Goal: Transaction & Acquisition: Purchase product/service

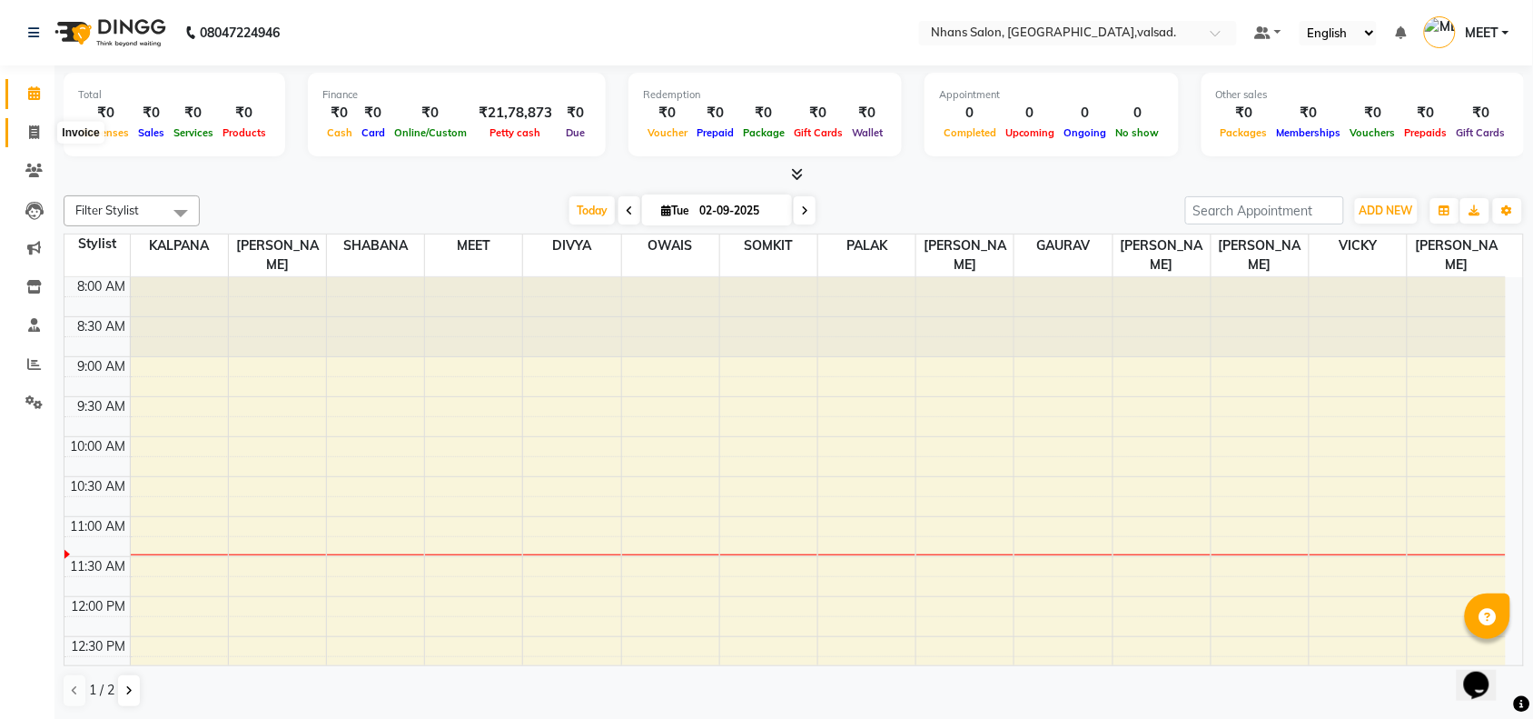
click at [36, 134] on icon at bounding box center [34, 132] width 10 height 14
select select "3706"
select select "service"
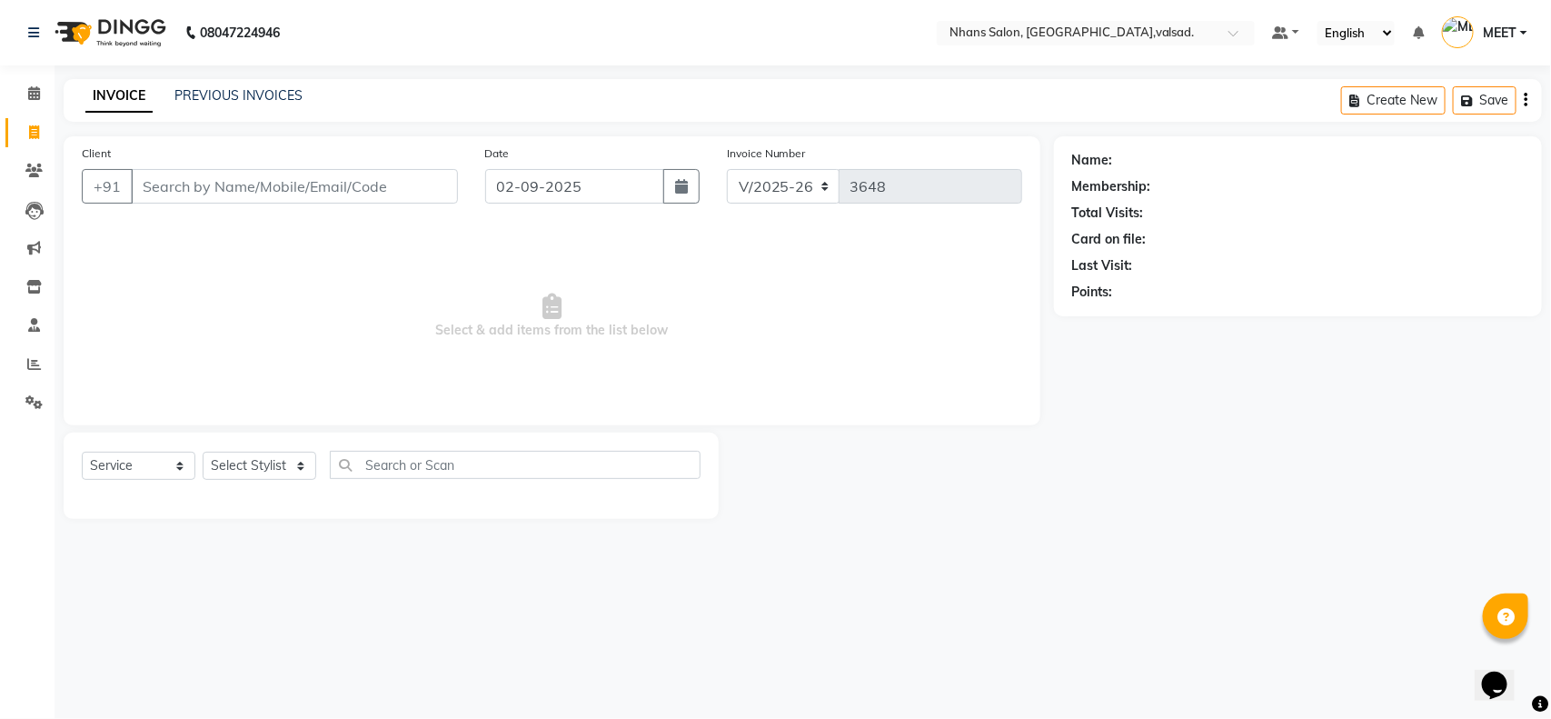
click at [450, 300] on span "Select & add items from the list below" at bounding box center [552, 316] width 940 height 182
click at [243, 456] on select "Select Stylist [PERSON_NAME] DIVYA [PERSON_NAME] [PERSON_NAME] MEET OWAIS PALAK…" at bounding box center [260, 466] width 114 height 28
select select "20135"
click at [203, 452] on select "Select Stylist [PERSON_NAME] DIVYA [PERSON_NAME] [PERSON_NAME] MEET OWAIS PALAK…" at bounding box center [260, 466] width 114 height 28
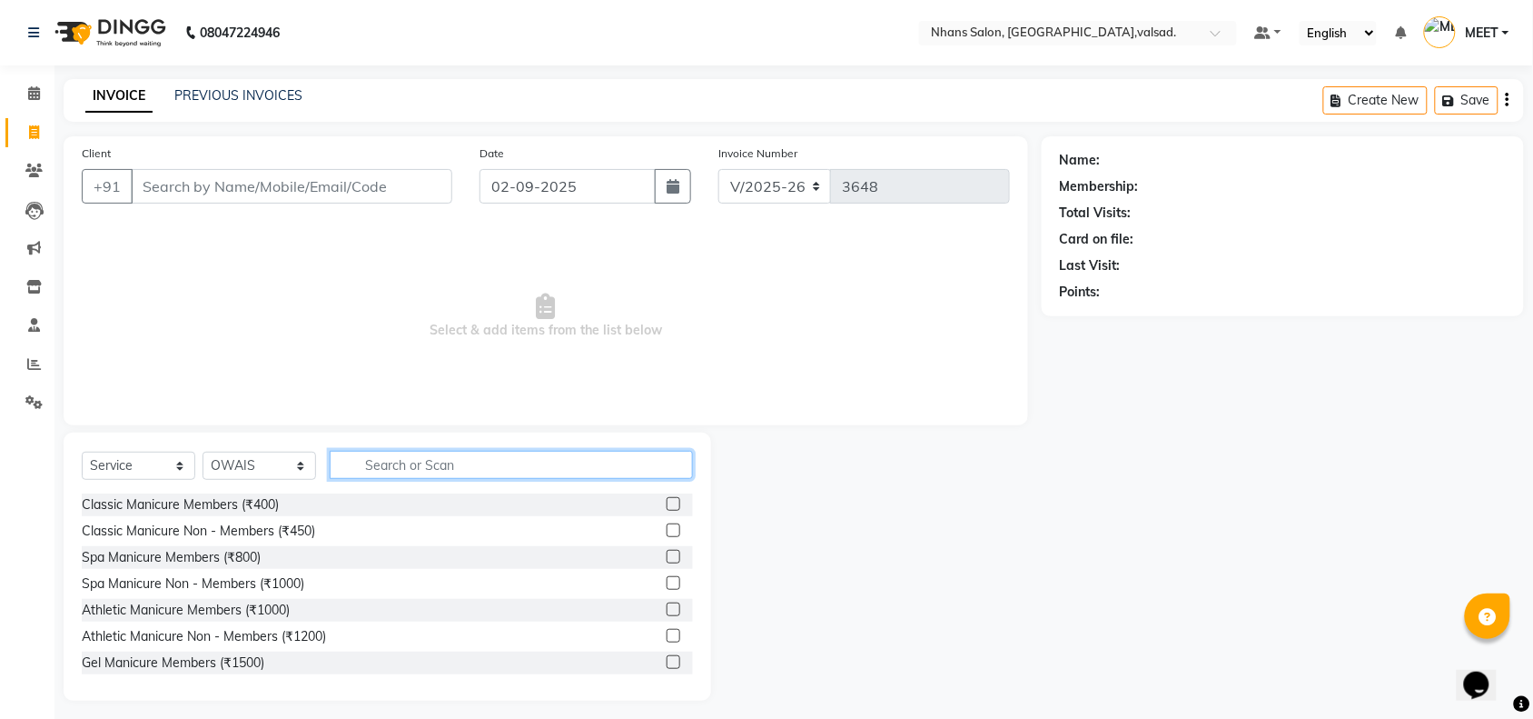
click at [484, 465] on input "text" at bounding box center [511, 465] width 363 height 28
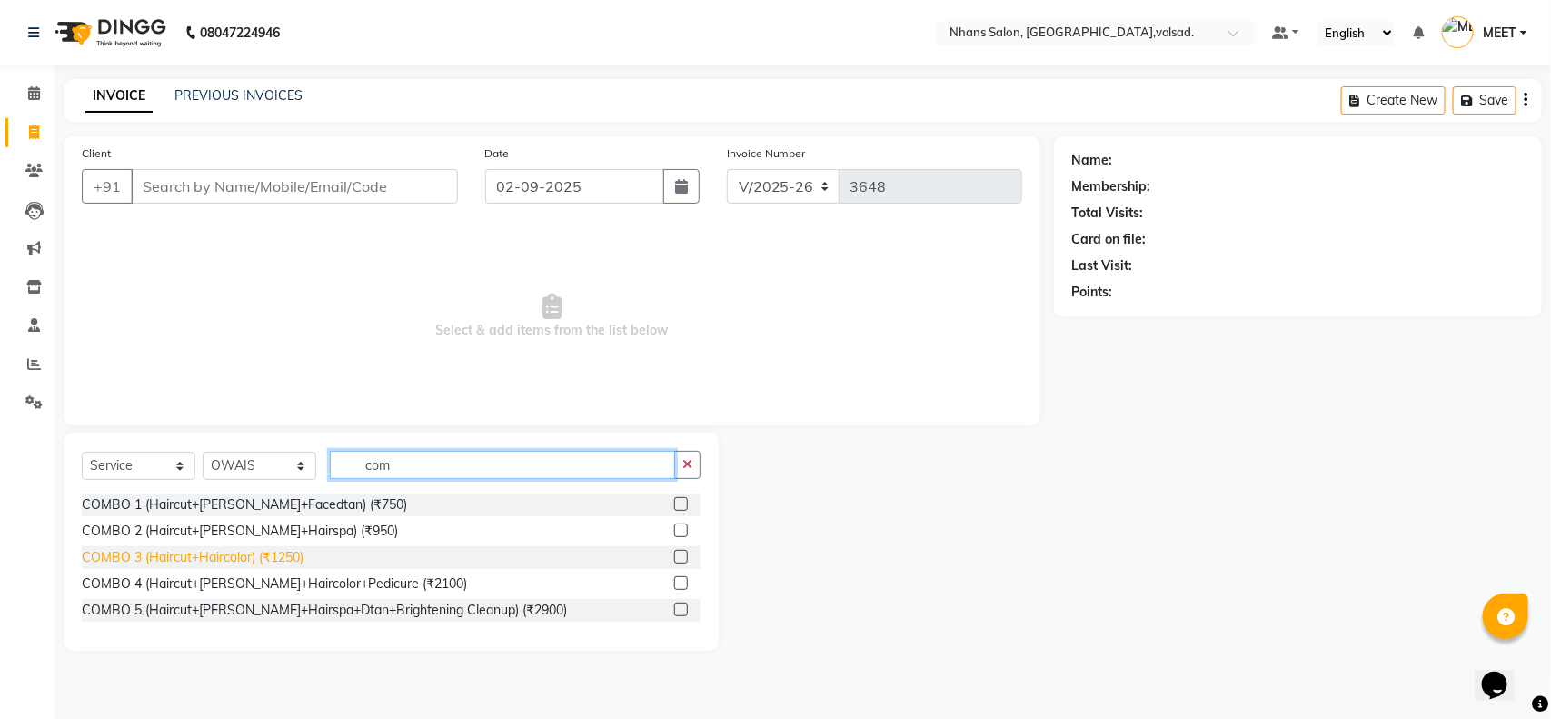
type input "com"
click at [273, 552] on div "COMBO 3 (Haircut+Haircolor) (₹1250)" at bounding box center [193, 557] width 222 height 19
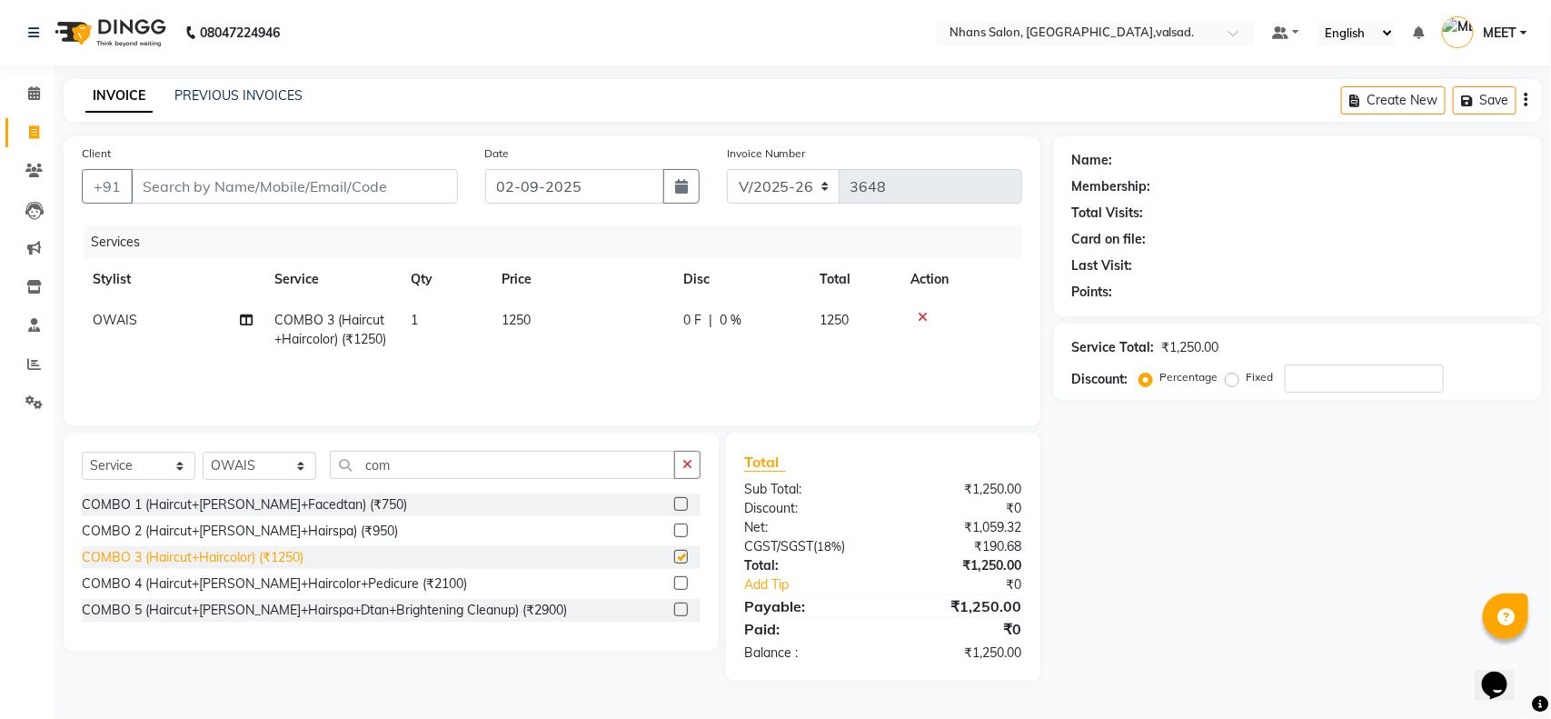
checkbox input "false"
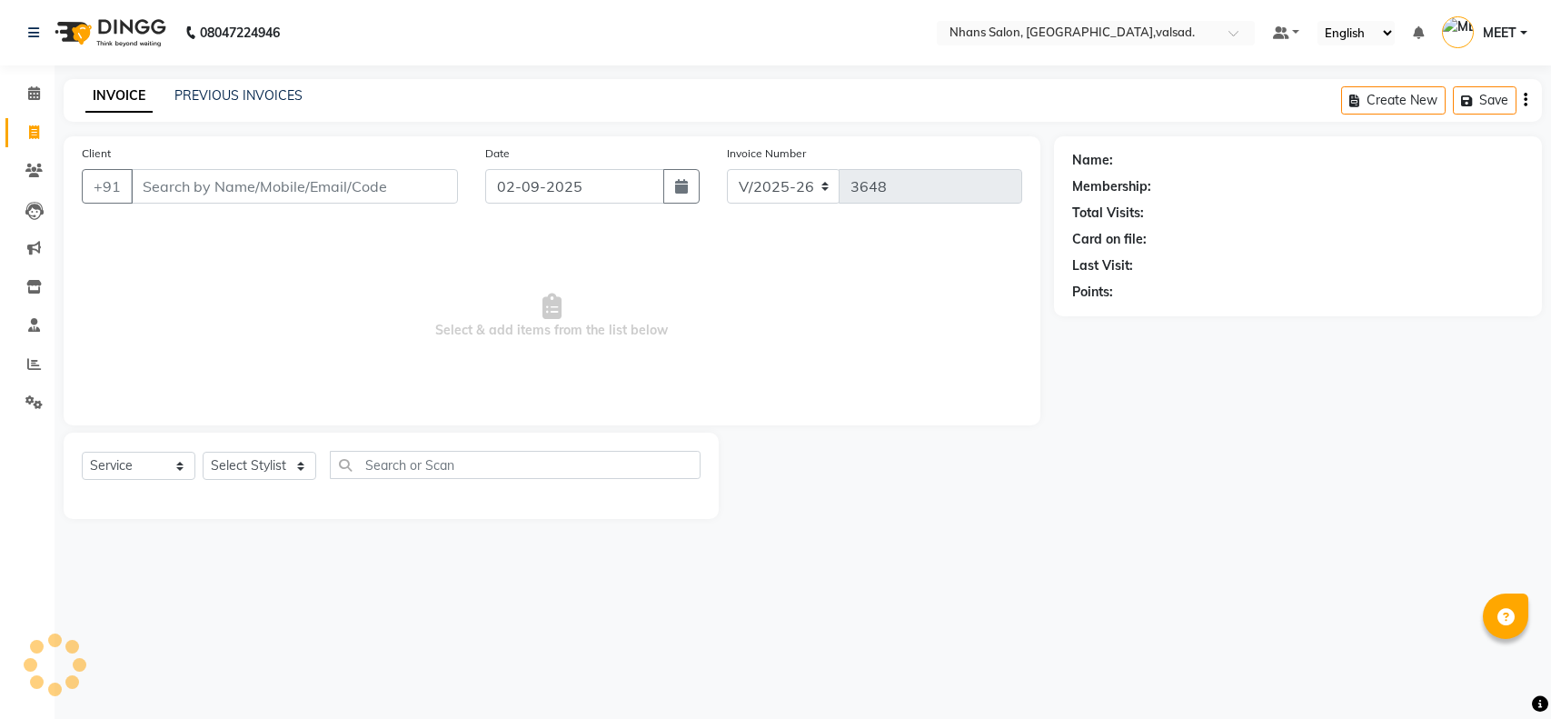
select select "3706"
select select "service"
click at [257, 460] on select "Select Stylist [PERSON_NAME] DIVYA [PERSON_NAME] [PERSON_NAME] MEET OWAIS PALAK…" at bounding box center [260, 466] width 114 height 28
select select "84469"
click at [203, 452] on select "Select Stylist [PERSON_NAME] DIVYA [PERSON_NAME] [PERSON_NAME] MEET OWAIS PALAK…" at bounding box center [260, 466] width 114 height 28
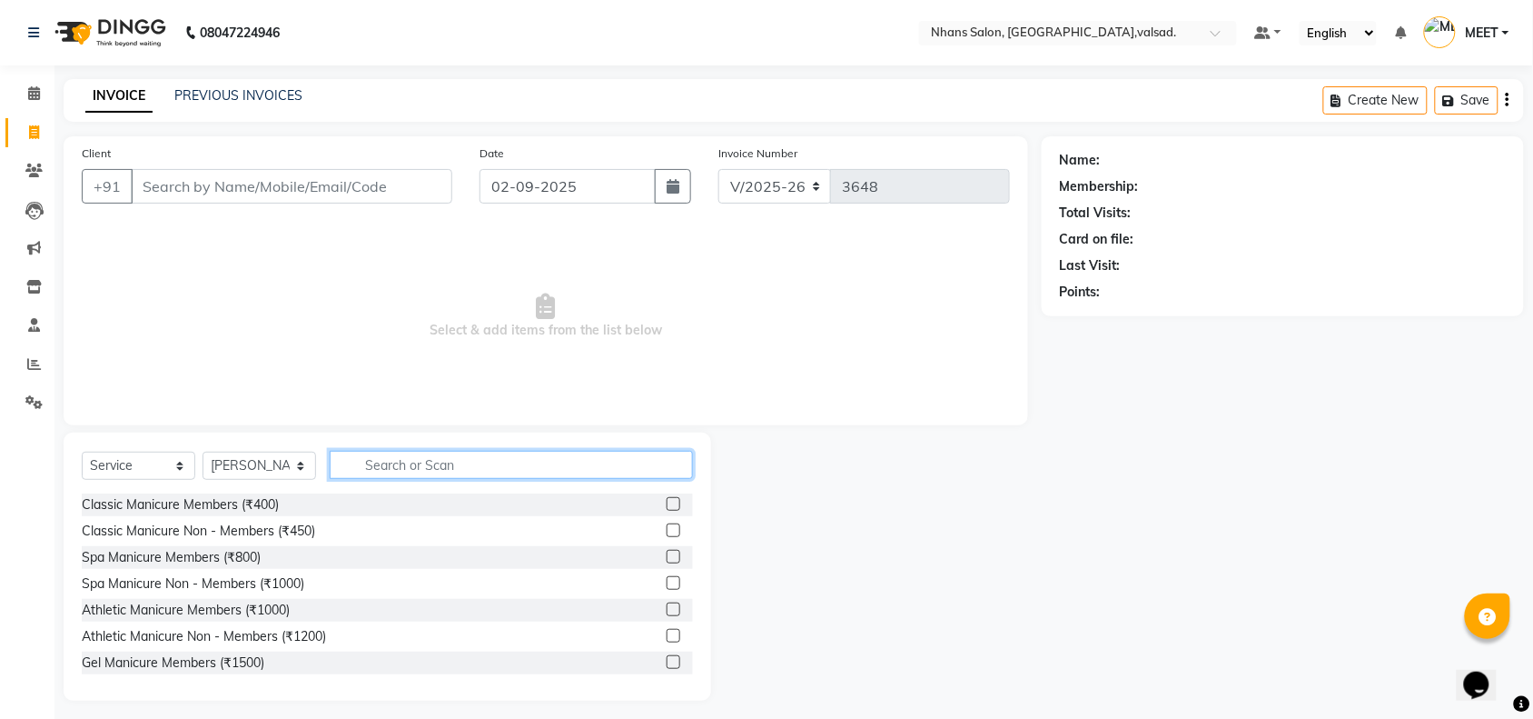
click at [452, 465] on input "text" at bounding box center [511, 465] width 363 height 28
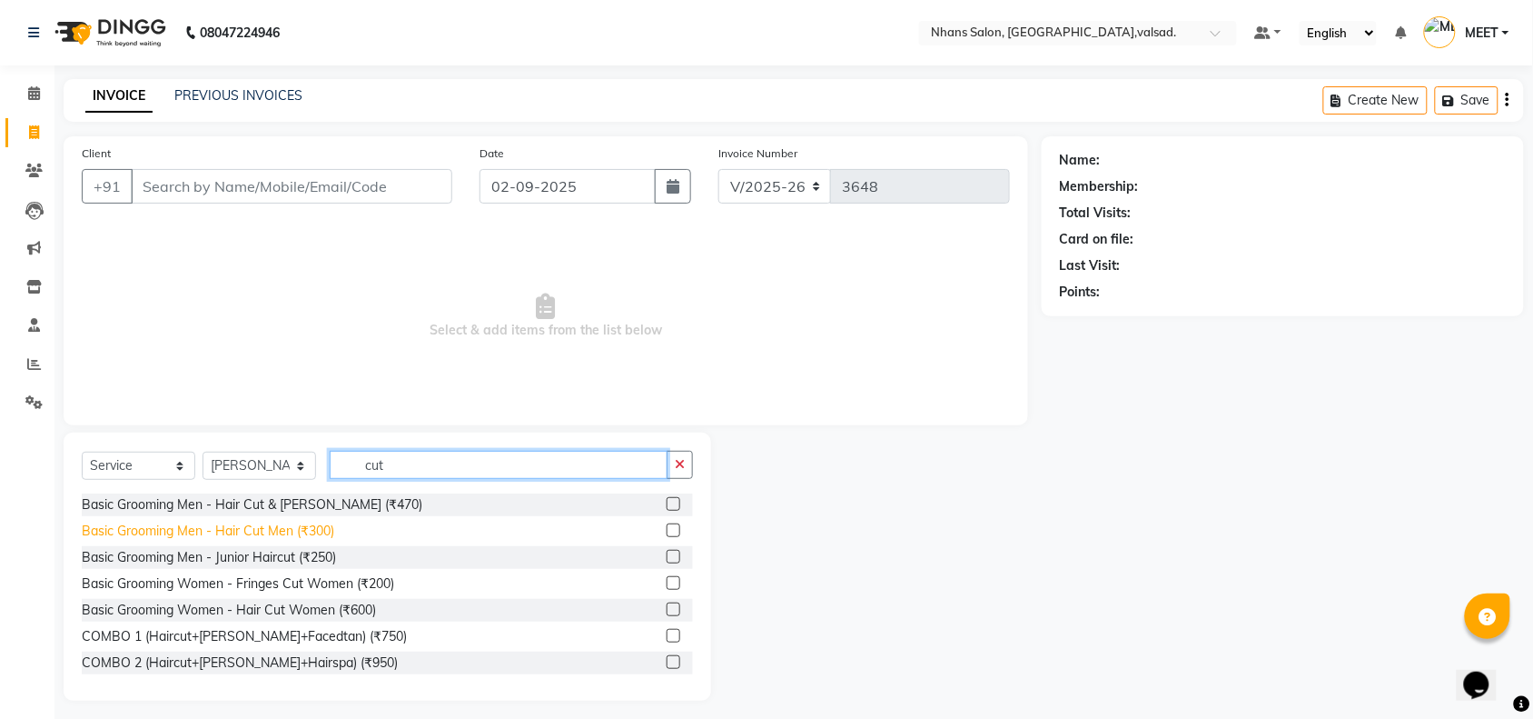
type input "cut"
click at [284, 524] on div "Basic Grooming Men - Hair Cut Men (₹300)" at bounding box center [208, 530] width 253 height 19
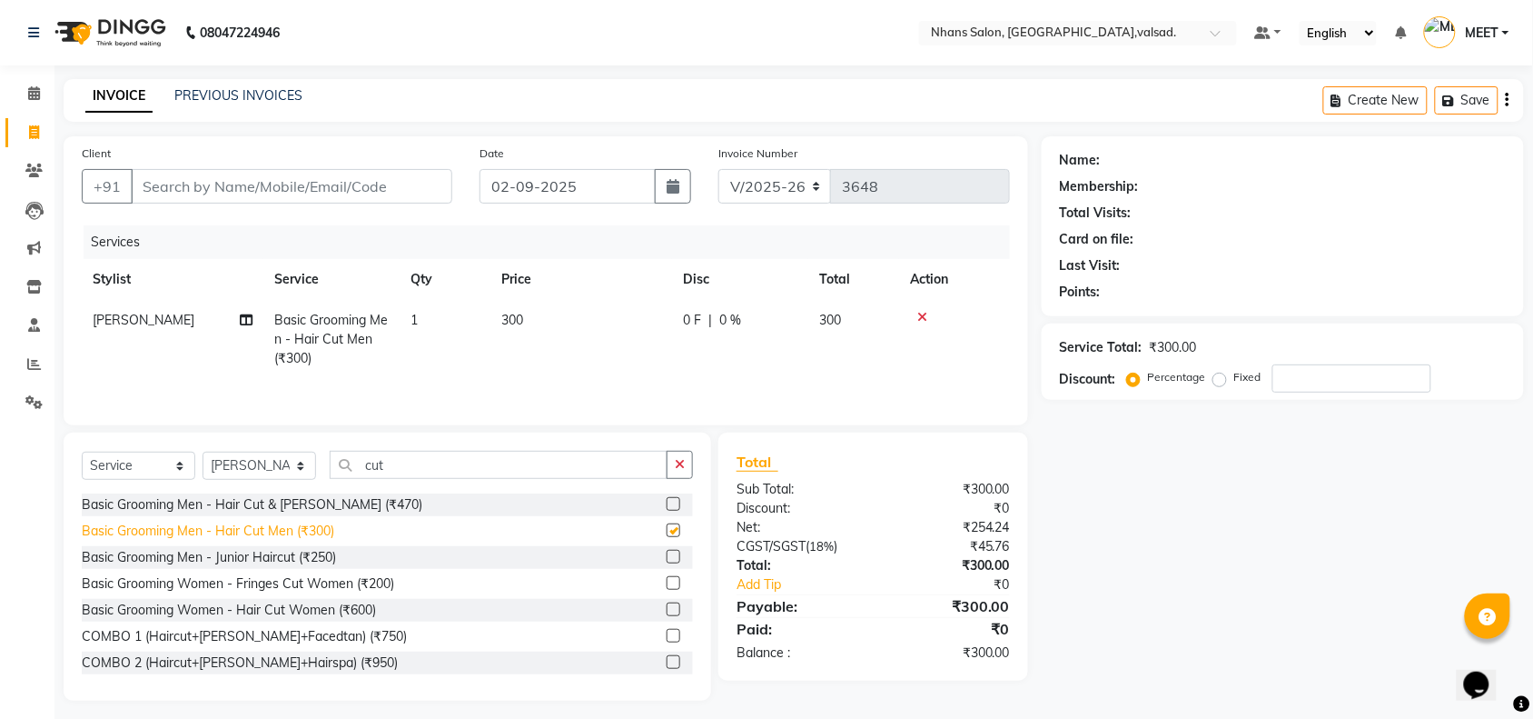
checkbox input "false"
click at [293, 511] on div "Basic Grooming Men - Hair Cut & [PERSON_NAME] (₹470)" at bounding box center [252, 504] width 341 height 19
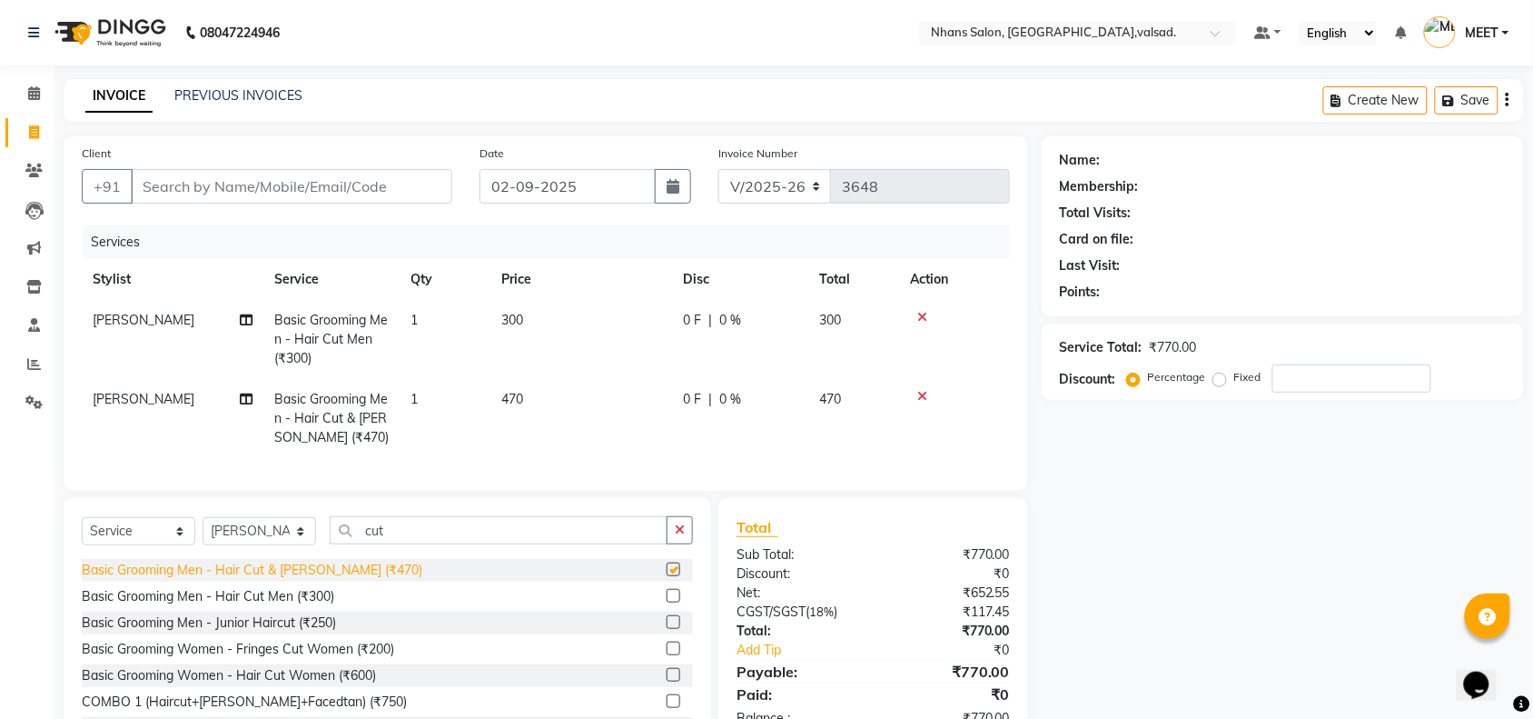
checkbox input "false"
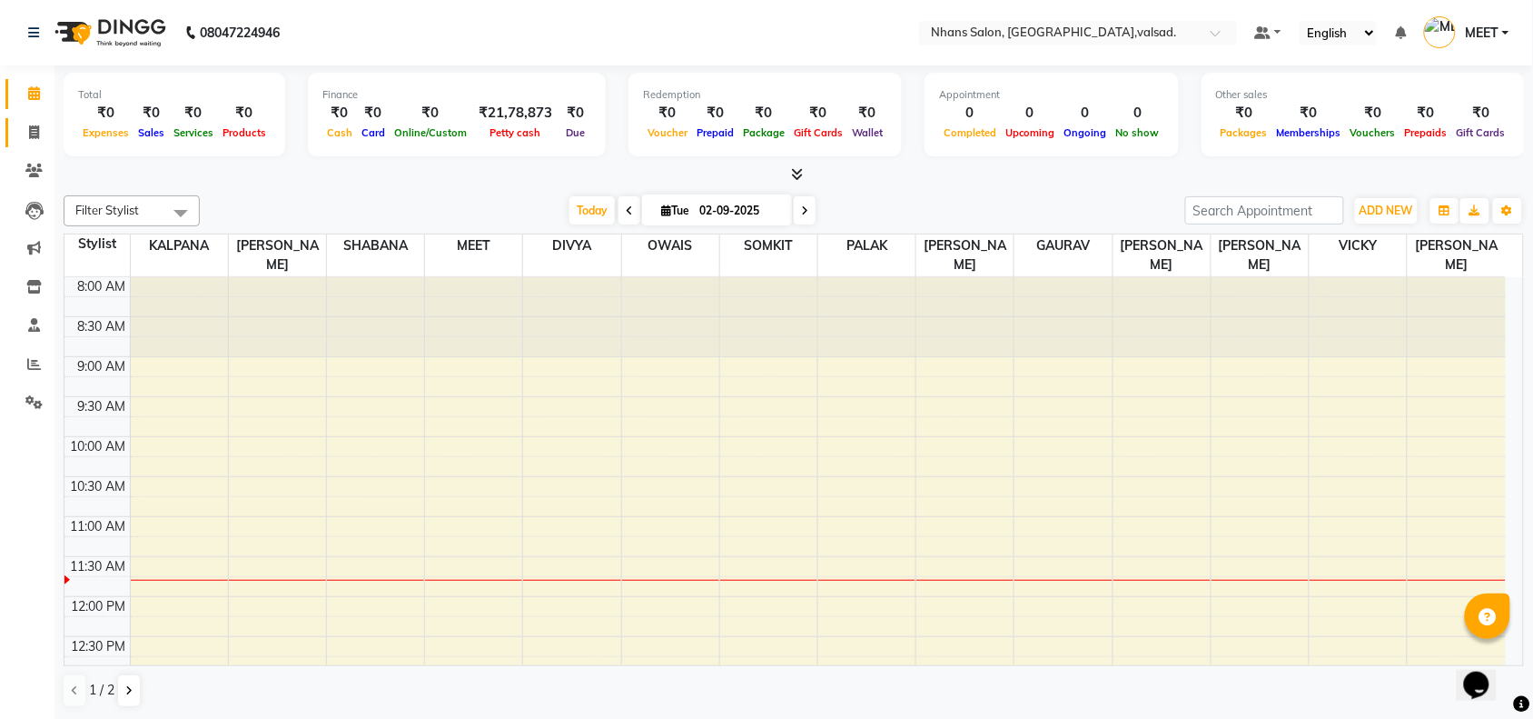
click at [27, 128] on span at bounding box center [34, 133] width 32 height 21
select select "3706"
select select "service"
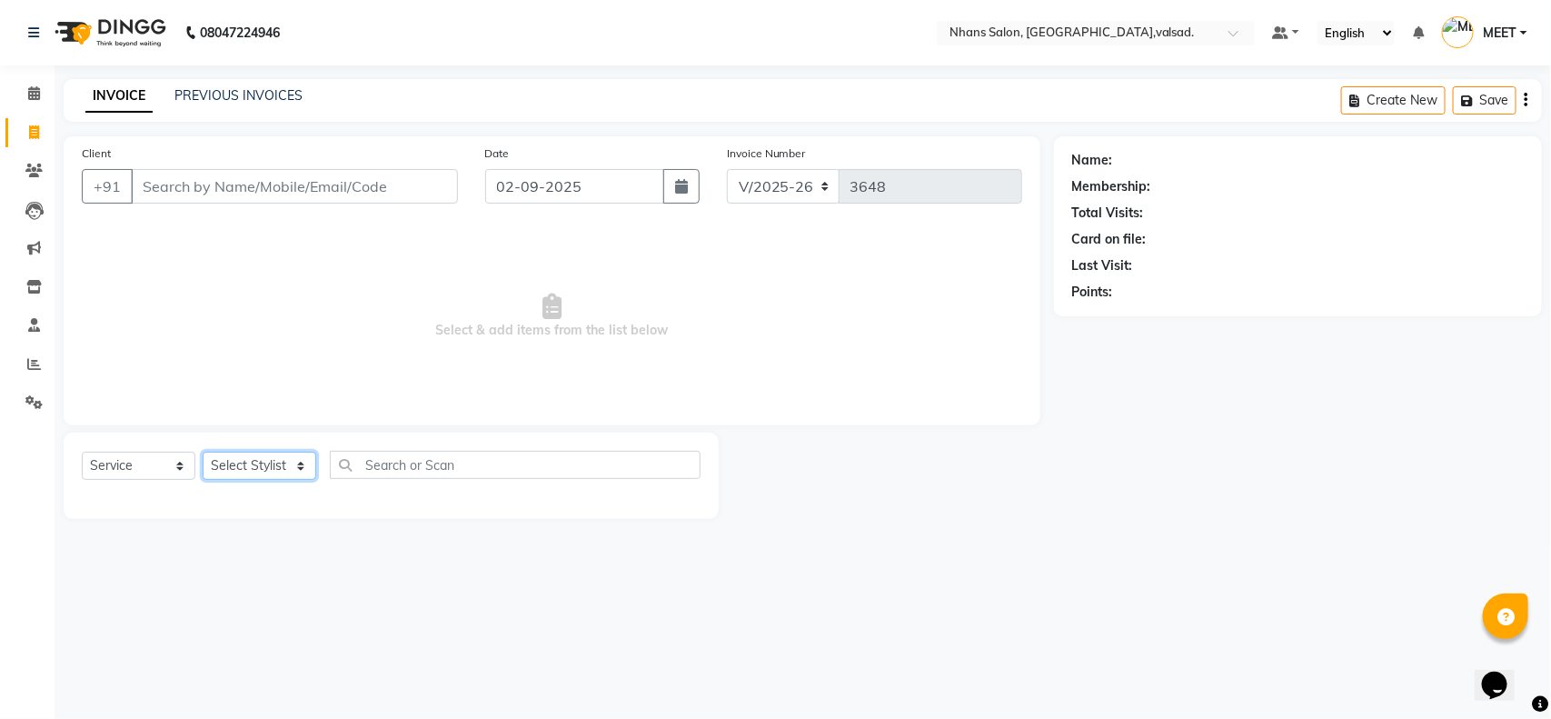
click at [261, 466] on select "Select Stylist [PERSON_NAME] DIVYA [PERSON_NAME] [PERSON_NAME] MEET OWAIS PALAK…" at bounding box center [260, 466] width 114 height 28
select select "37208"
click at [203, 452] on select "Select Stylist [PERSON_NAME] DIVYA [PERSON_NAME] [PERSON_NAME] MEET OWAIS PALAK…" at bounding box center [260, 466] width 114 height 28
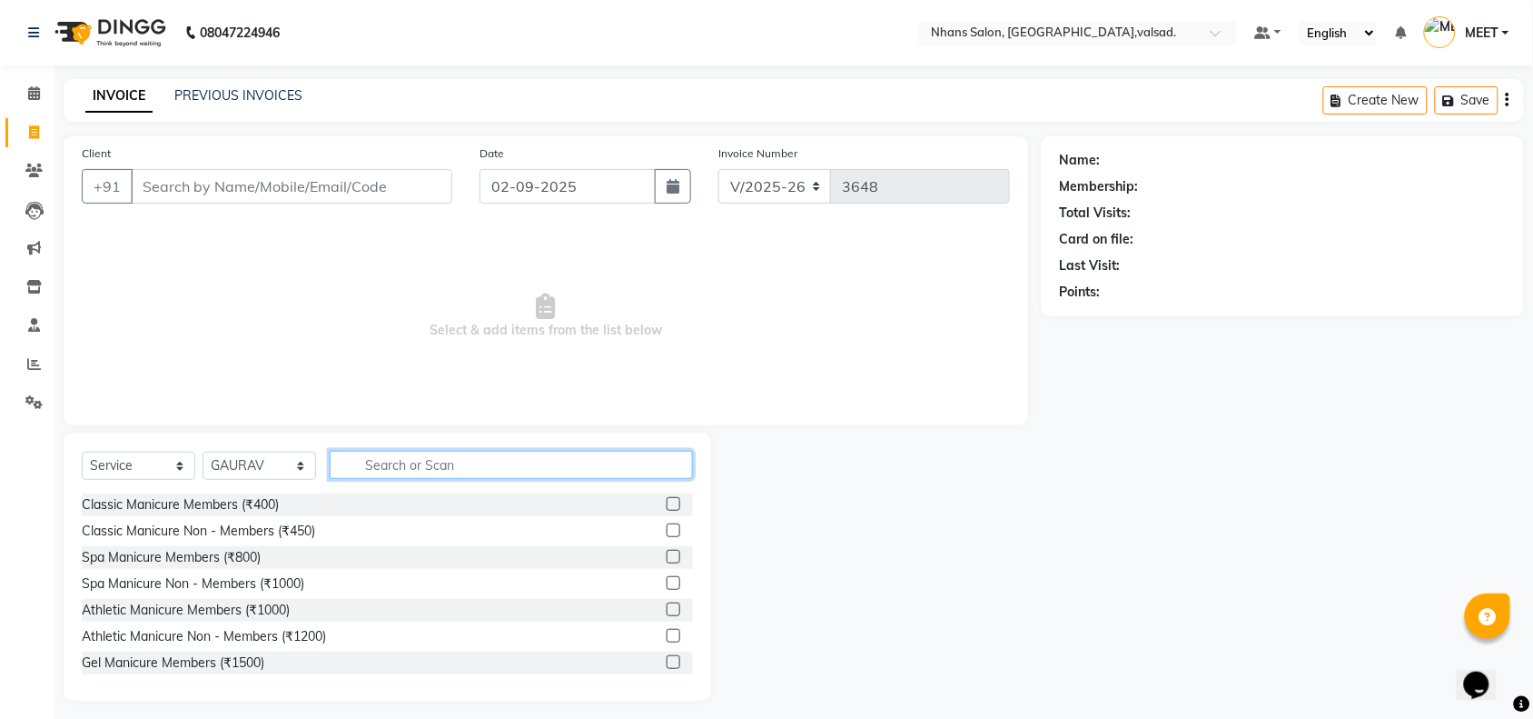
click at [493, 459] on input "text" at bounding box center [511, 465] width 363 height 28
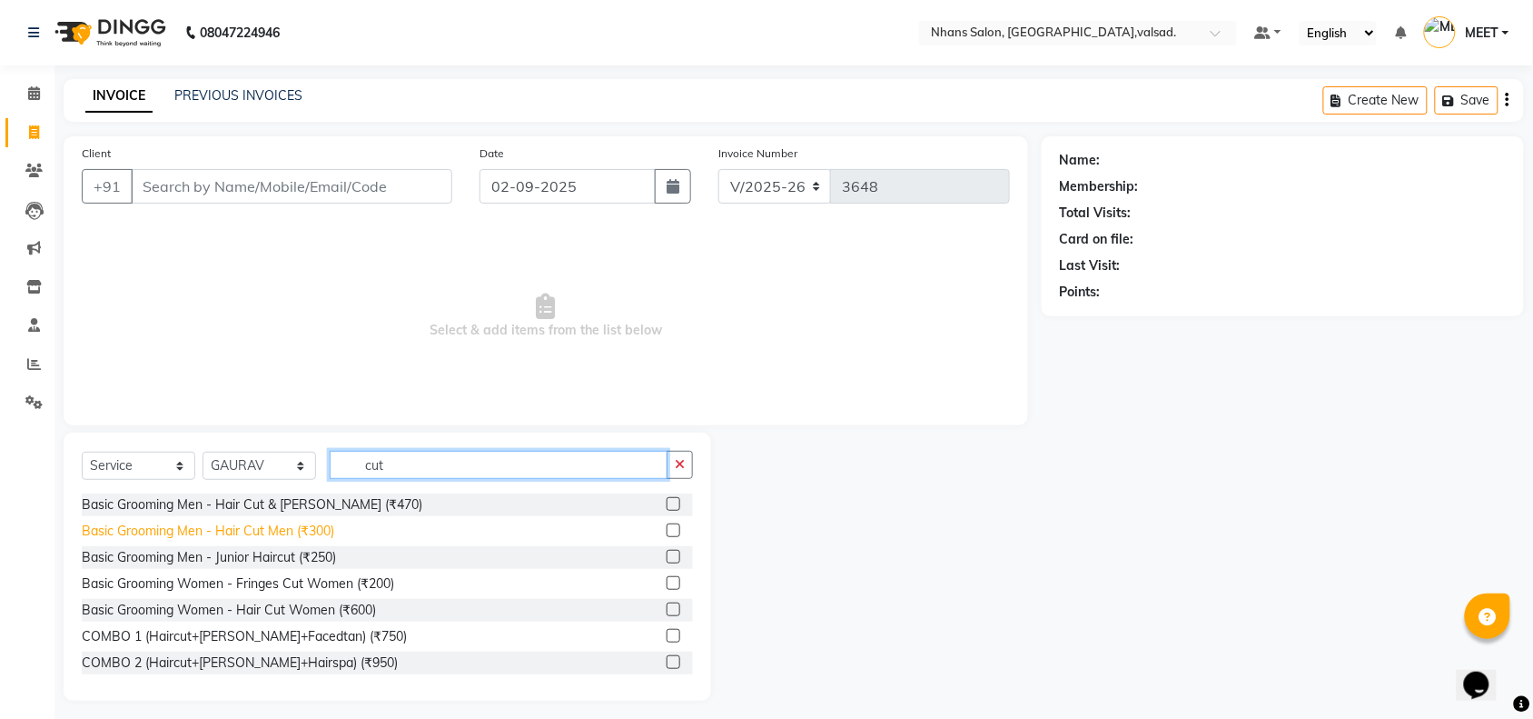
type input "cut"
click at [289, 527] on div "Basic Grooming Men - Hair Cut Men (₹300)" at bounding box center [208, 530] width 253 height 19
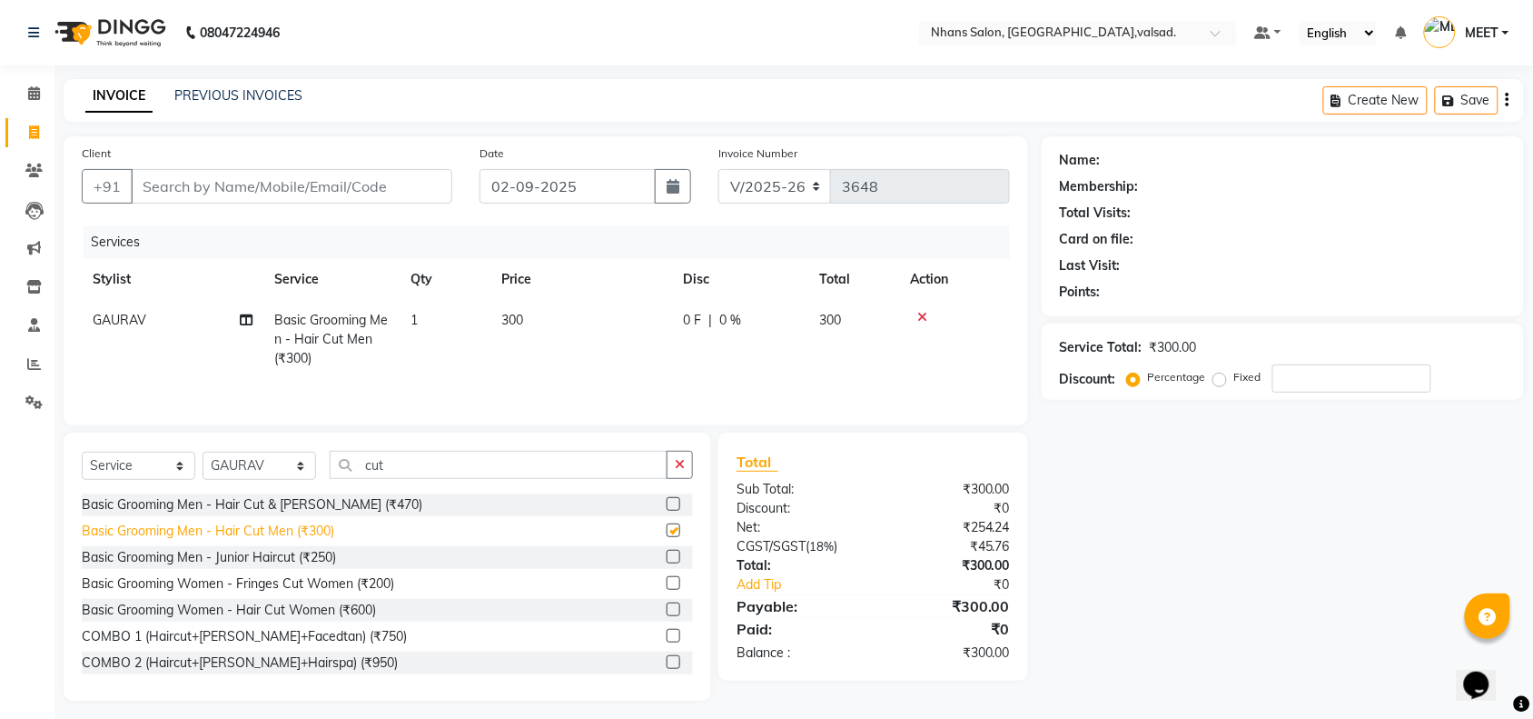
checkbox input "false"
click at [375, 188] on input "Client" at bounding box center [292, 186] width 322 height 35
click at [429, 313] on td "1" at bounding box center [445, 339] width 91 height 79
select select "37208"
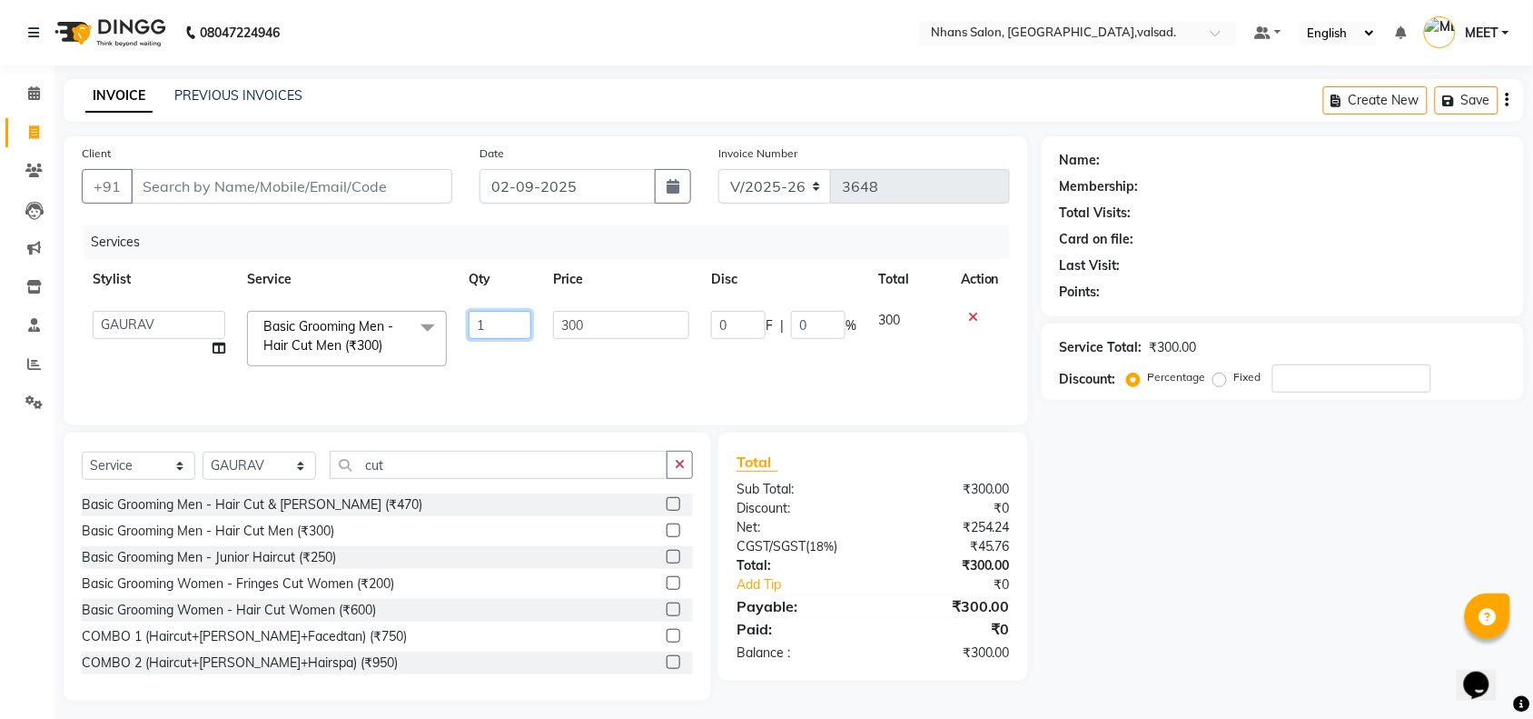
click at [510, 319] on input "1" at bounding box center [500, 325] width 63 height 28
type input "2"
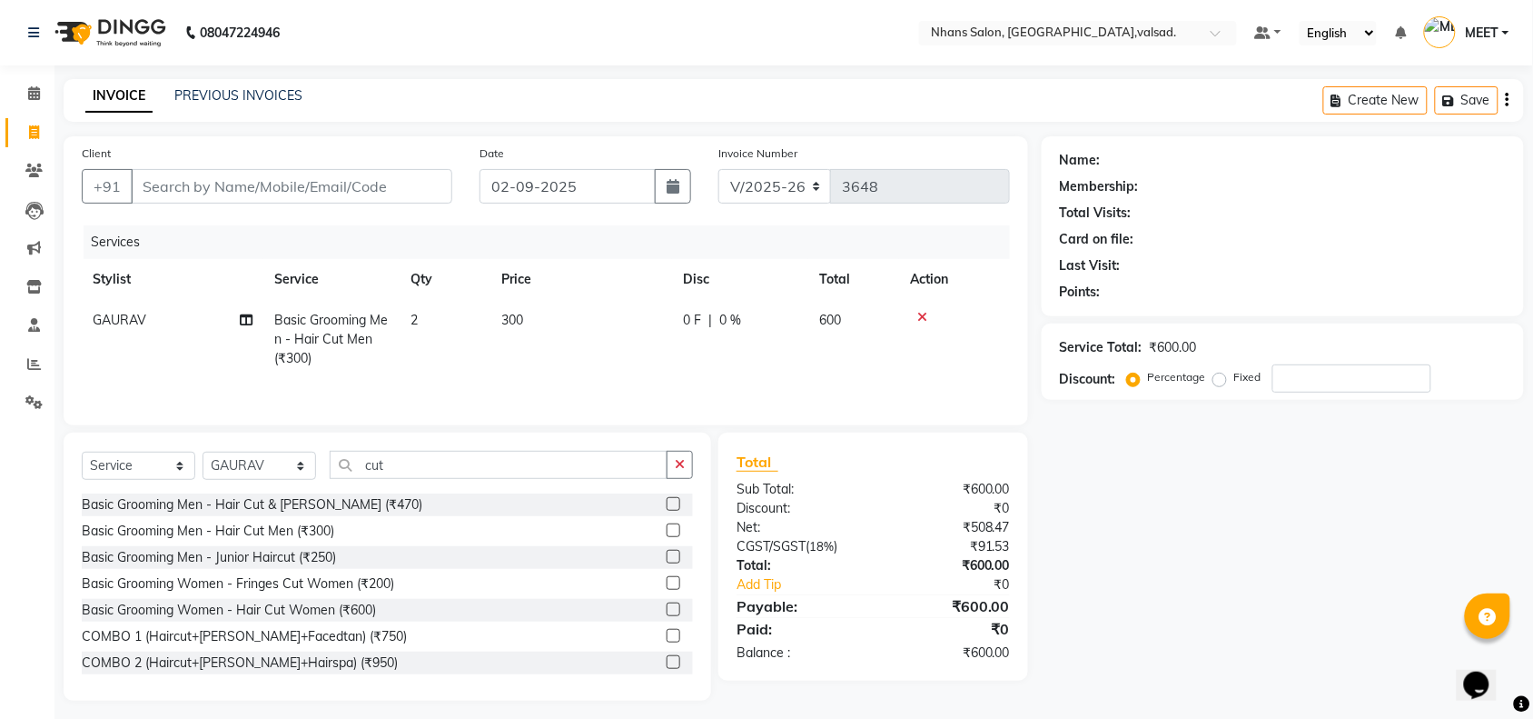
click at [402, 141] on div "Client +91 Date 02-09-2025 Invoice Number V/2025 V/2025-26 3648 Services Stylis…" at bounding box center [546, 280] width 965 height 289
click at [305, 510] on div "Basic Grooming Men - Hair Cut & [PERSON_NAME] (₹470)" at bounding box center [252, 504] width 341 height 19
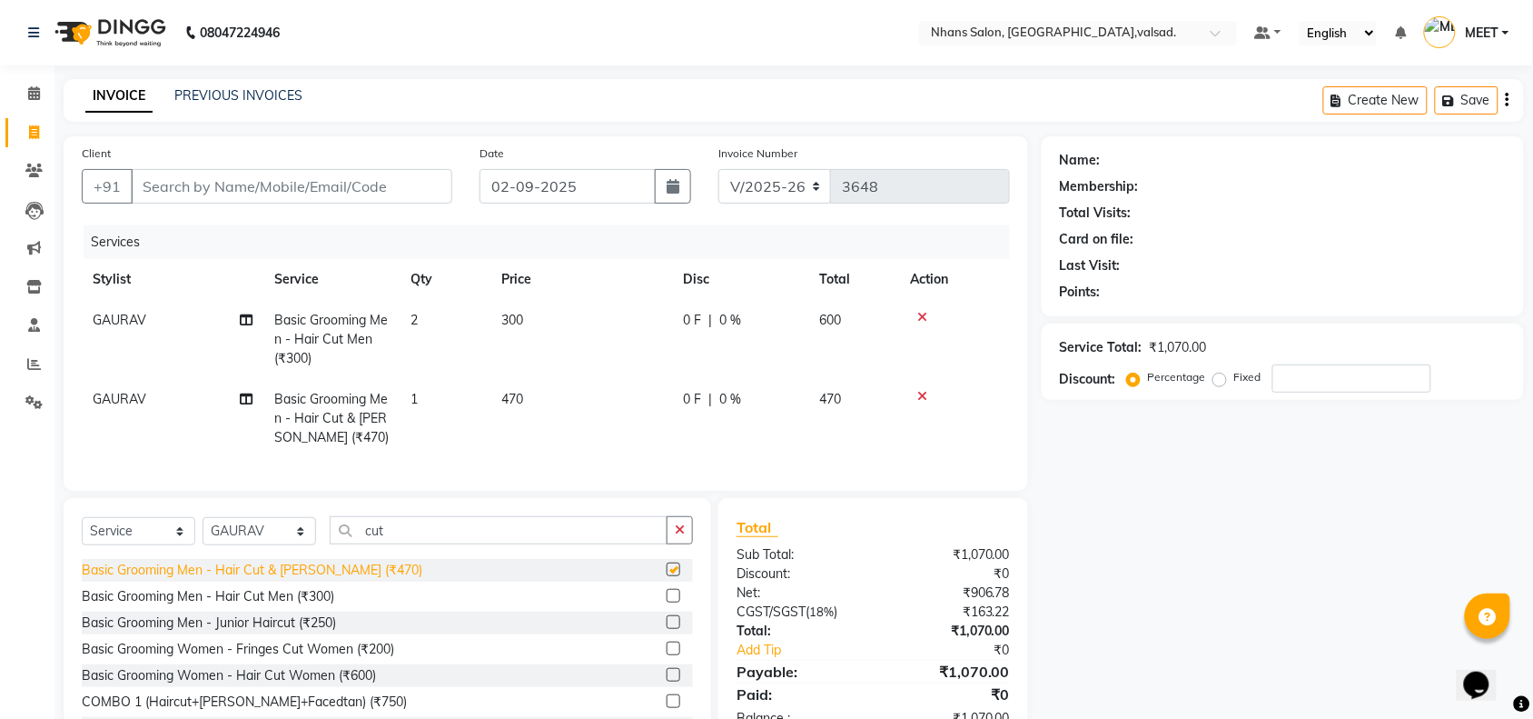
checkbox input "false"
click at [422, 313] on td "2" at bounding box center [445, 339] width 91 height 79
select select "37208"
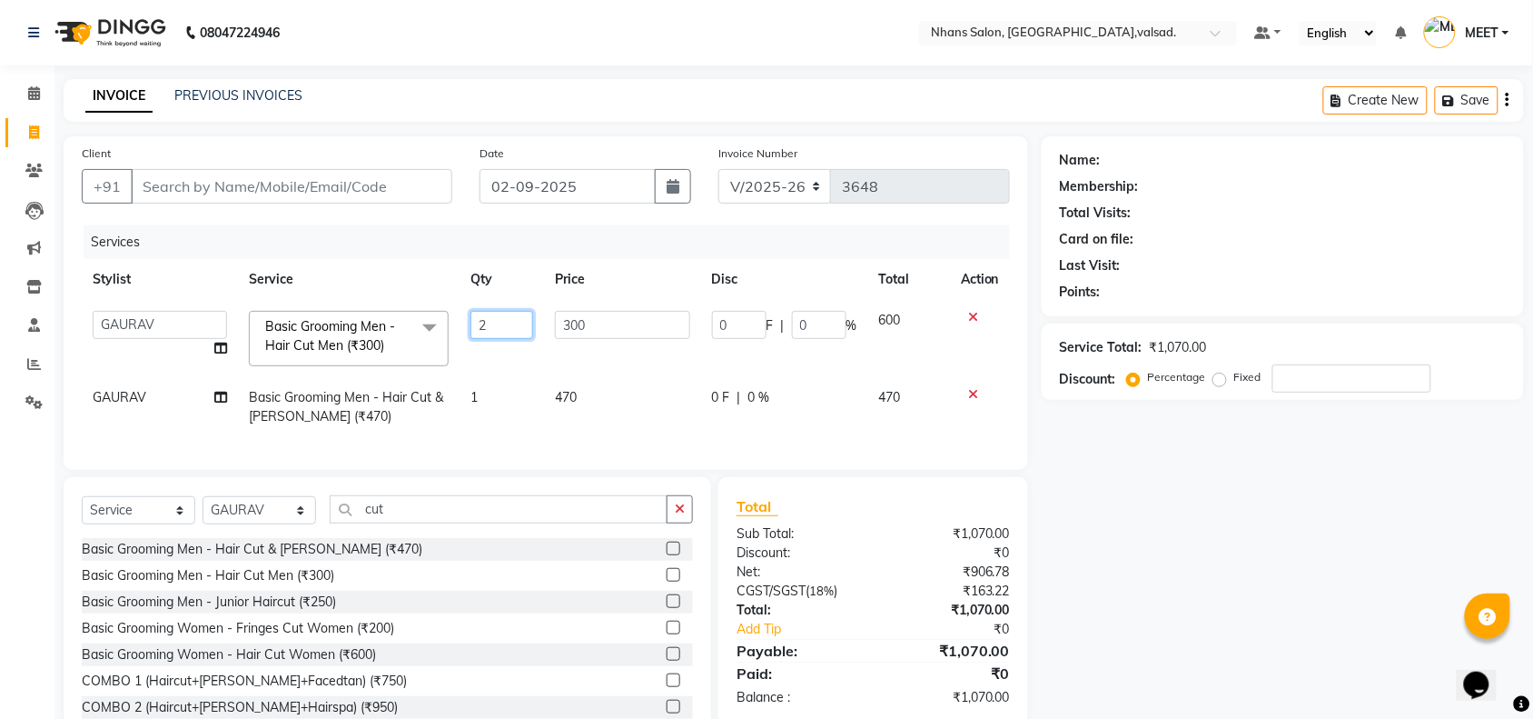
click at [505, 324] on input "2" at bounding box center [502, 325] width 63 height 28
type input "1"
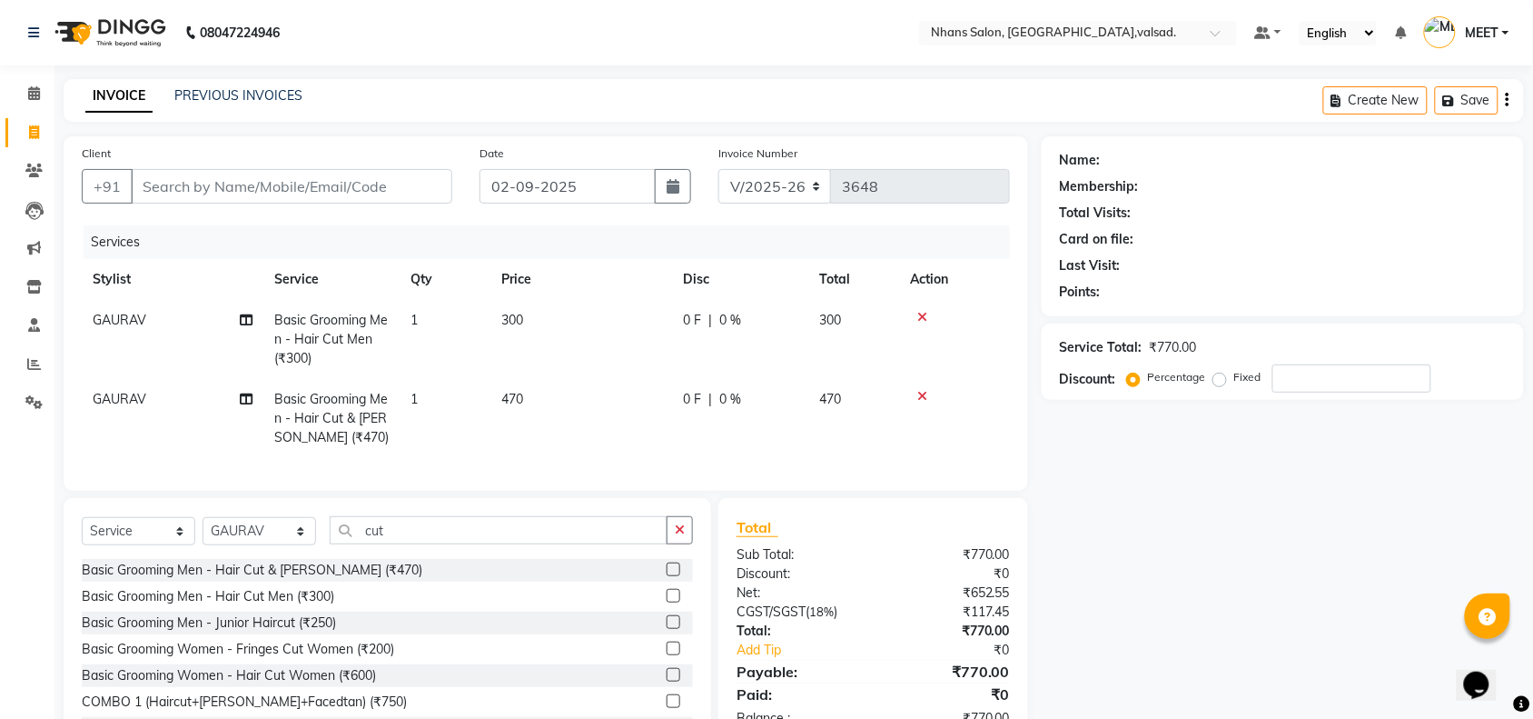
click at [515, 402] on tr "GAURAV Basic Grooming Men - Hair Cut & Beard (₹470) 1 470 0 F | 0 % 470" at bounding box center [546, 418] width 928 height 79
click at [547, 395] on td "470" at bounding box center [582, 418] width 182 height 79
select select "37208"
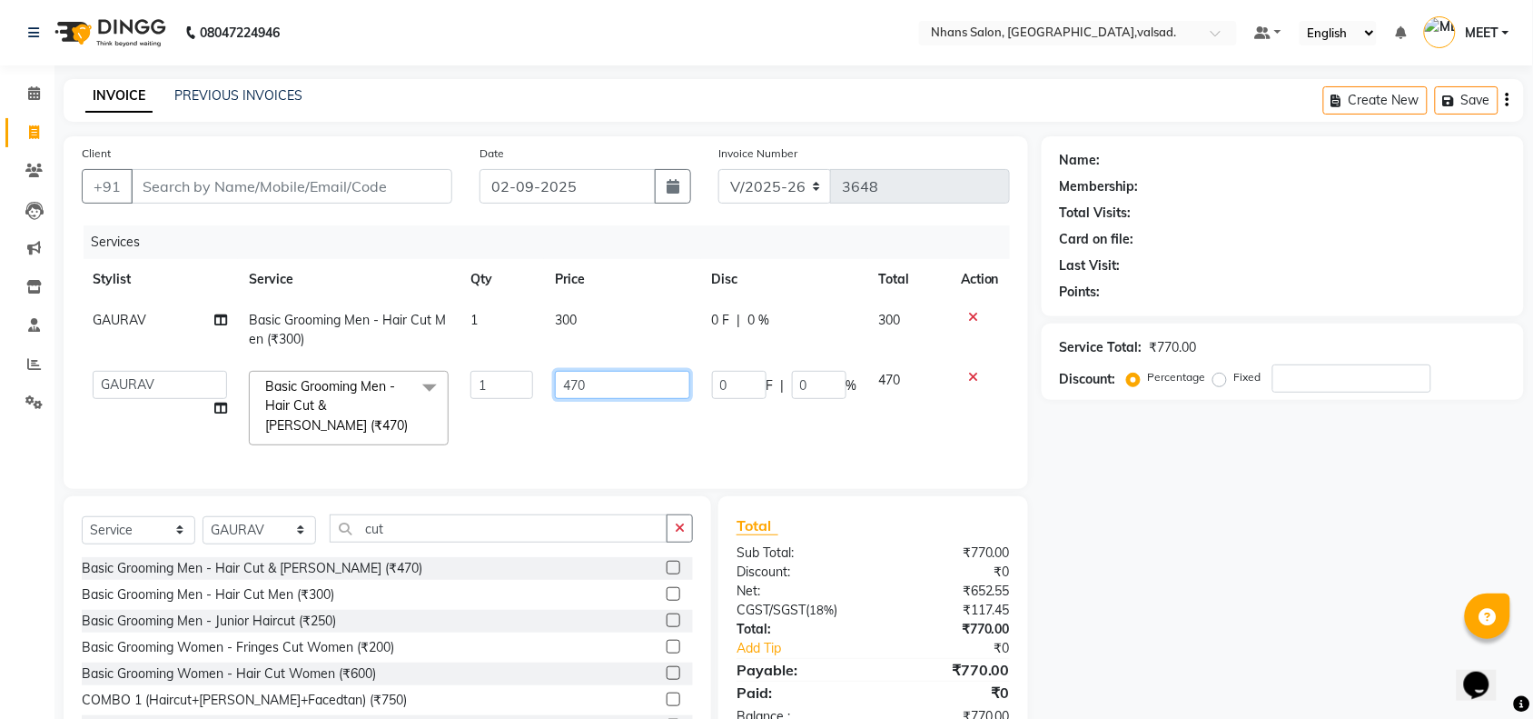
click at [629, 374] on input "470" at bounding box center [622, 385] width 135 height 28
type input "4"
type input "200"
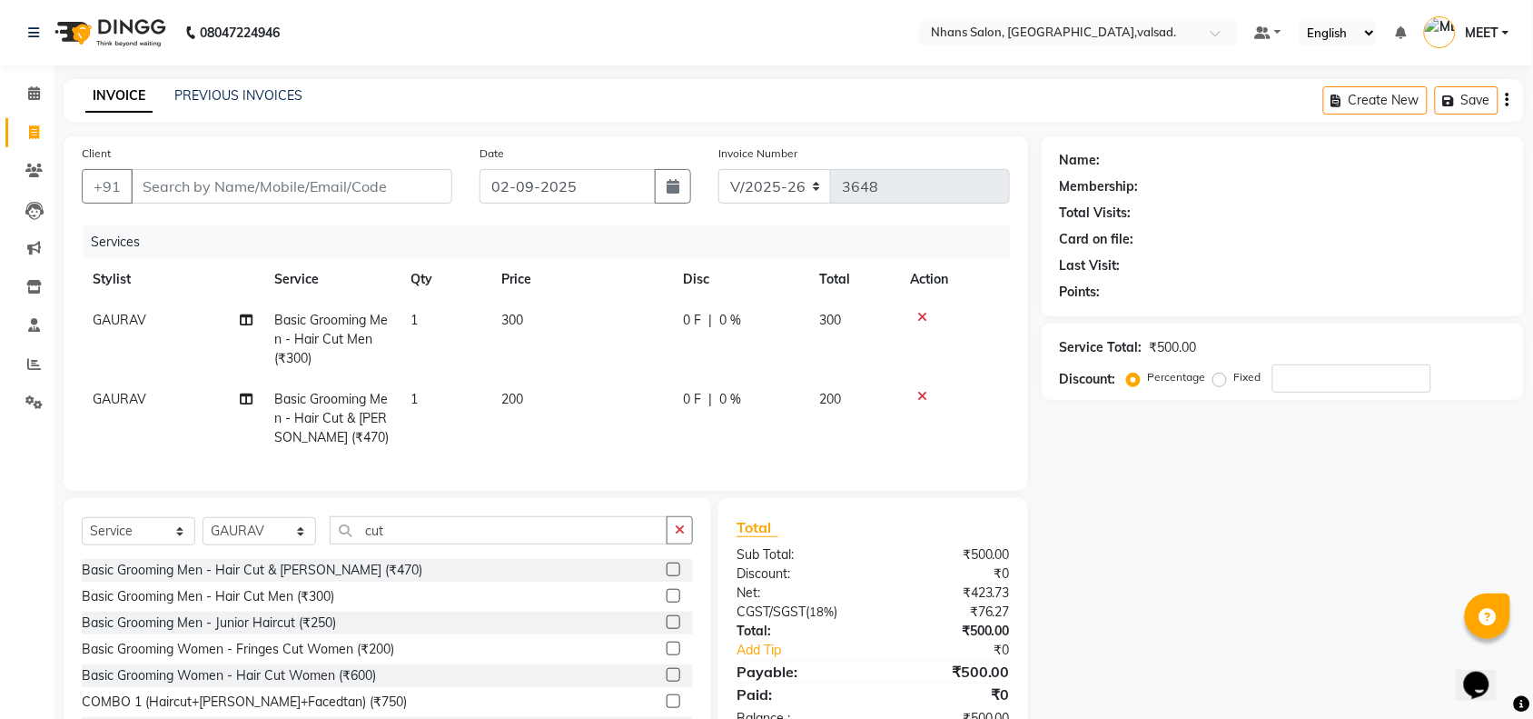
click at [1214, 580] on div "Name: Membership: Total Visits: Card on file: Last Visit: Points: Service Total…" at bounding box center [1290, 451] width 496 height 630
click at [560, 391] on td "200" at bounding box center [582, 418] width 182 height 79
select select "37208"
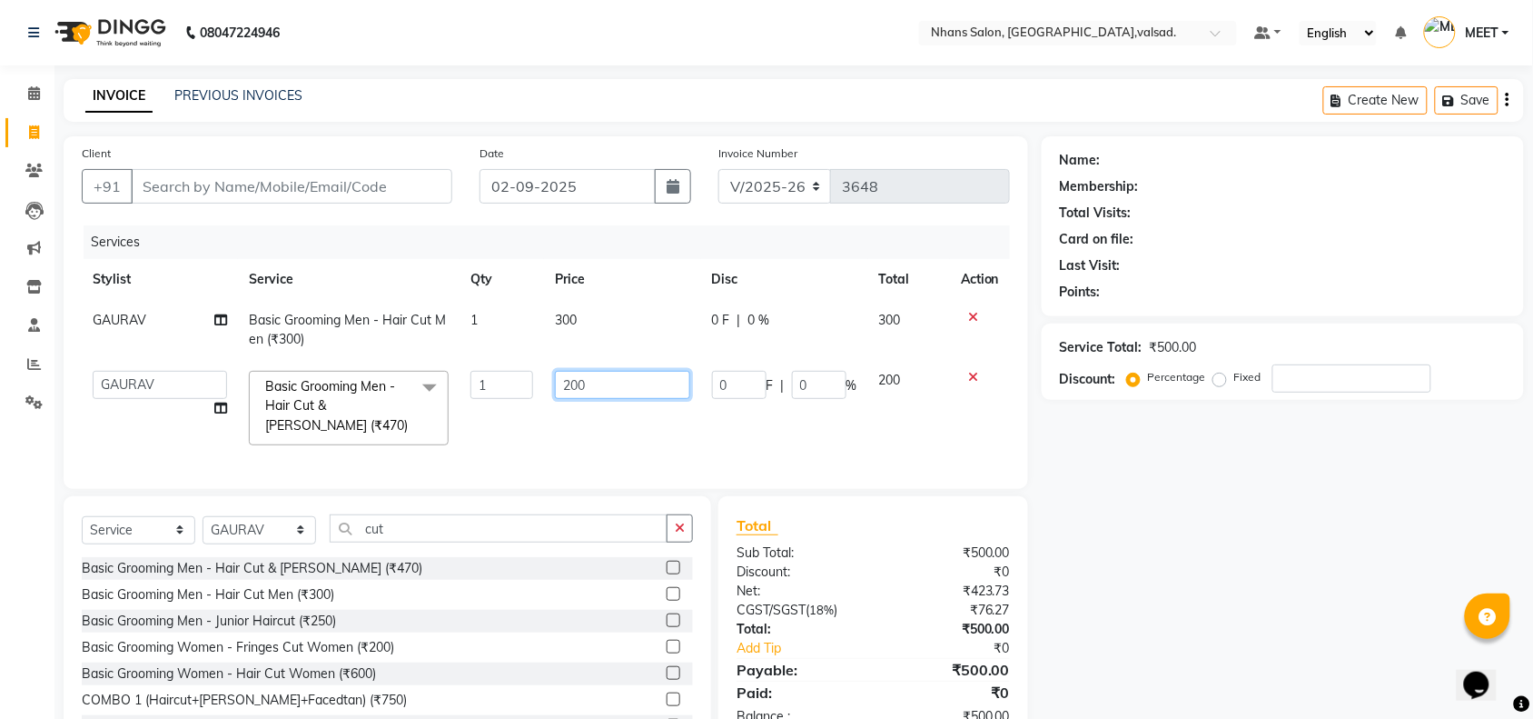
click at [631, 388] on input "200" at bounding box center [622, 385] width 135 height 28
type input "2"
type input "400"
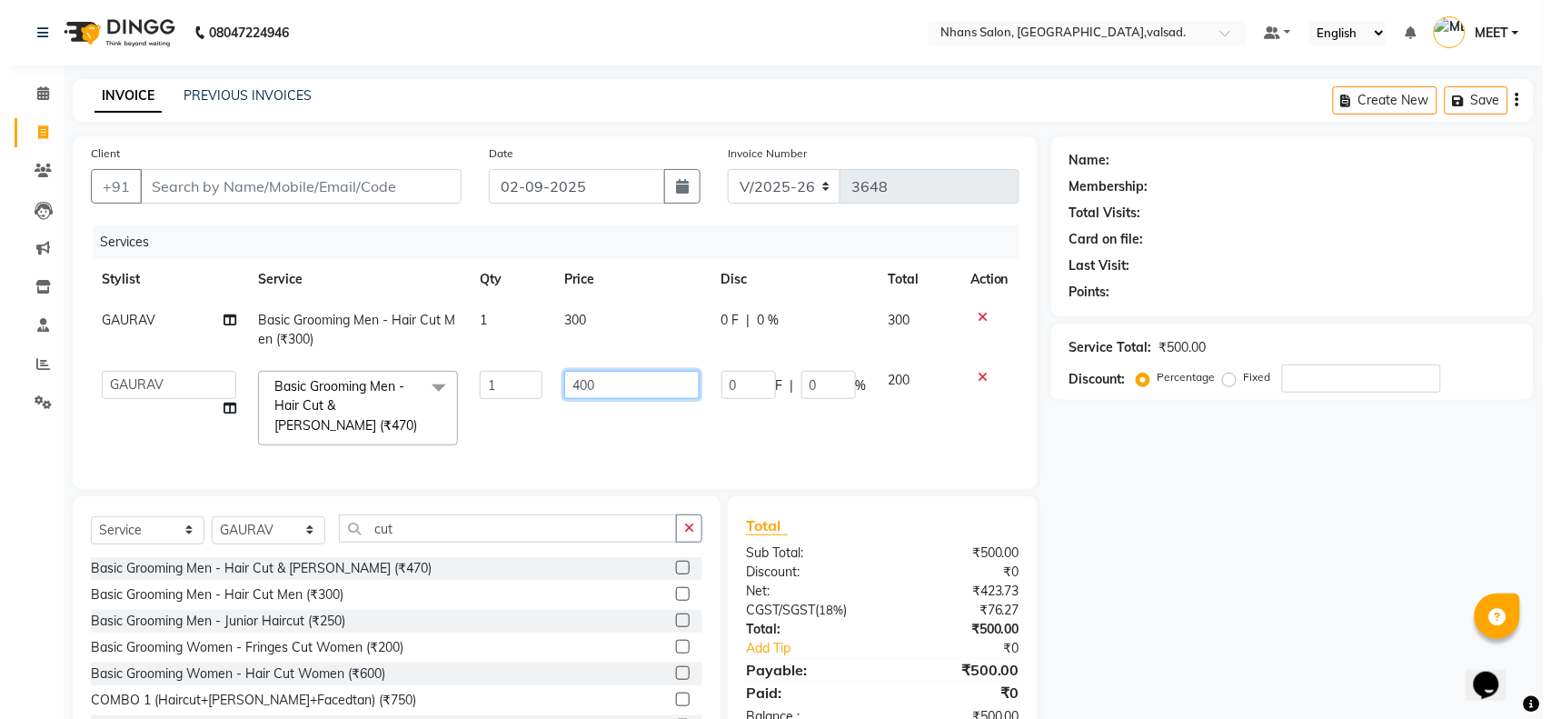
scroll to position [89, 0]
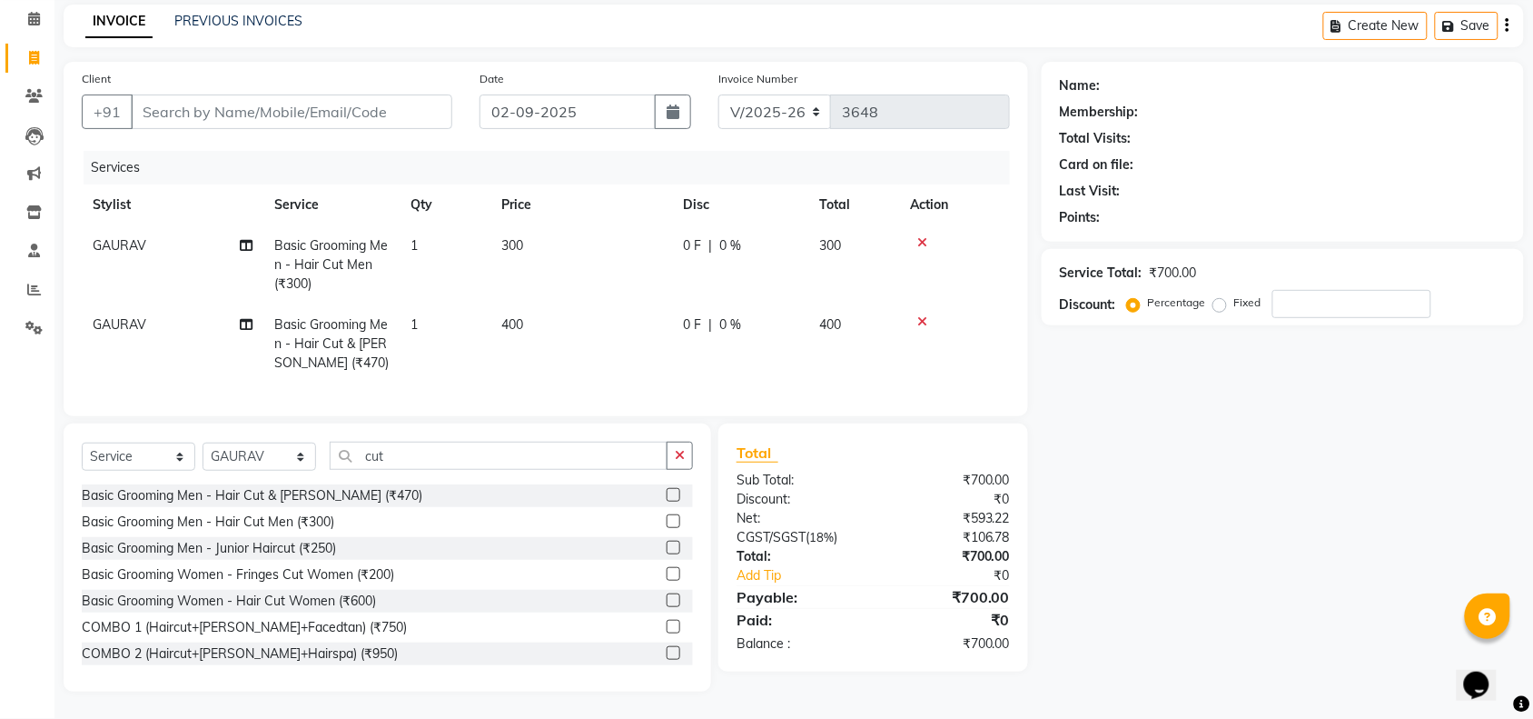
click at [274, 120] on div "Client +91" at bounding box center [267, 106] width 398 height 74
click at [291, 100] on input "Client" at bounding box center [292, 111] width 322 height 35
type input "8"
type input "0"
type input "8866372315"
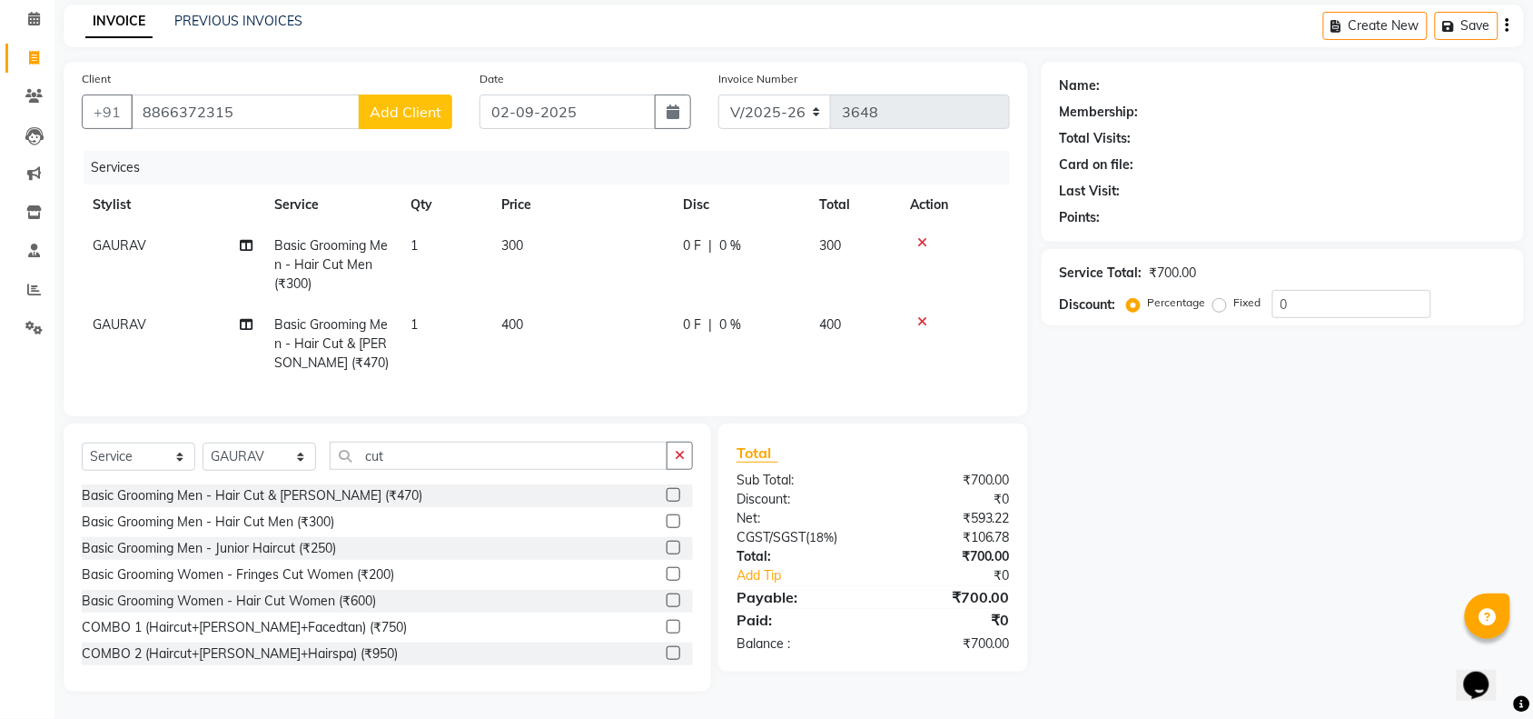
click at [437, 103] on span "Add Client" at bounding box center [406, 112] width 72 height 18
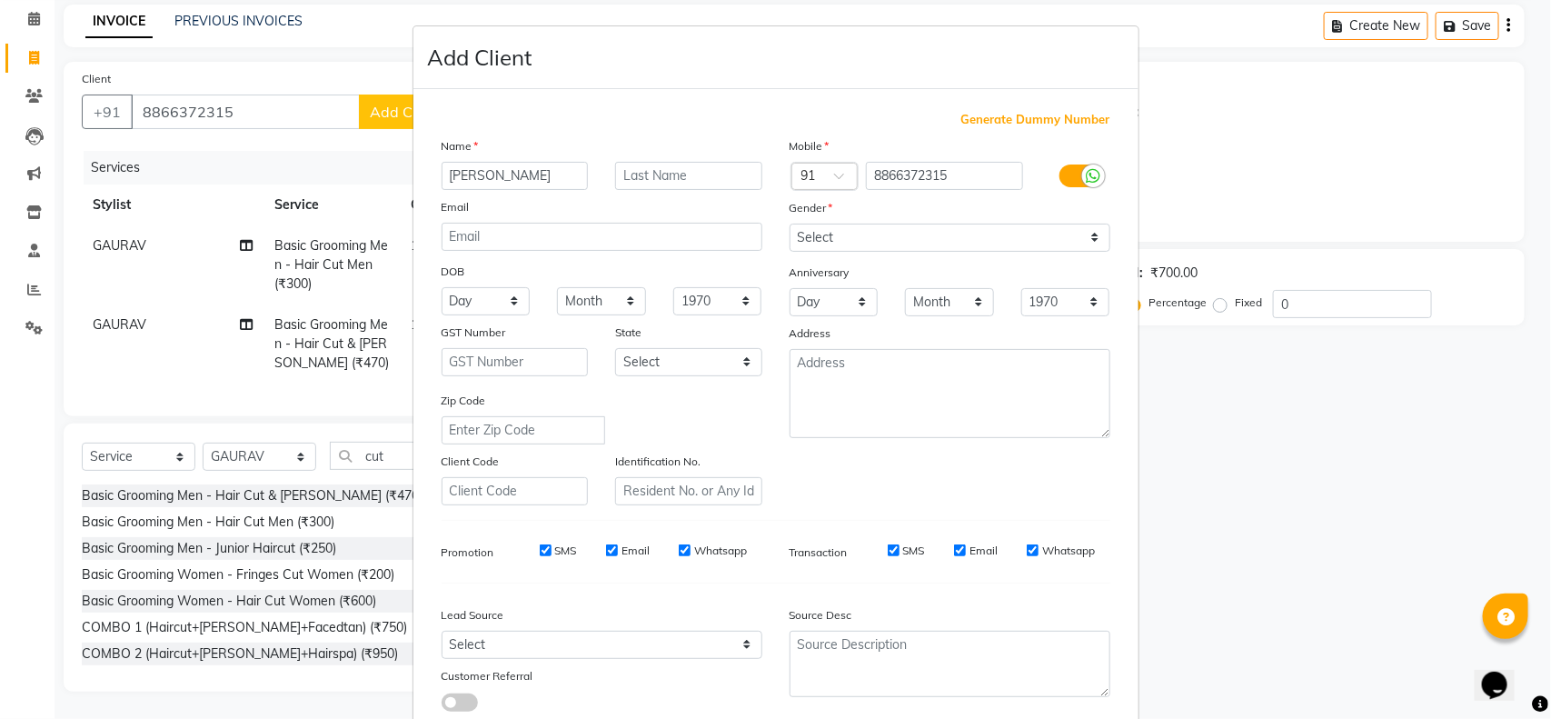
type input "sahid pathan"
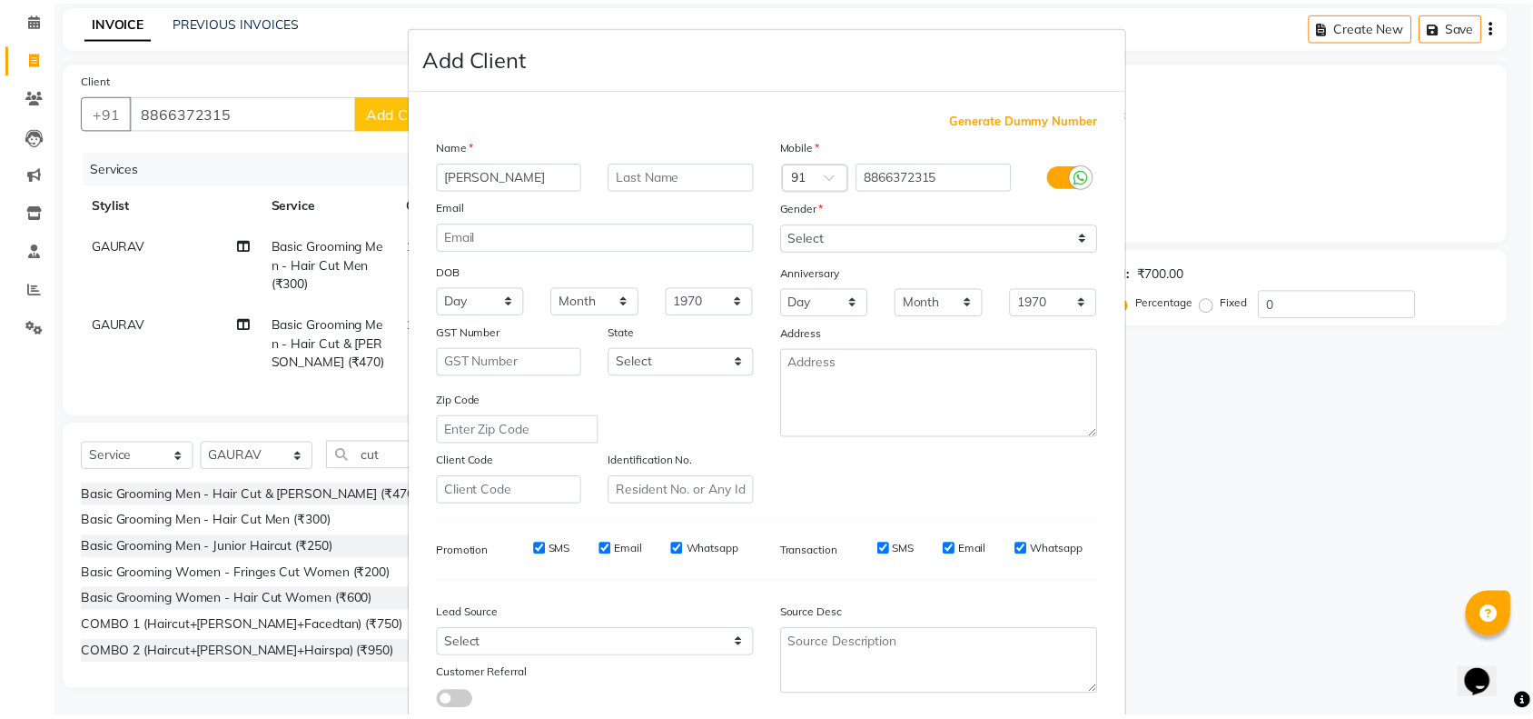
scroll to position [114, 0]
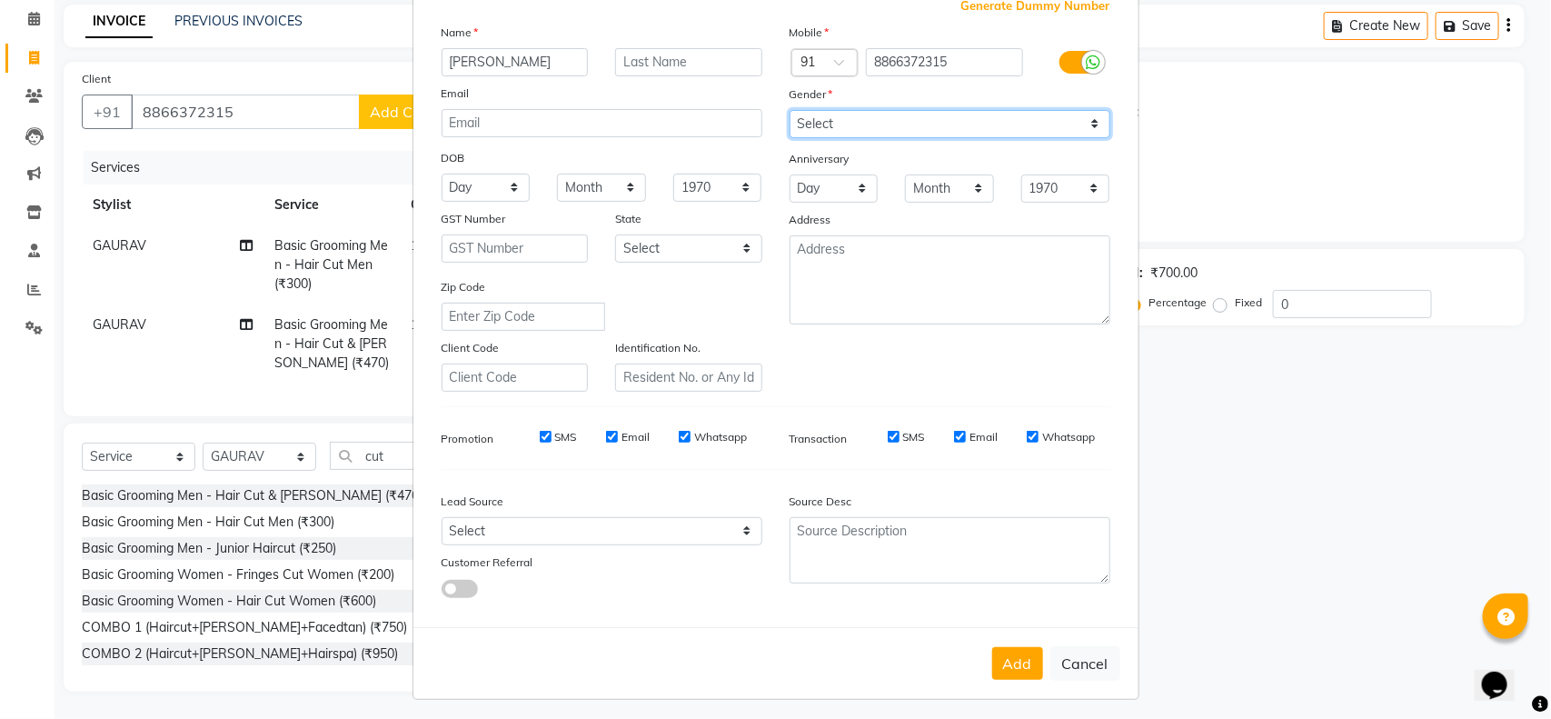
click at [950, 115] on select "Select Male Female Other Prefer Not To Say" at bounding box center [949, 124] width 321 height 28
select select "male"
click at [789, 110] on select "Select Male Female Other Prefer Not To Say" at bounding box center [949, 124] width 321 height 28
click at [997, 648] on button "Add" at bounding box center [1017, 663] width 51 height 33
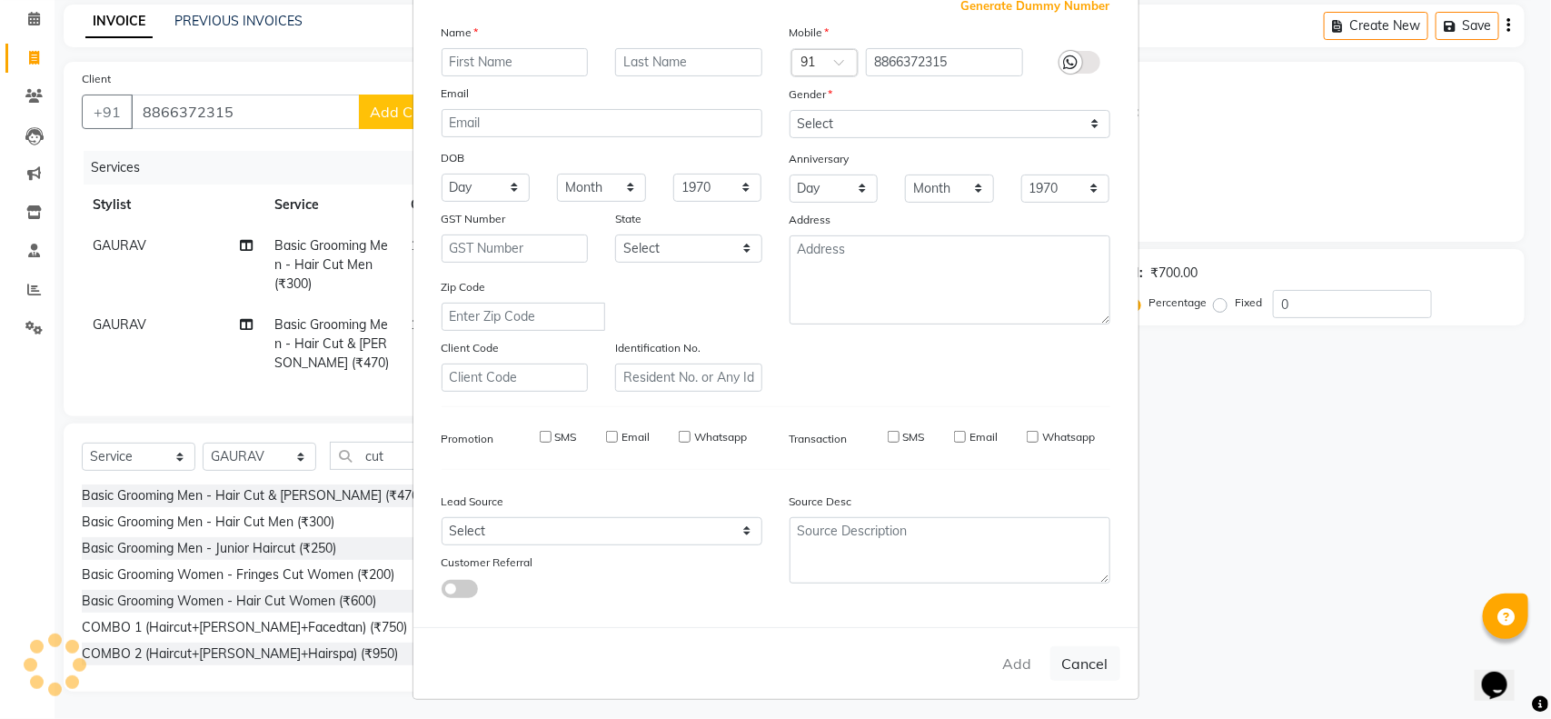
select select
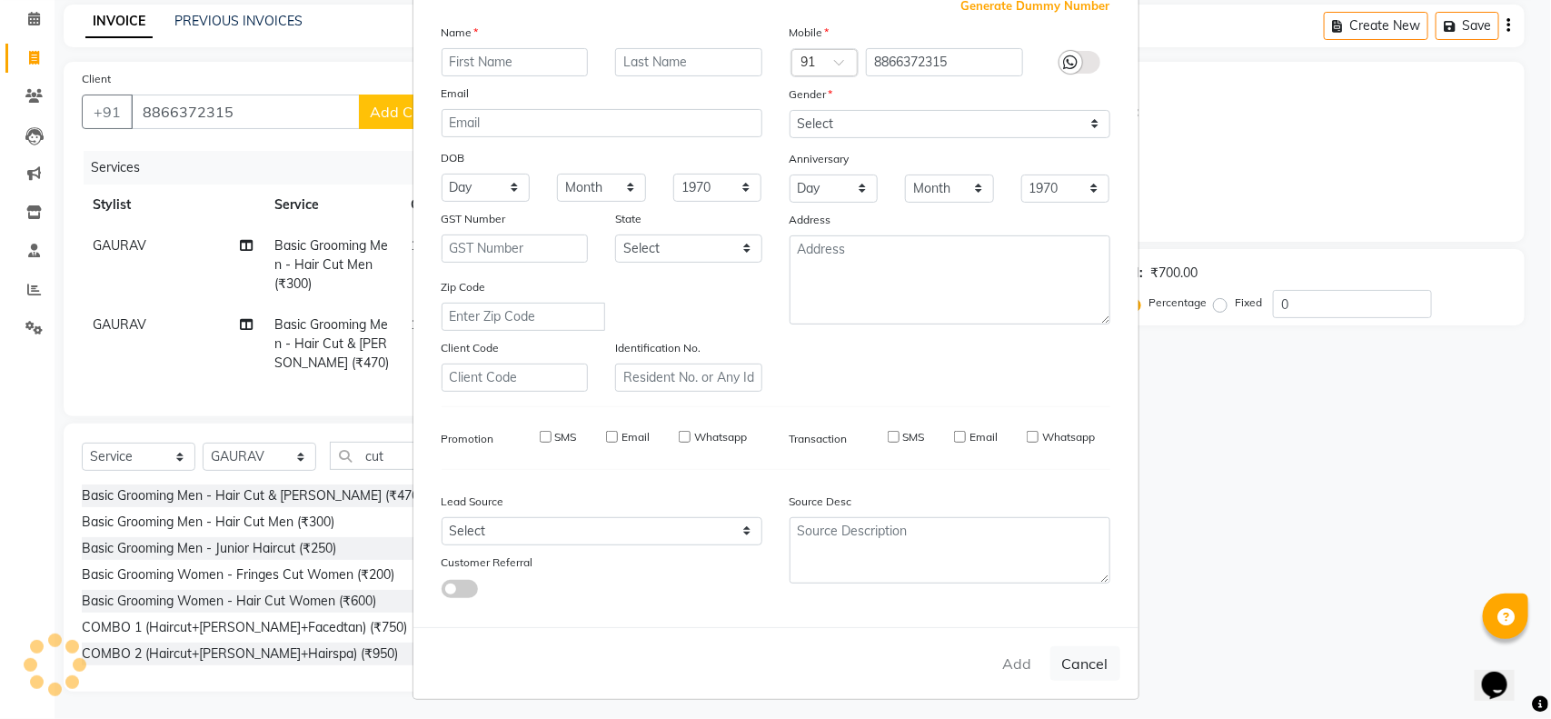
select select
checkbox input "false"
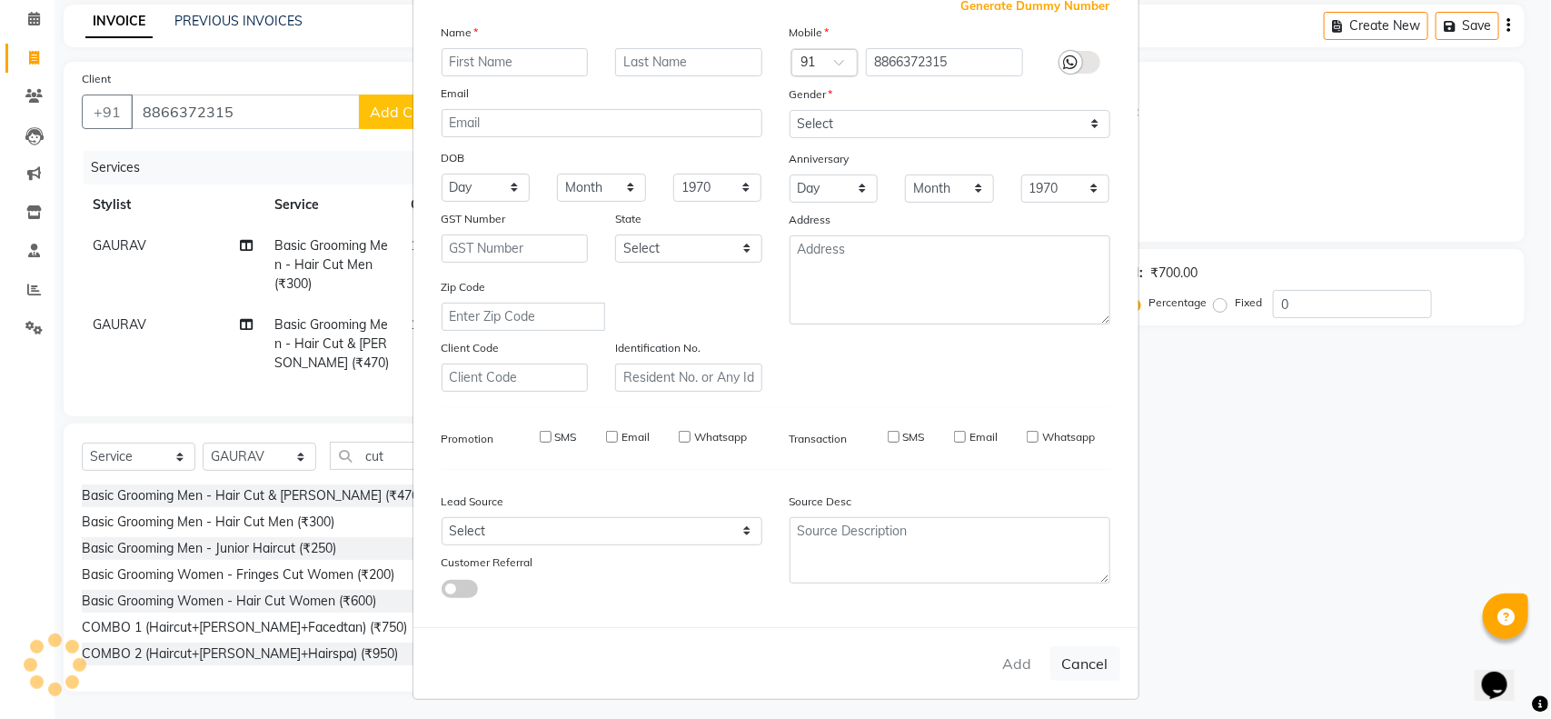
checkbox input "false"
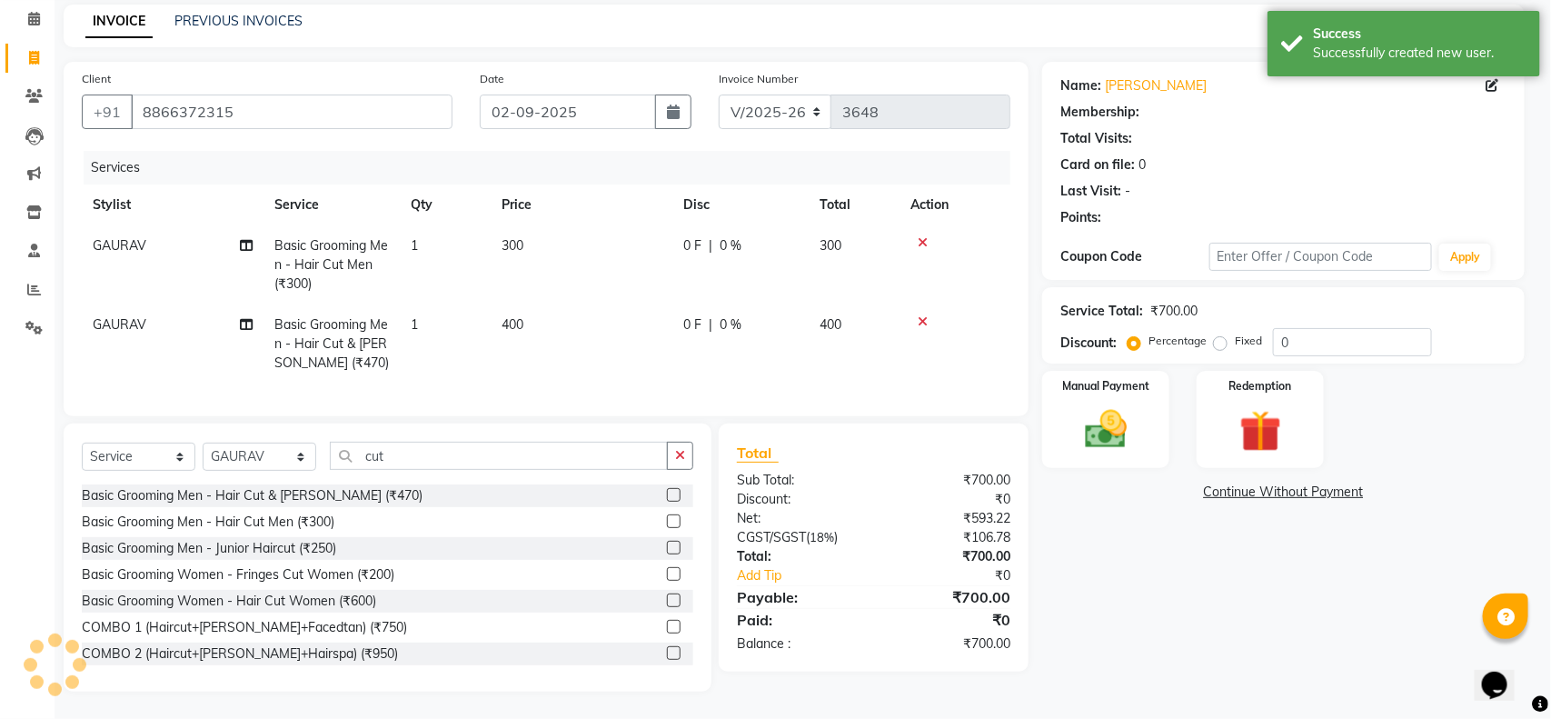
select select "1: Object"
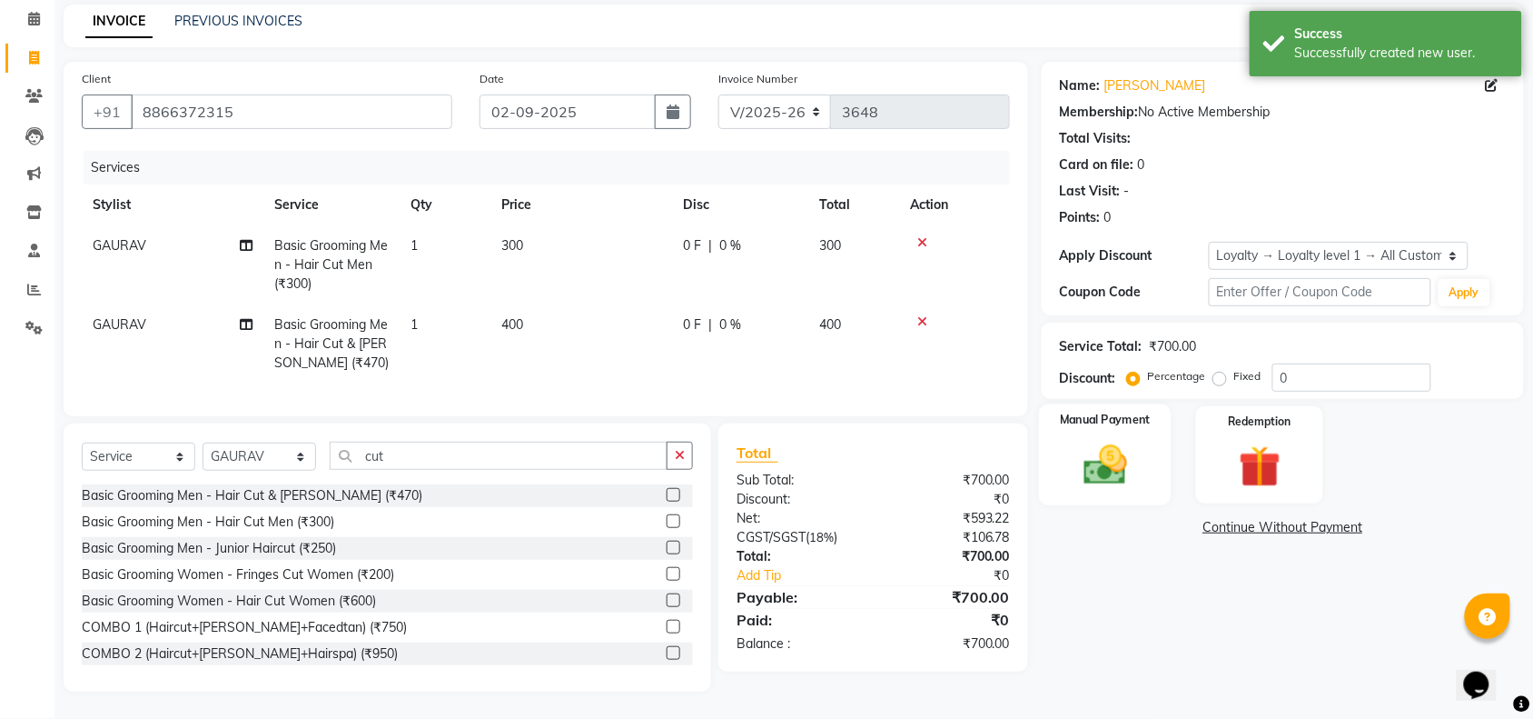
click at [1125, 446] on img at bounding box center [1105, 465] width 71 height 50
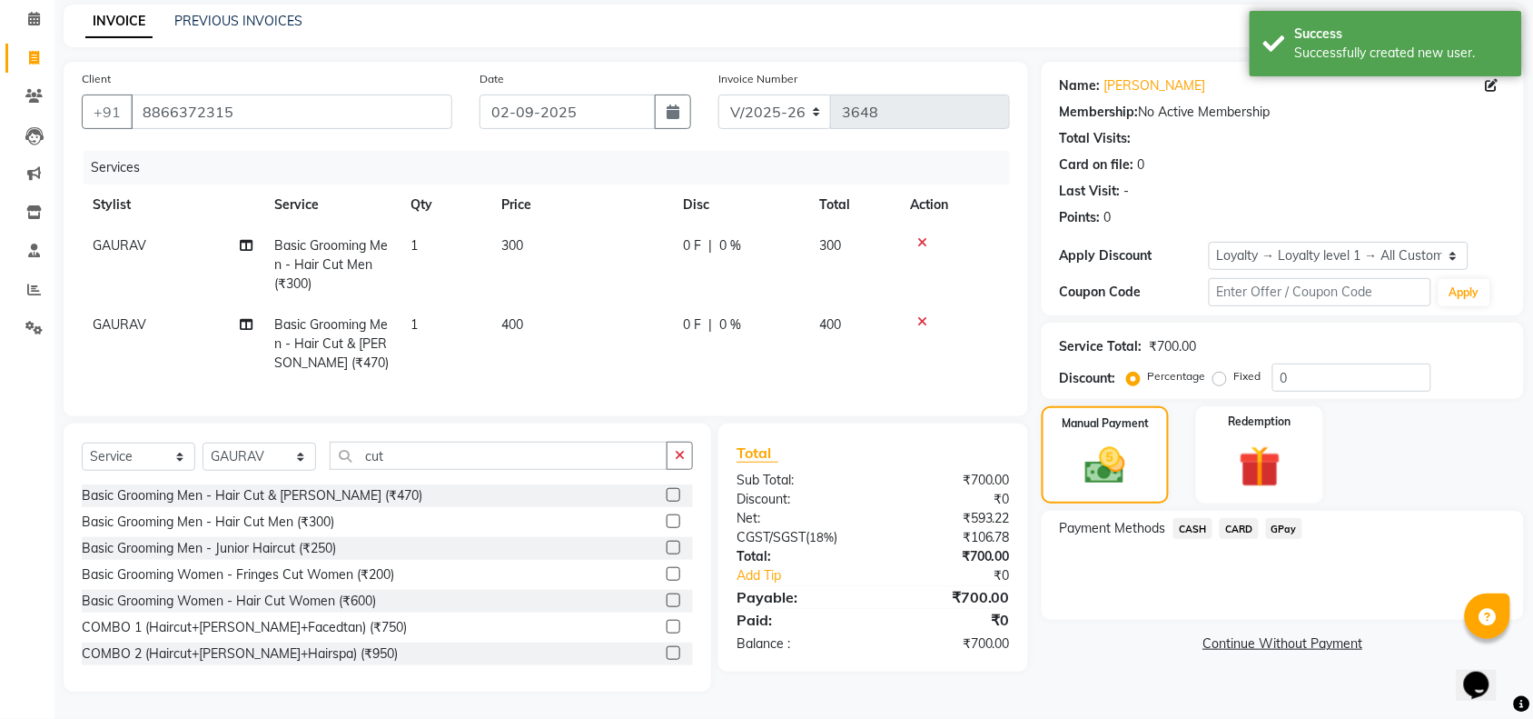
click at [1199, 518] on span "CASH" at bounding box center [1193, 528] width 39 height 21
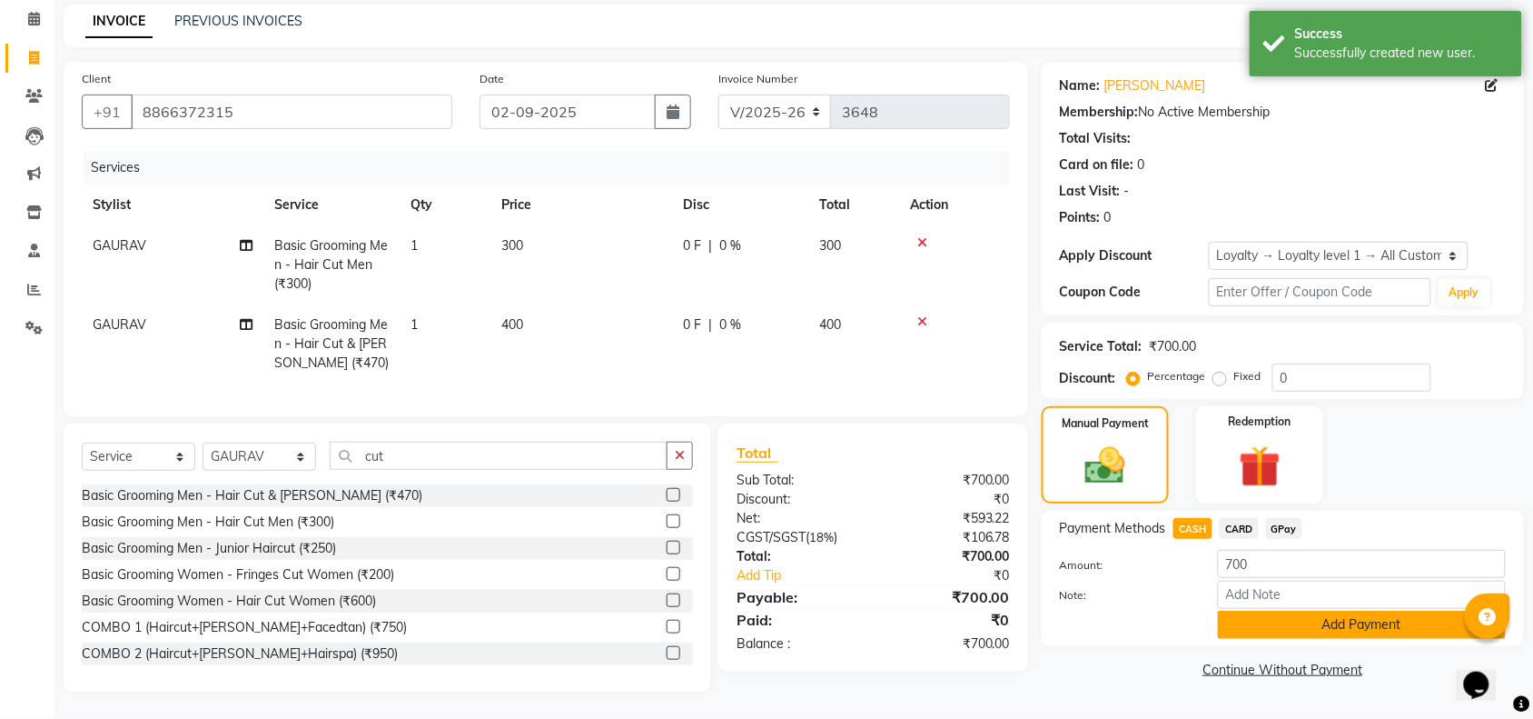
click at [1317, 610] on button "Add Payment" at bounding box center [1362, 624] width 288 height 28
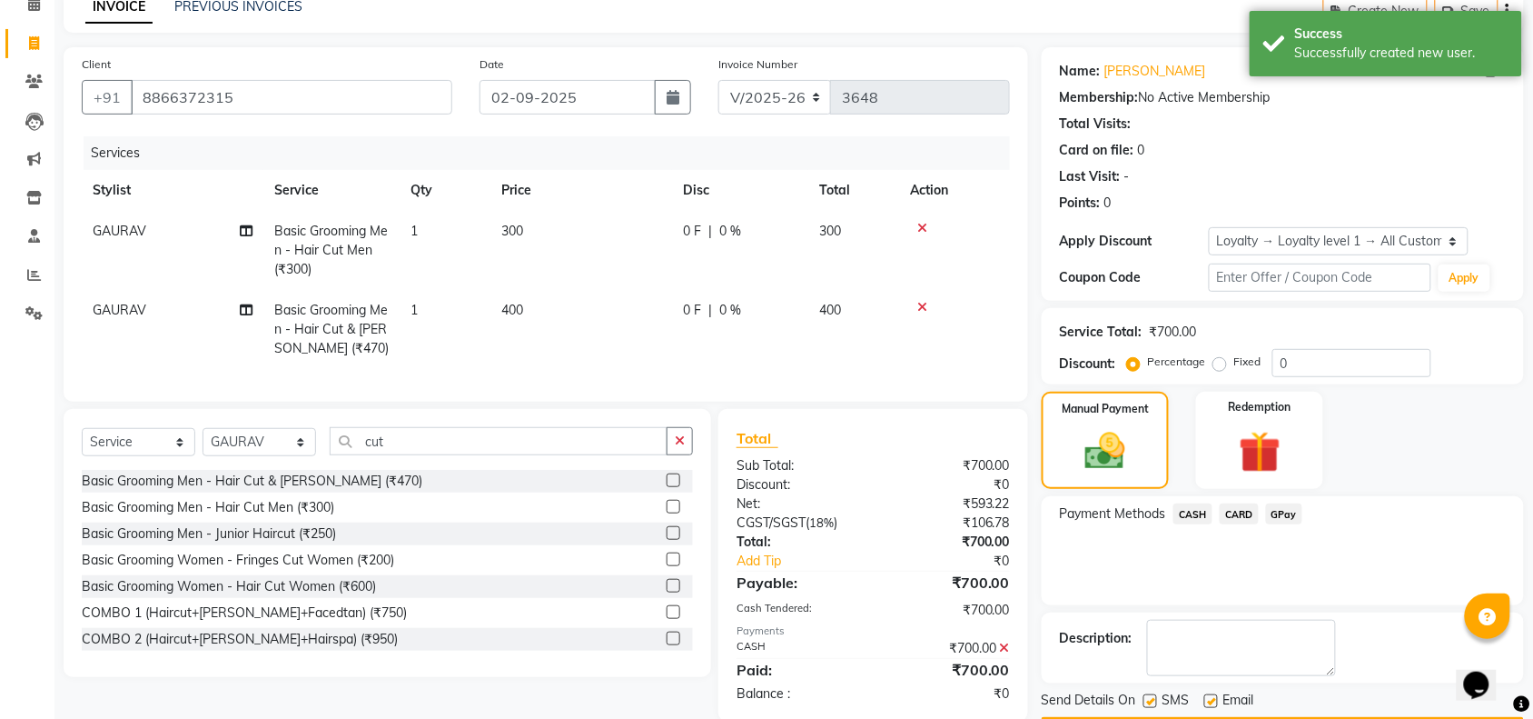
scroll to position [224, 0]
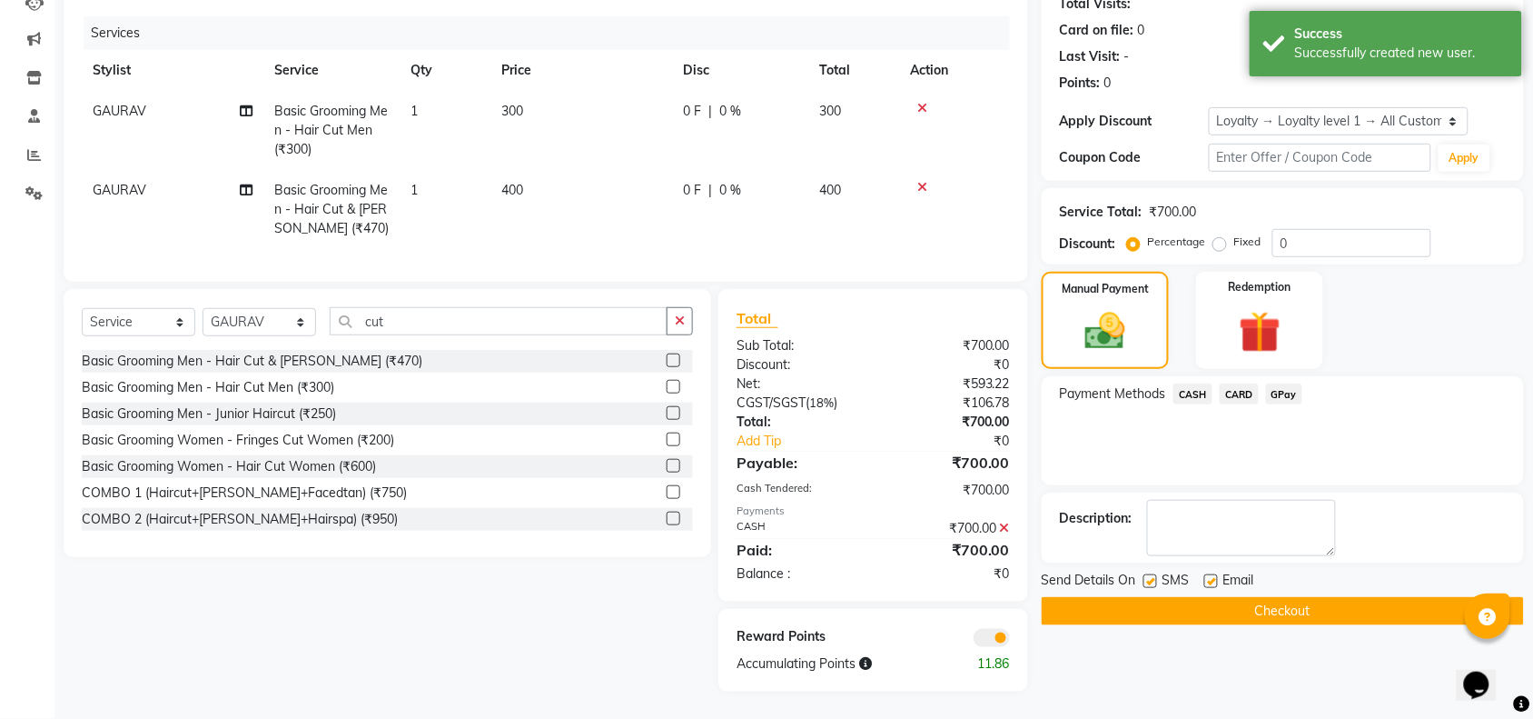
click at [1291, 597] on button "Checkout" at bounding box center [1283, 611] width 482 height 28
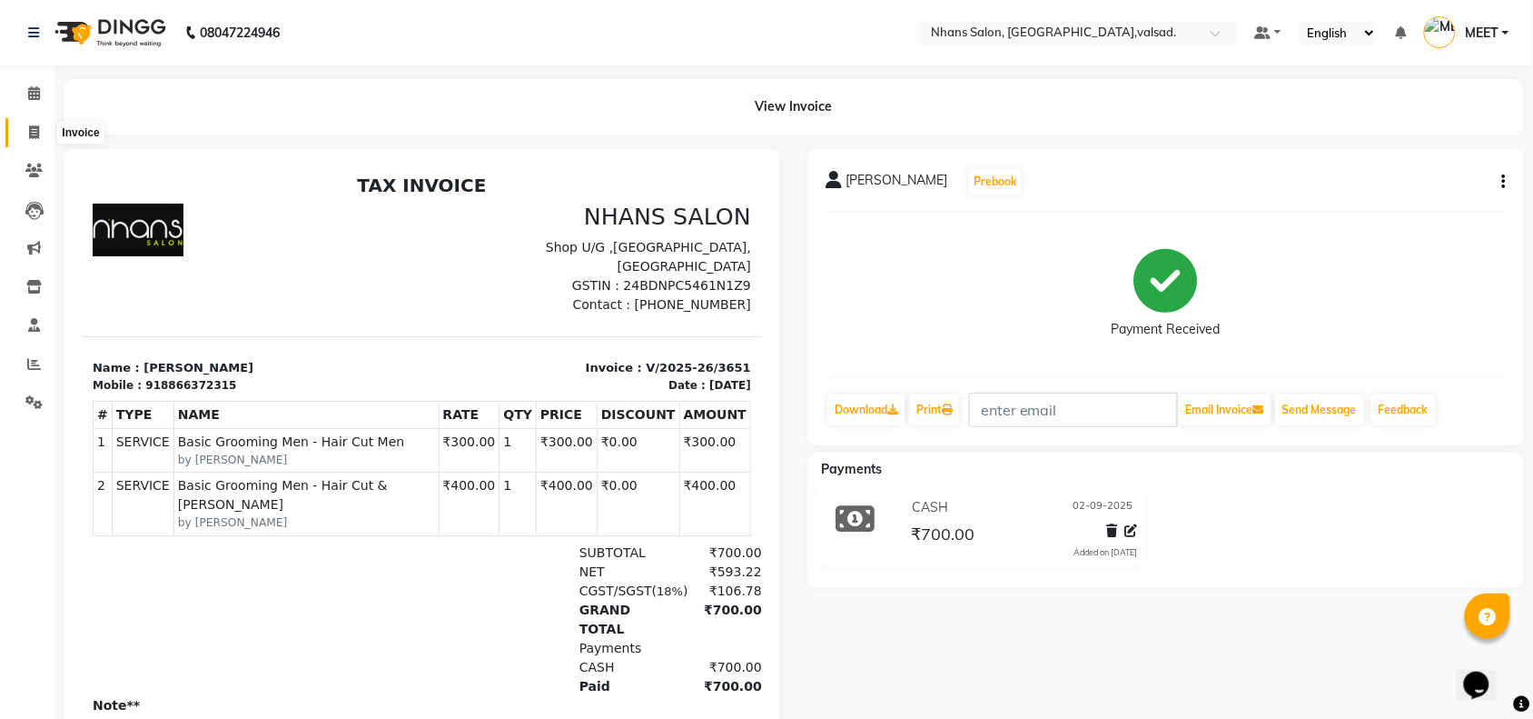
click at [30, 130] on icon at bounding box center [34, 132] width 10 height 14
select select "service"
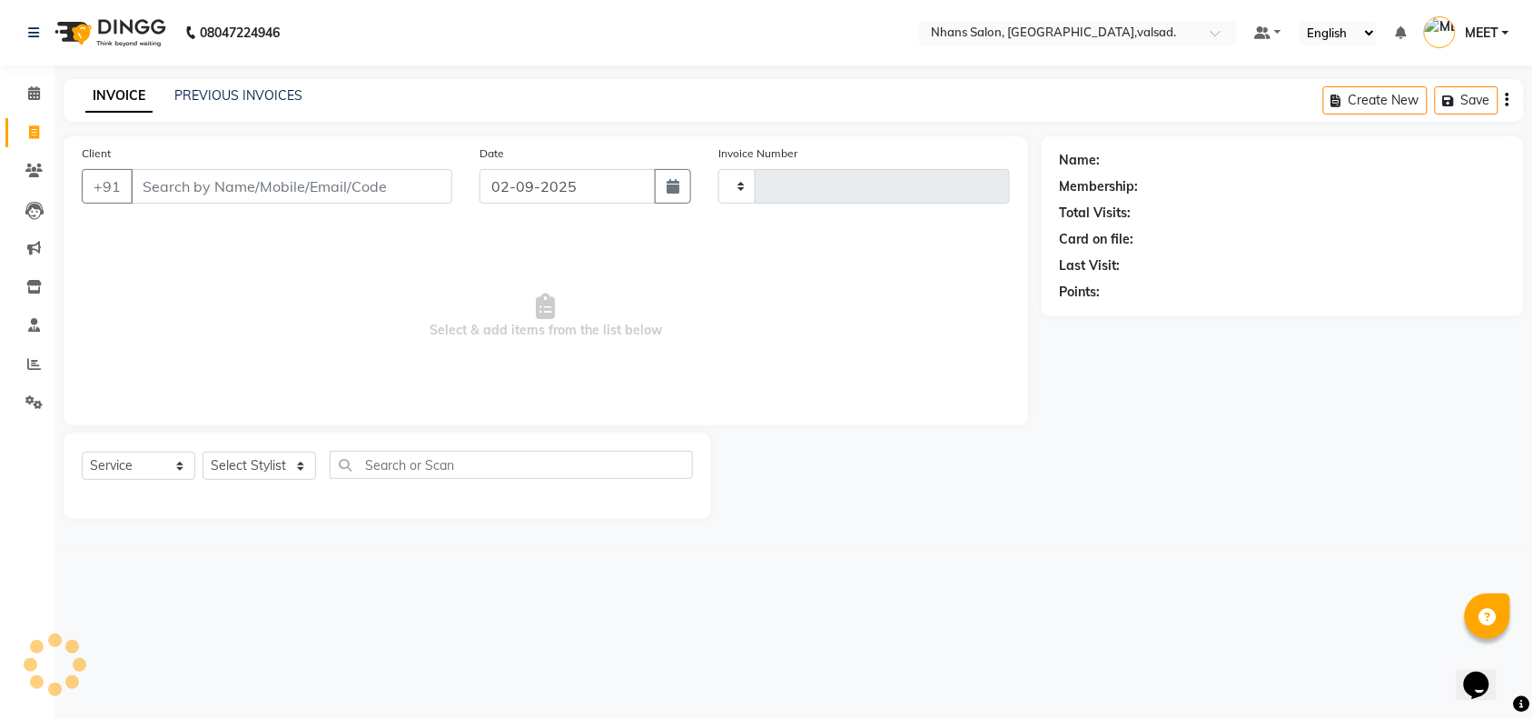
type input "3652"
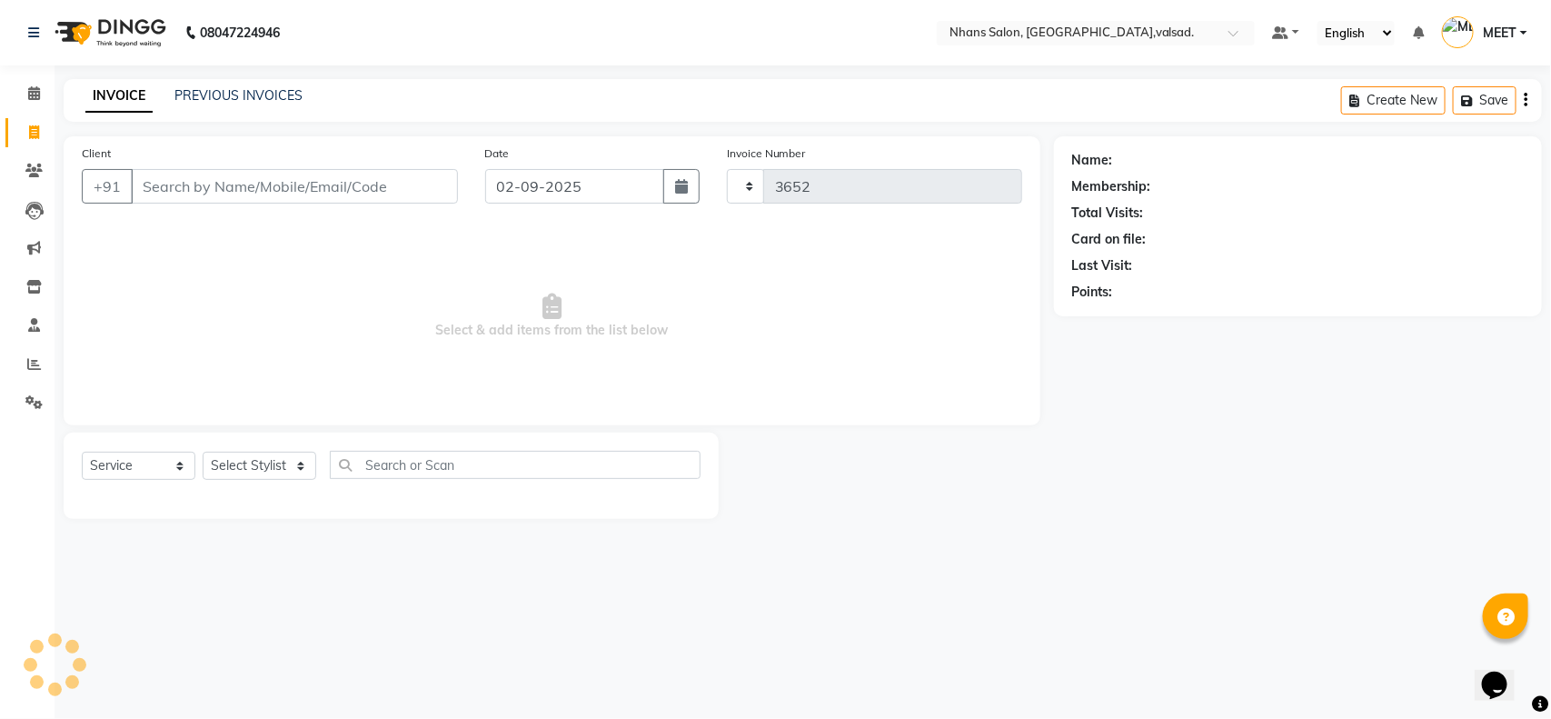
select select "3706"
click at [243, 454] on select "Select Stylist" at bounding box center [260, 466] width 114 height 28
click at [243, 454] on select "Select Stylist ANISHA DIVYA GAURAV GUFRAN KALPANA maruf MEET OWAIS PALAK SHABAN…" at bounding box center [260, 466] width 114 height 28
select select "64826"
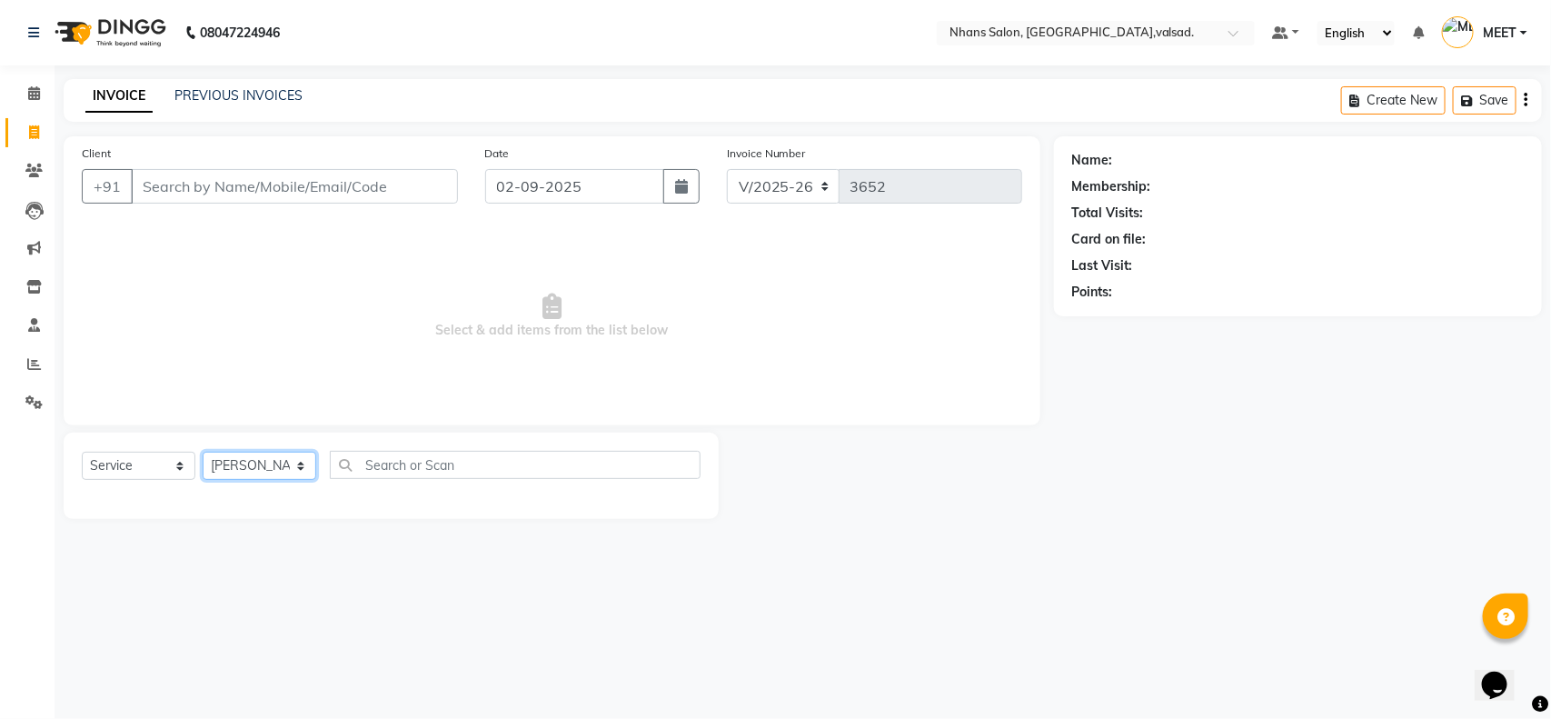
click at [203, 452] on select "Select Stylist ANISHA DIVYA GAURAV GUFRAN KALPANA maruf MEET OWAIS PALAK SHABAN…" at bounding box center [260, 466] width 114 height 28
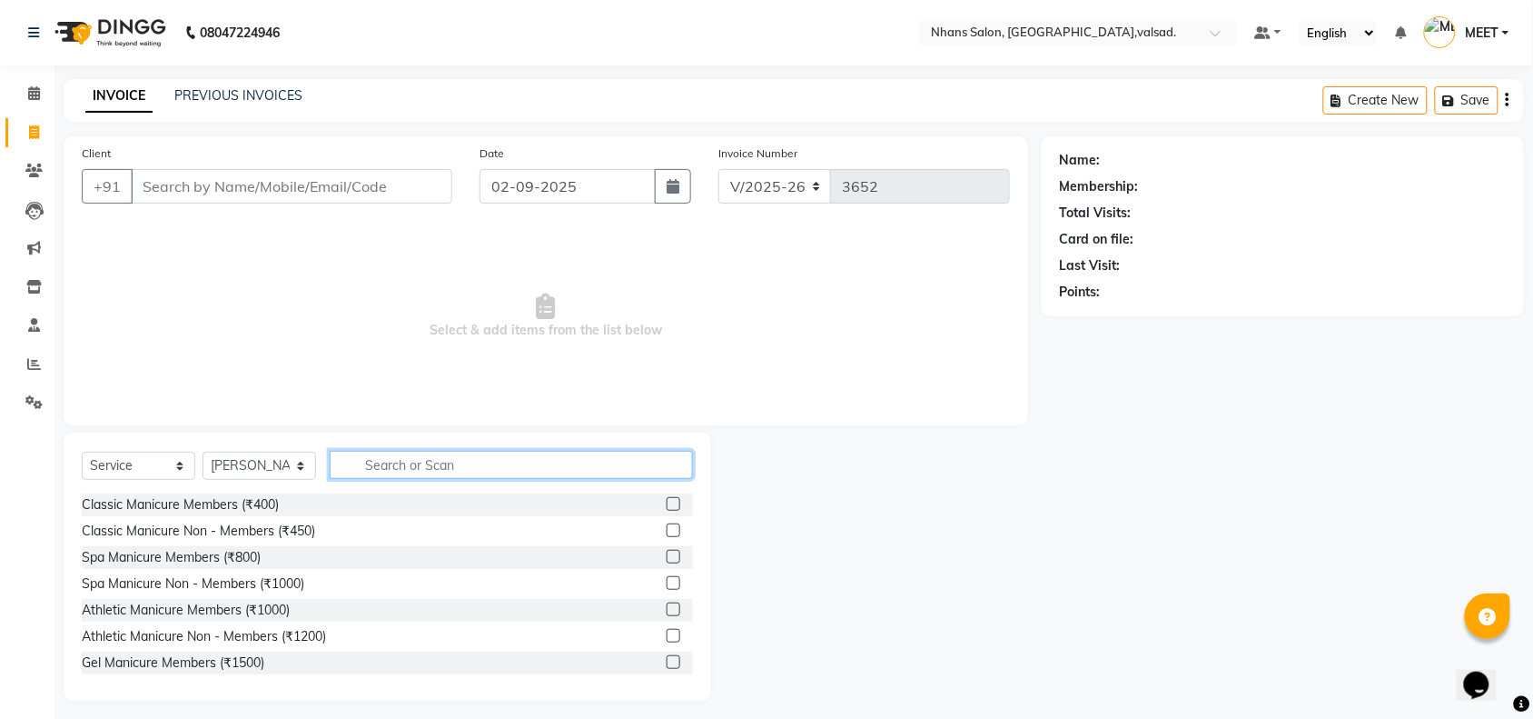
click at [483, 456] on input "text" at bounding box center [511, 465] width 363 height 28
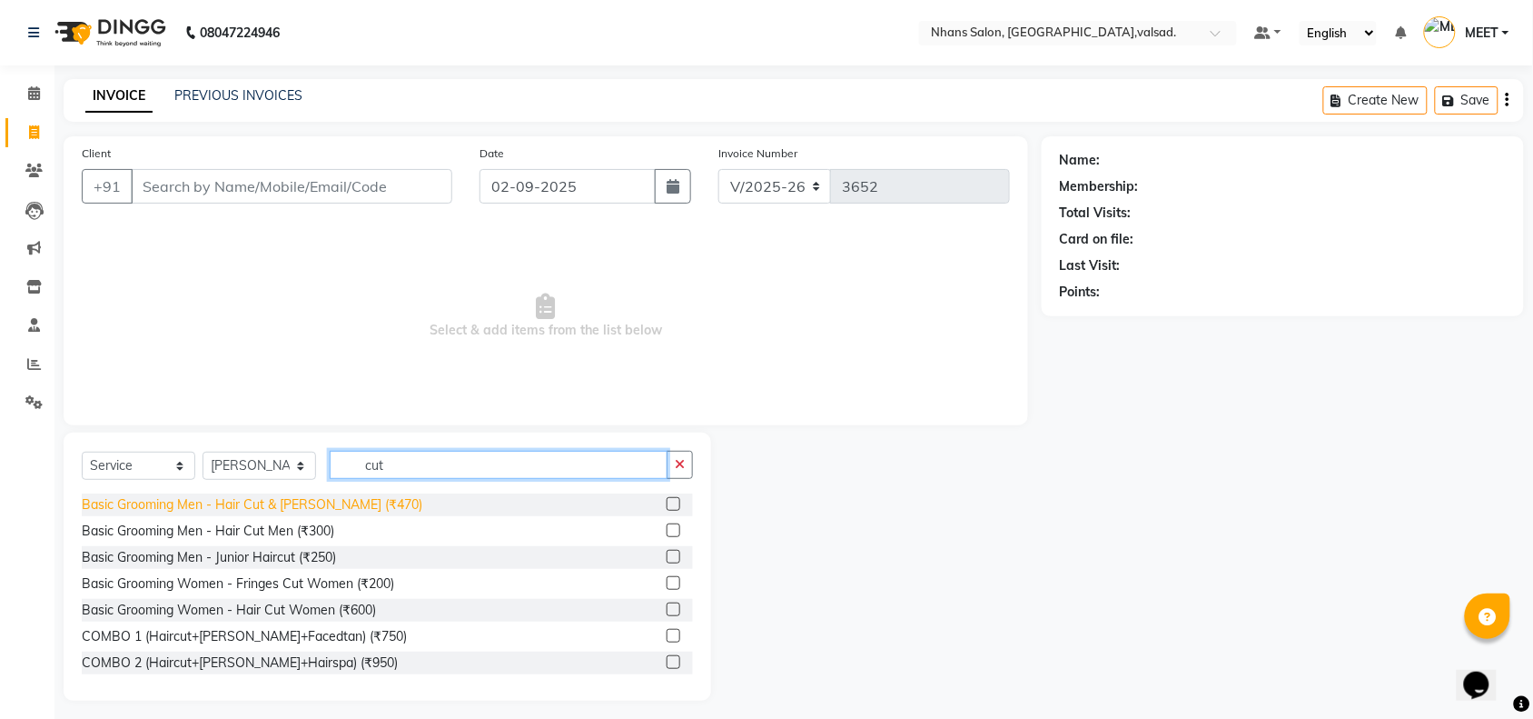
type input "cut"
click at [287, 511] on div "Basic Grooming Men - Hair Cut & [PERSON_NAME] (₹470)" at bounding box center [252, 504] width 341 height 19
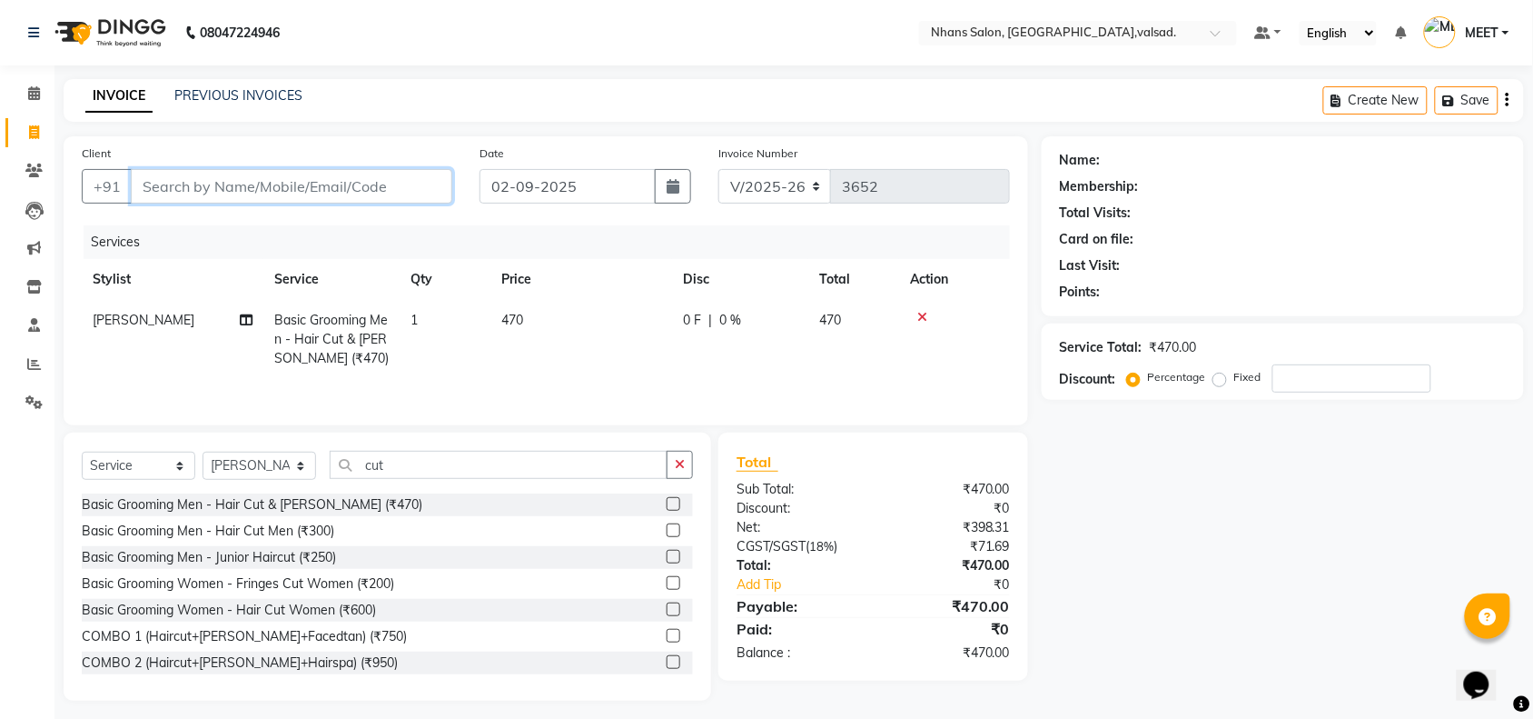
click at [218, 189] on input "Client" at bounding box center [292, 186] width 322 height 35
click at [667, 511] on label at bounding box center [674, 504] width 14 height 14
click at [667, 511] on input "checkbox" at bounding box center [673, 505] width 12 height 12
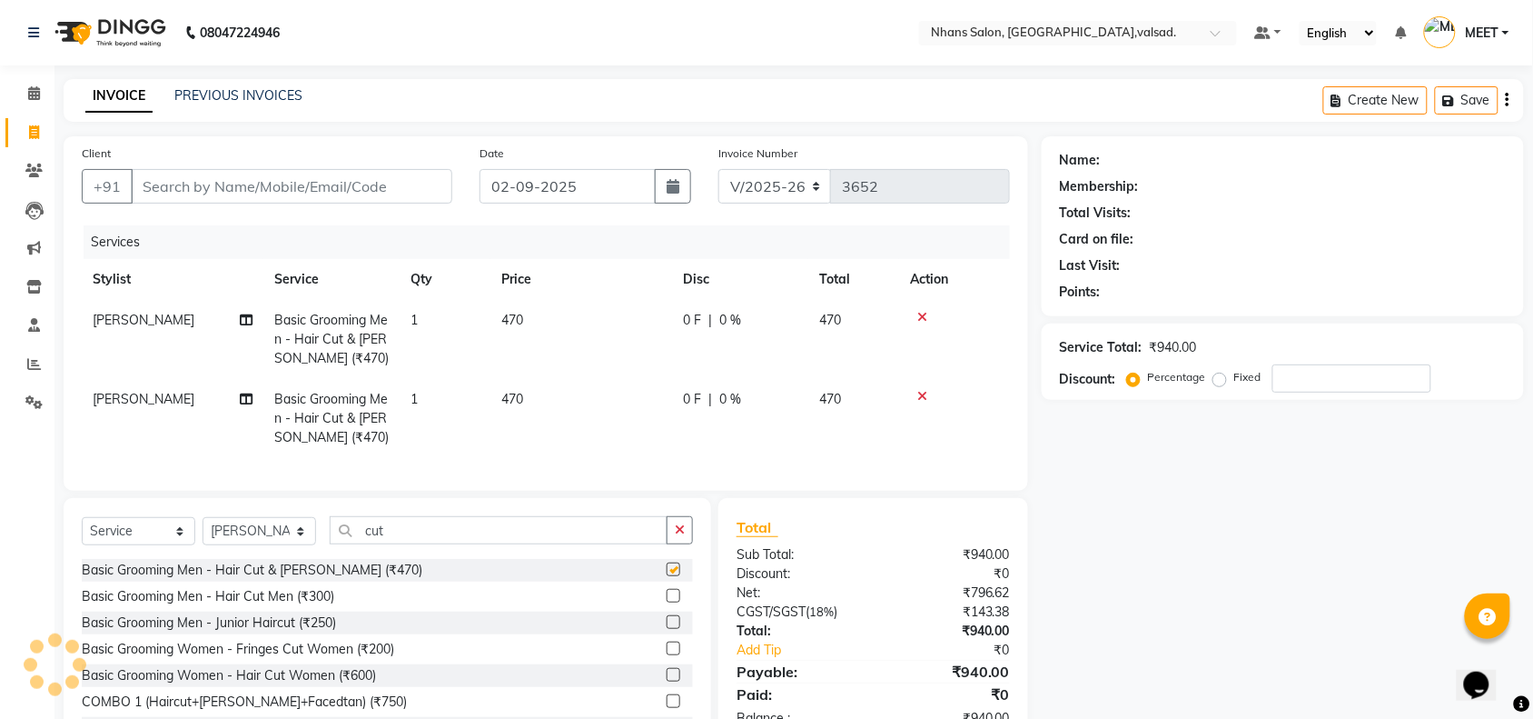
checkbox input "false"
click at [920, 318] on icon at bounding box center [923, 317] width 10 height 13
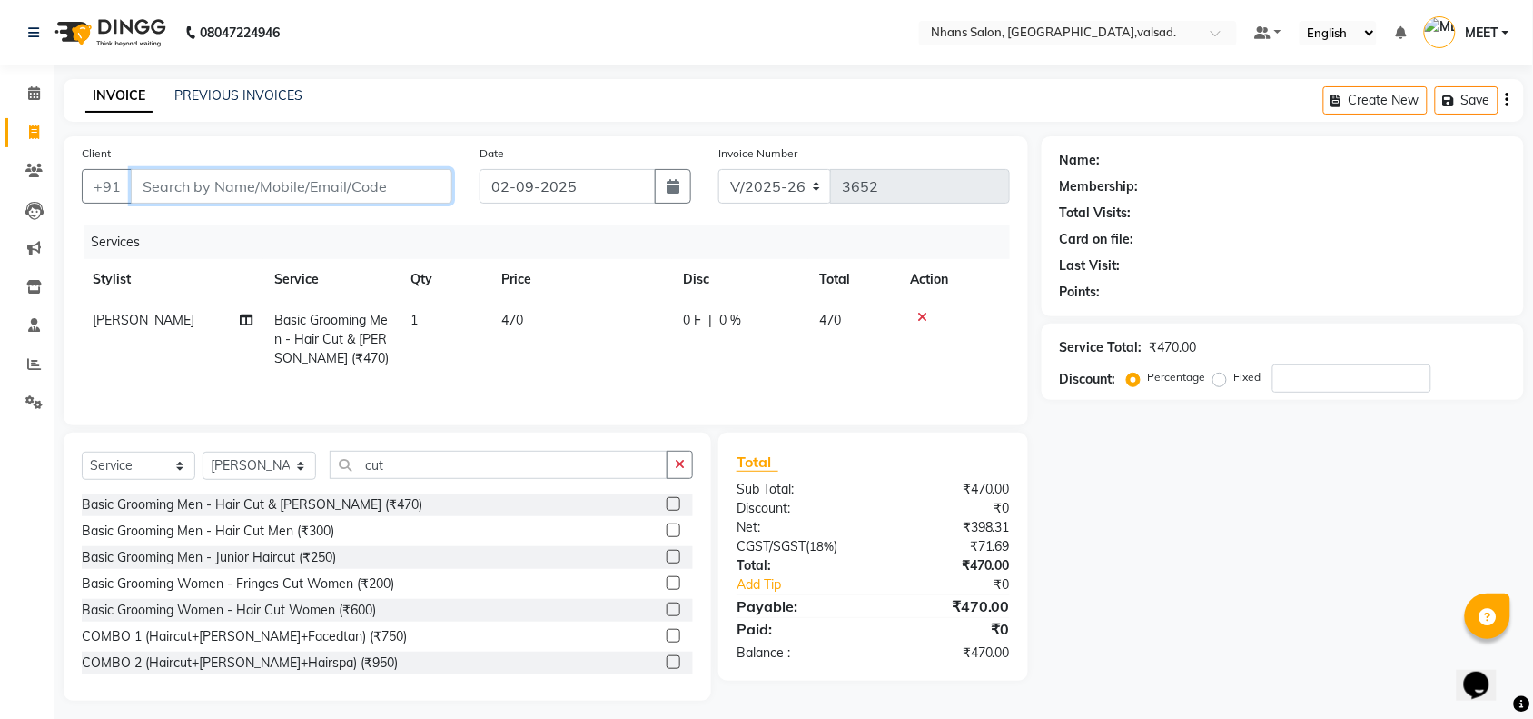
click at [332, 184] on input "Client" at bounding box center [292, 186] width 322 height 35
click at [192, 193] on input "Client" at bounding box center [292, 186] width 322 height 35
click at [192, 184] on input "Client" at bounding box center [292, 186] width 322 height 35
type input "9"
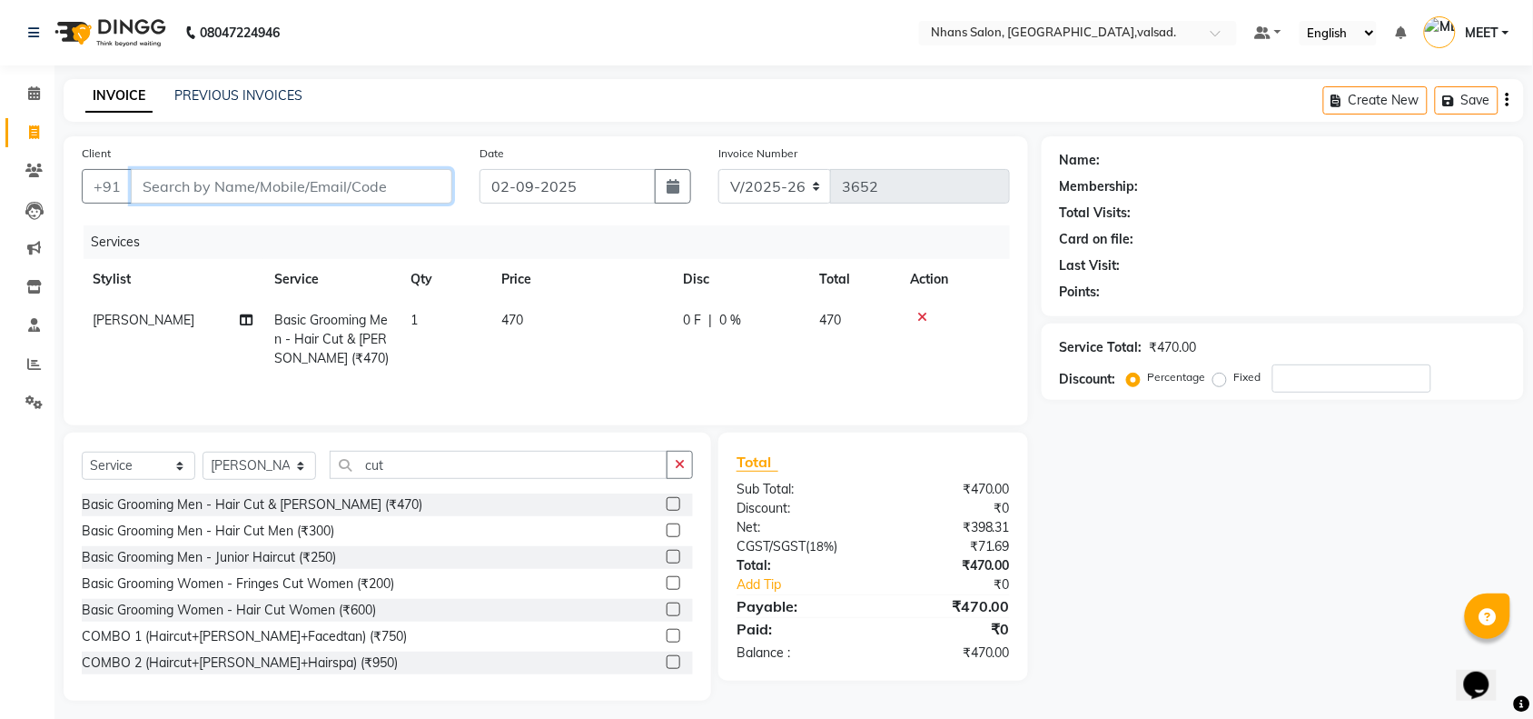
type input "0"
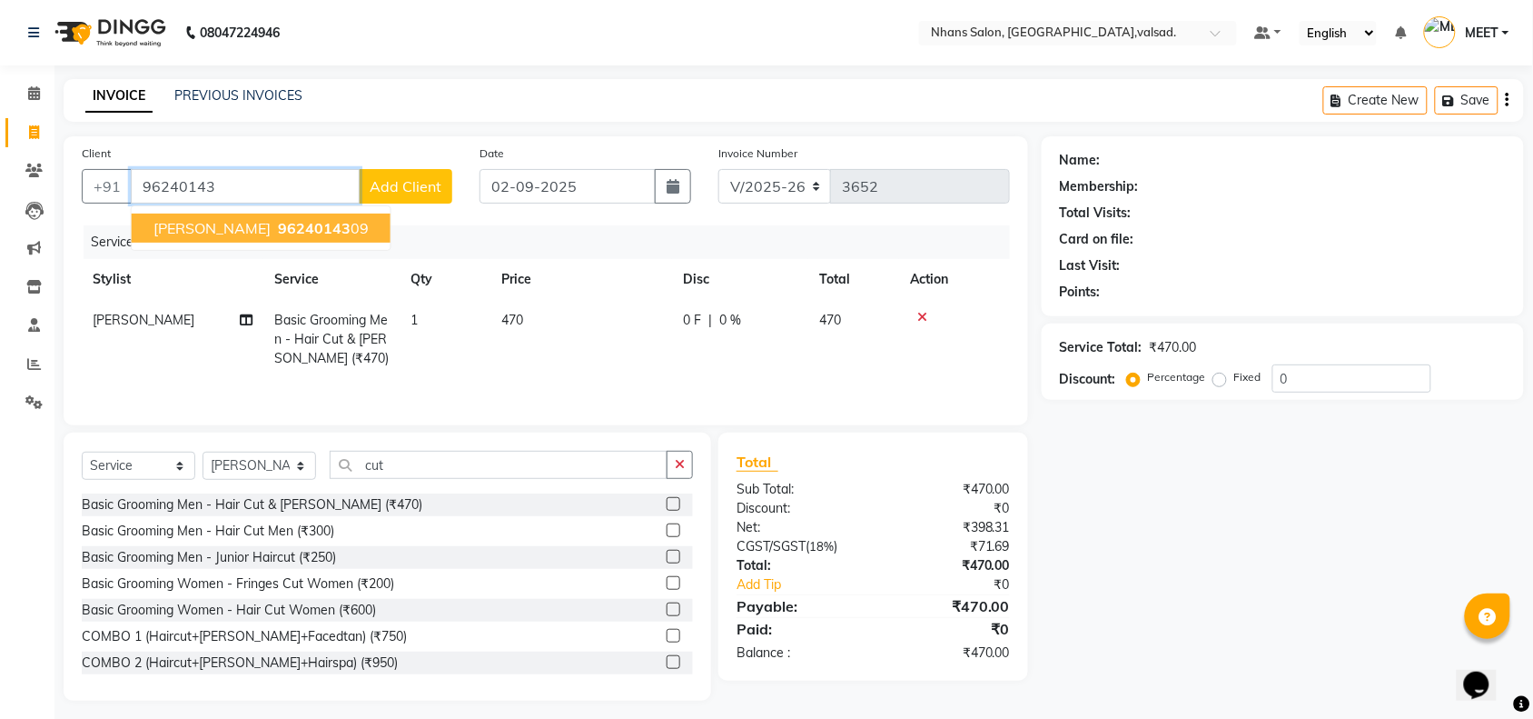
click at [203, 225] on span "Jay Patel" at bounding box center [212, 228] width 117 height 18
type input "9624014309"
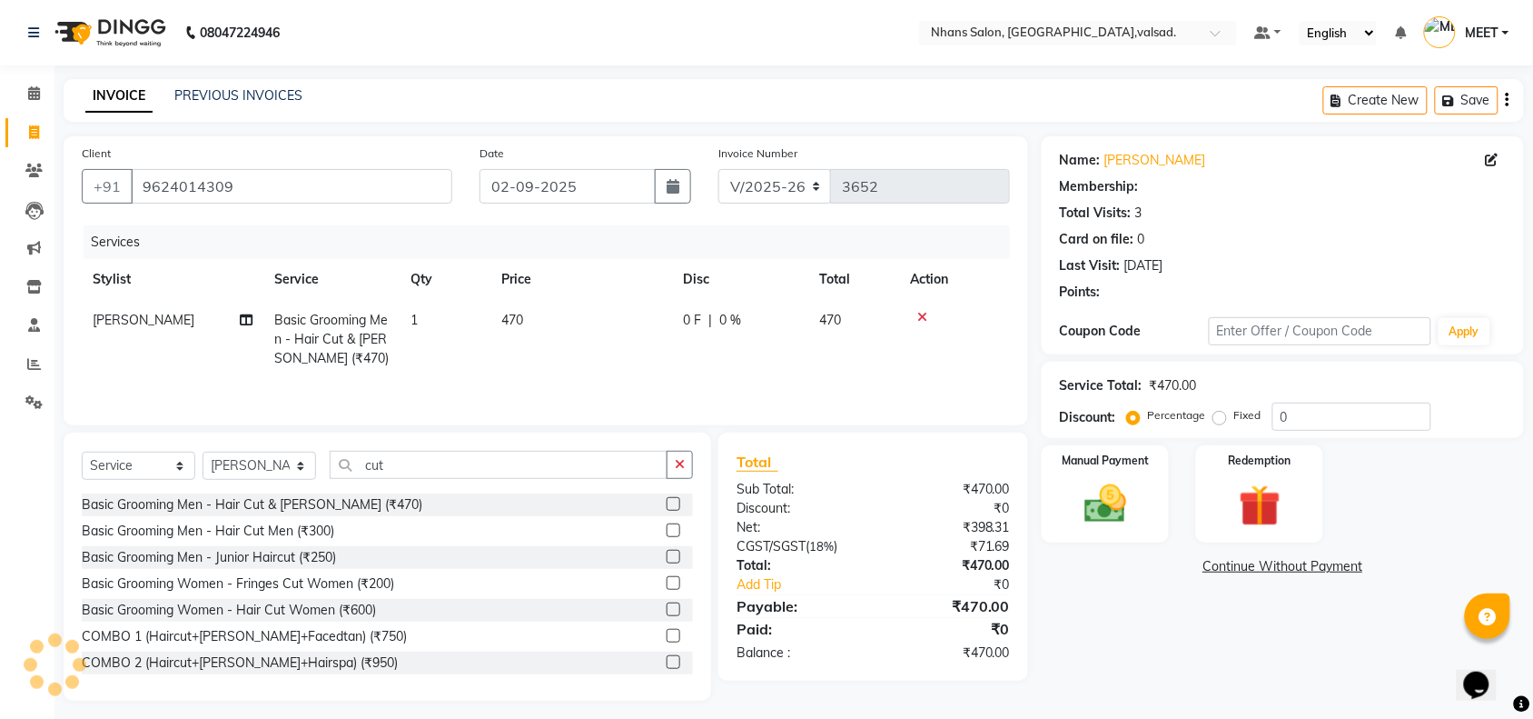
select select "1: Object"
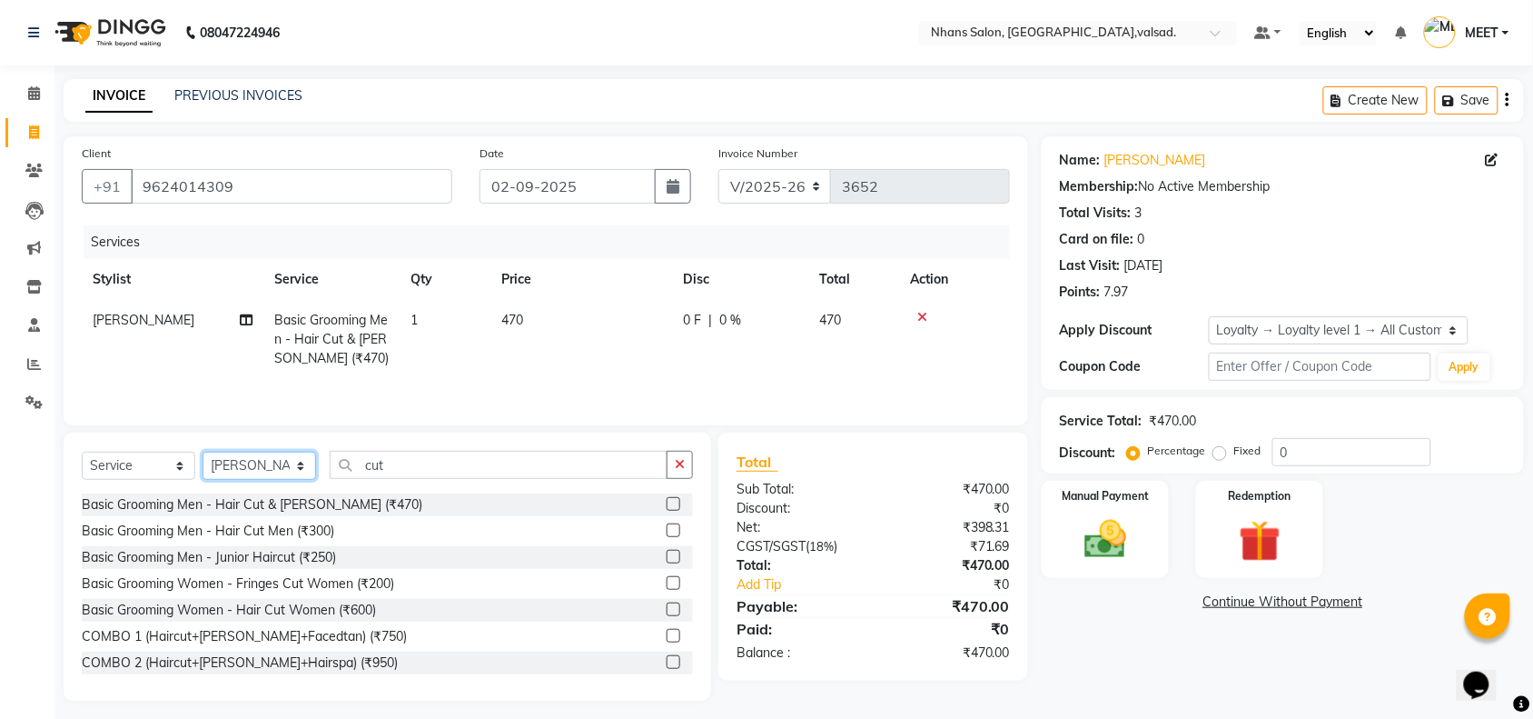
click at [251, 472] on select "Select Stylist ANISHA DIVYA GAURAV GUFRAN KALPANA maruf MEET OWAIS PALAK SHABAN…" at bounding box center [260, 466] width 114 height 28
select select "20135"
click at [203, 454] on select "Select Stylist ANISHA DIVYA GAURAV GUFRAN KALPANA maruf MEET OWAIS PALAK SHABAN…" at bounding box center [260, 466] width 114 height 28
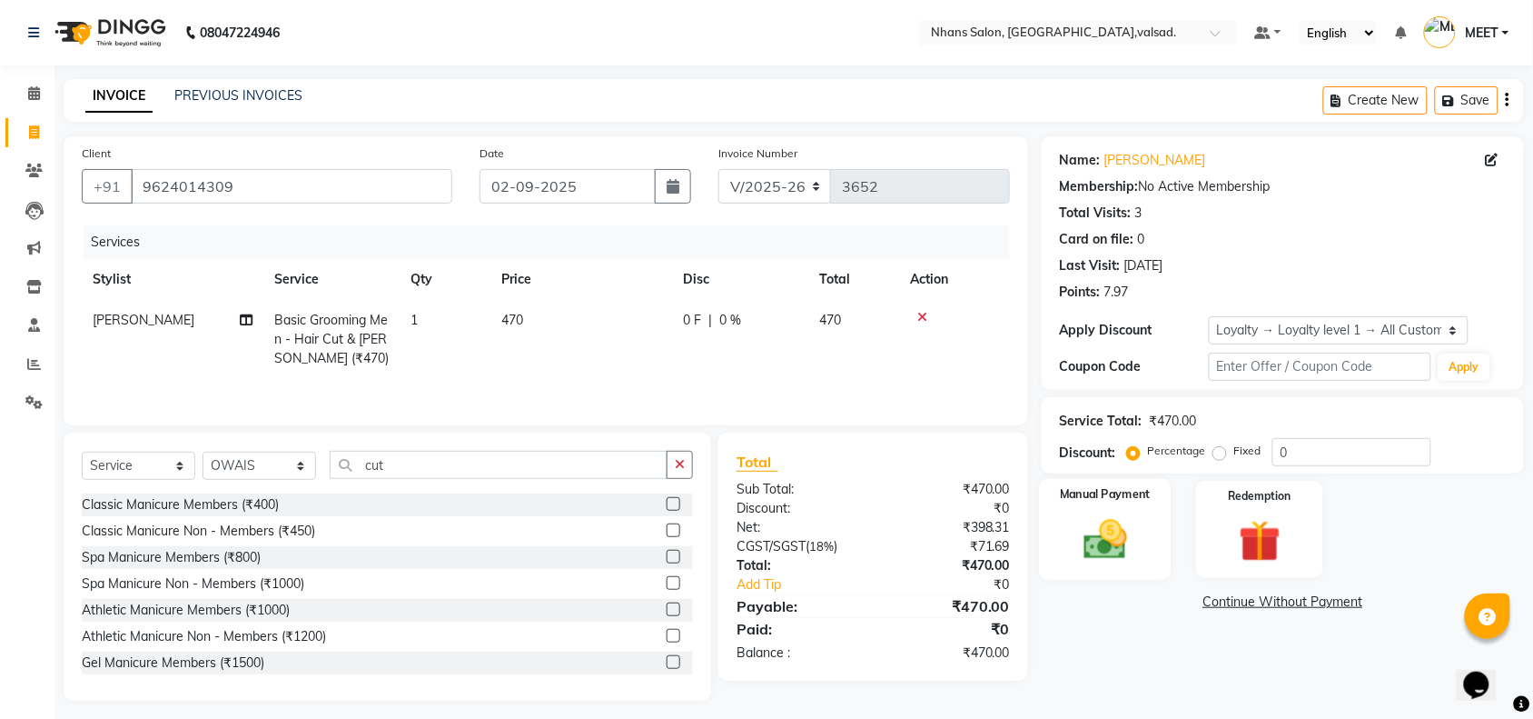
click at [1075, 559] on img at bounding box center [1105, 539] width 71 height 50
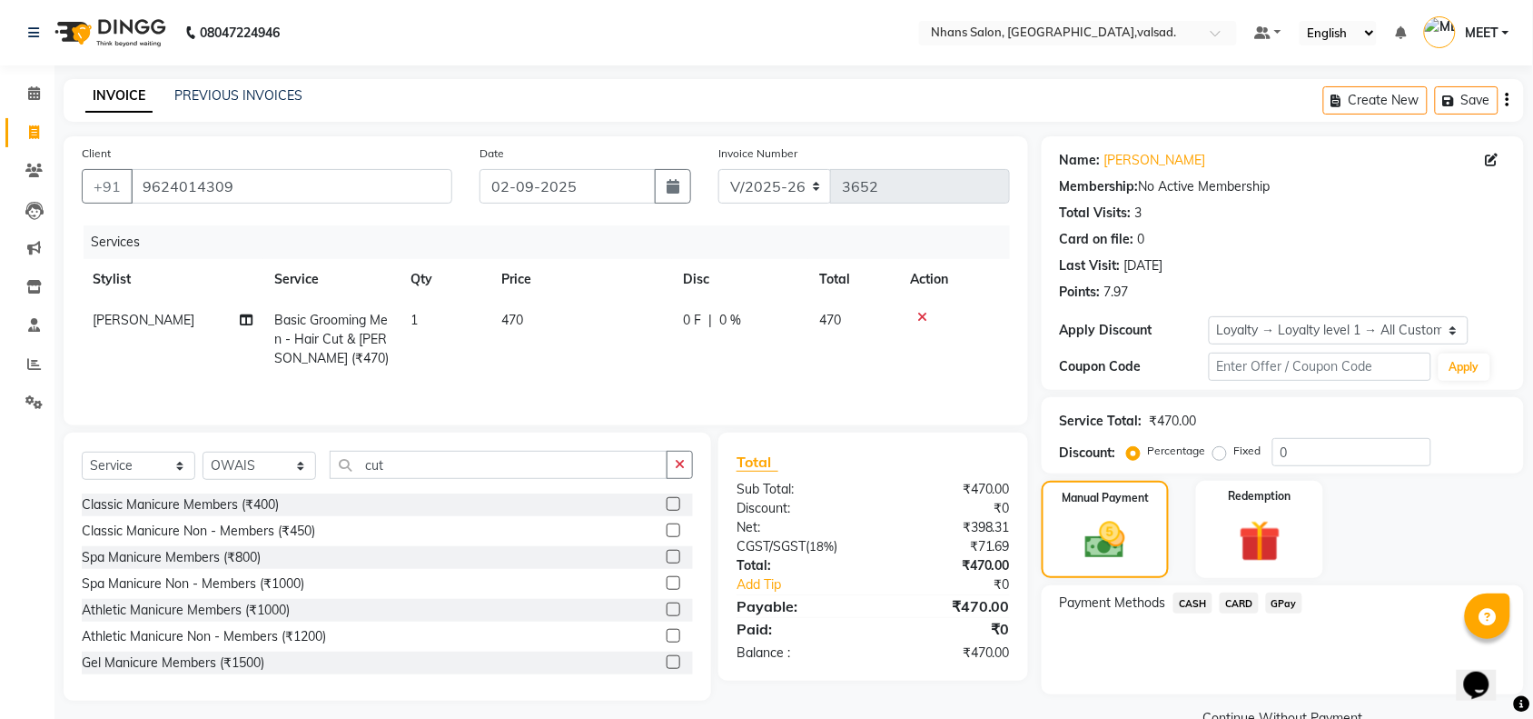
click at [1297, 601] on span "GPay" at bounding box center [1284, 602] width 37 height 21
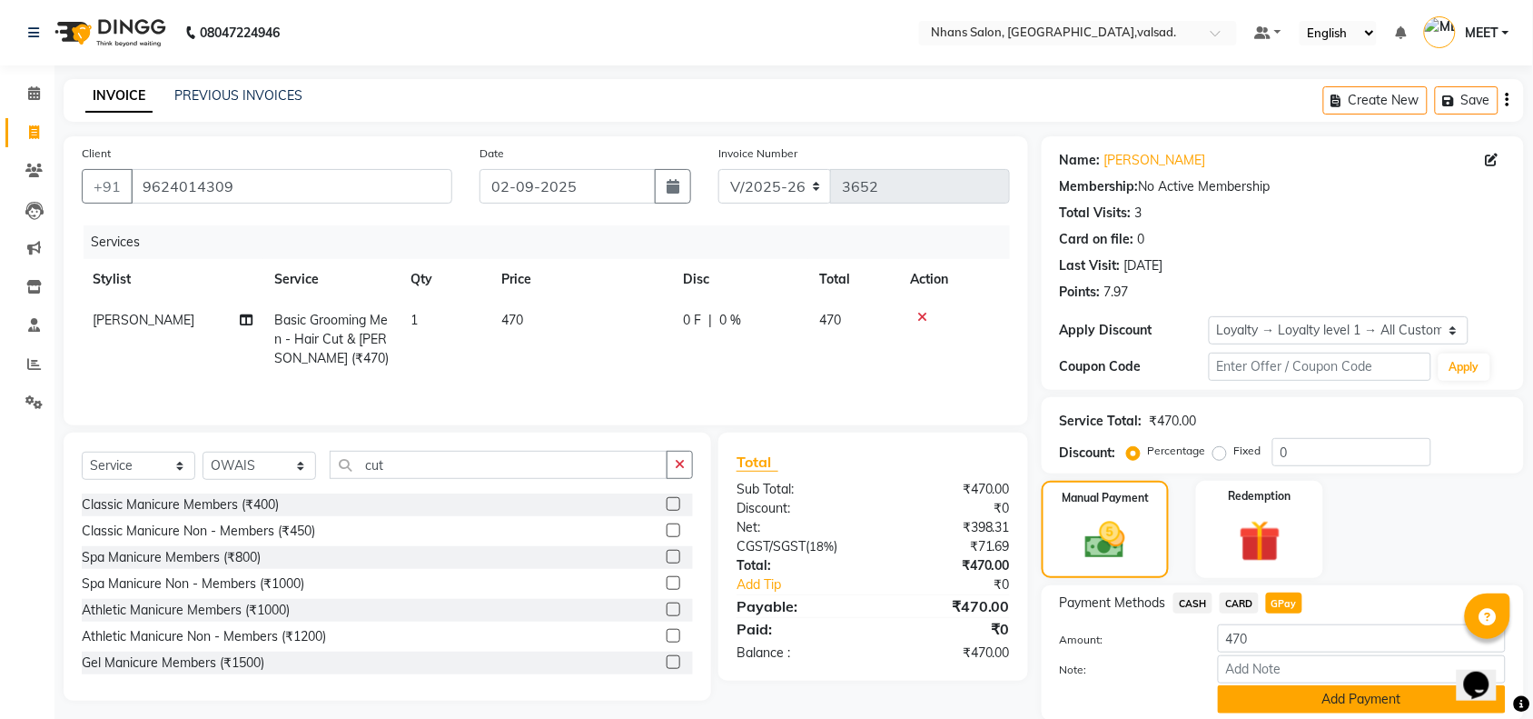
click at [1274, 698] on button "Add Payment" at bounding box center [1362, 699] width 288 height 28
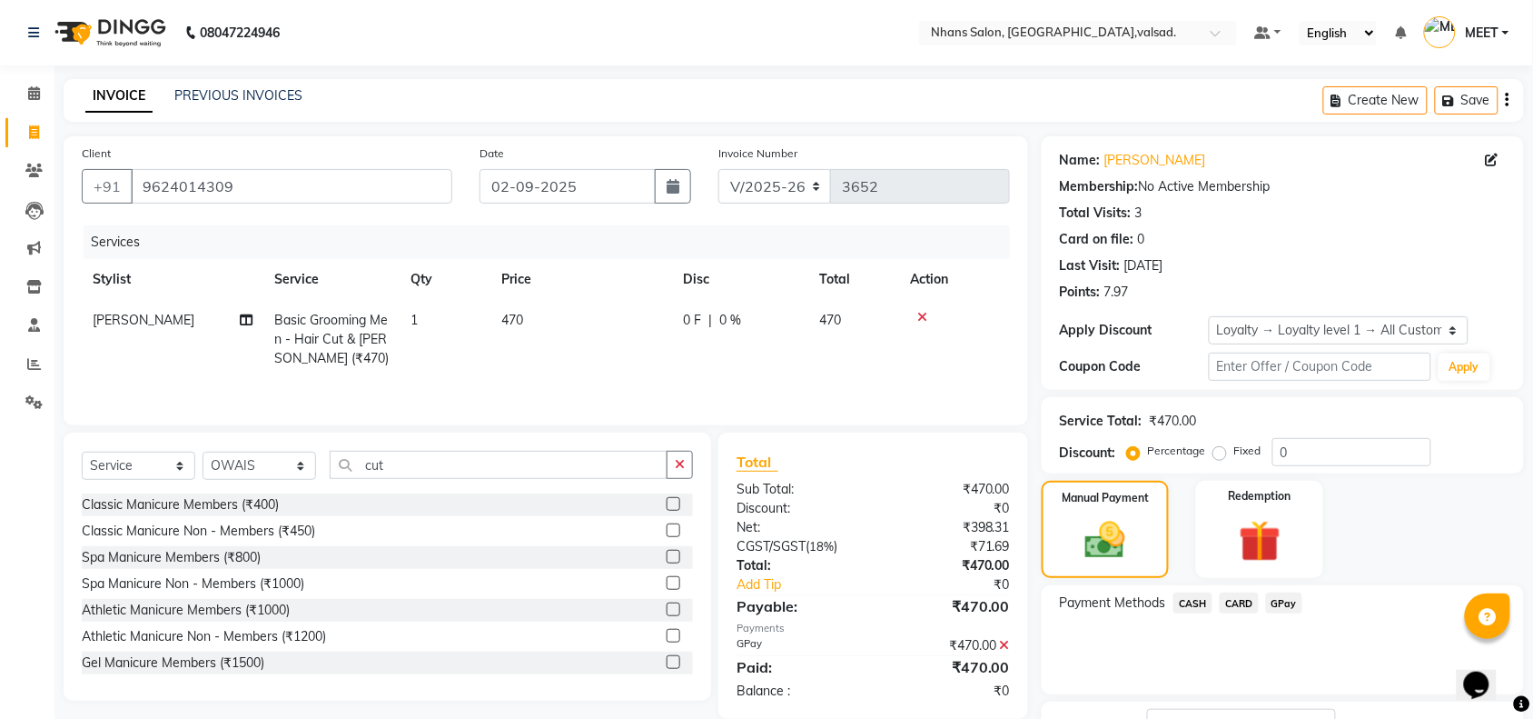
scroll to position [144, 0]
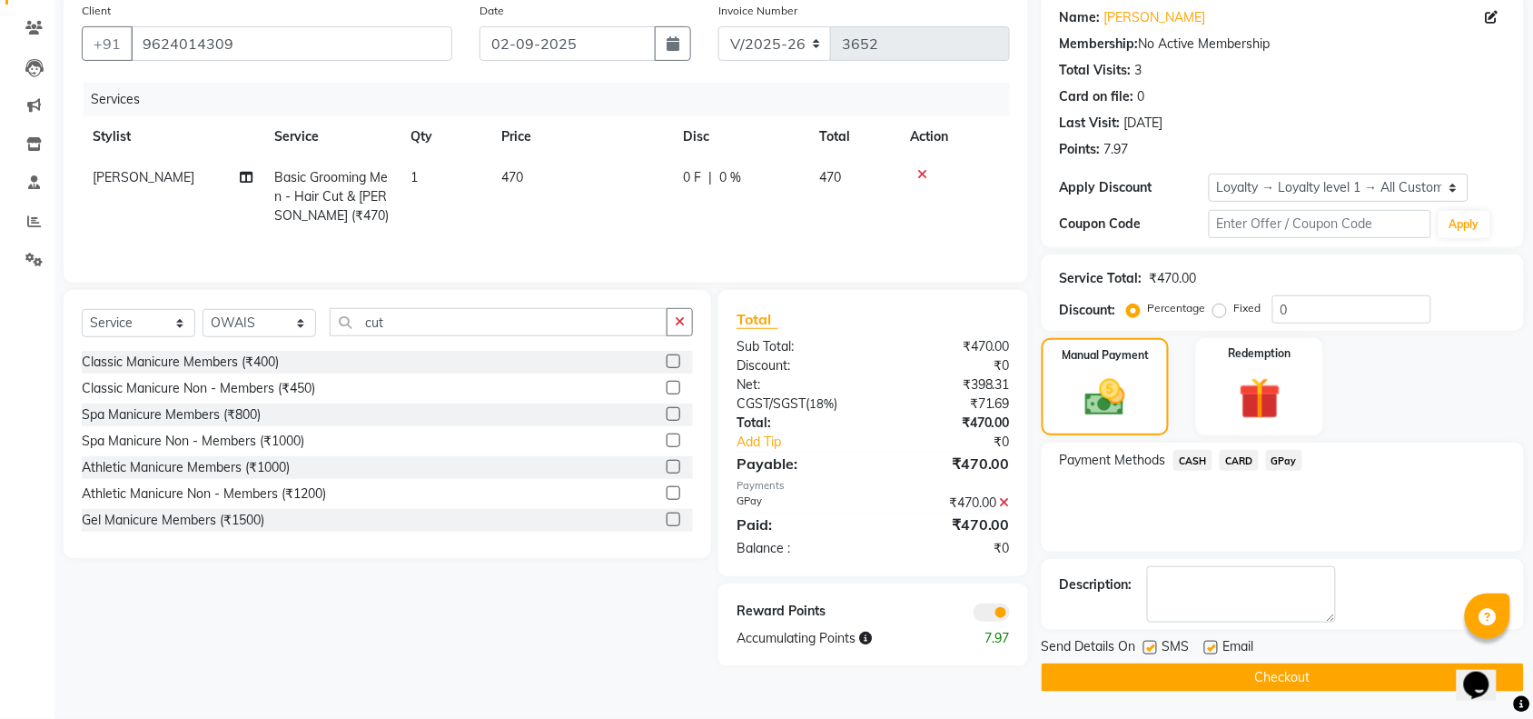
click at [1268, 682] on button "Checkout" at bounding box center [1283, 677] width 482 height 28
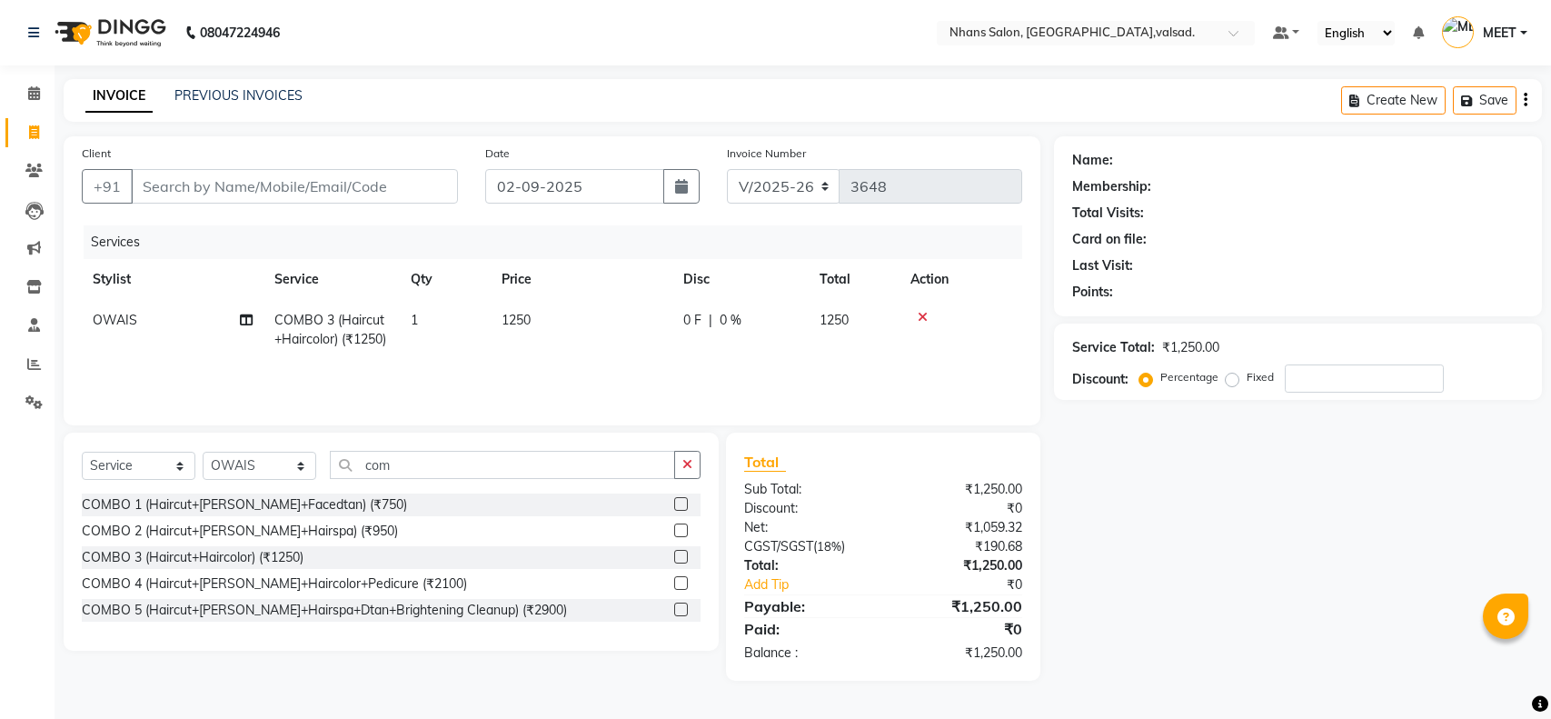
select select "3706"
select select "service"
select select "20135"
click at [372, 188] on input "Client" at bounding box center [294, 186] width 327 height 35
type input "9"
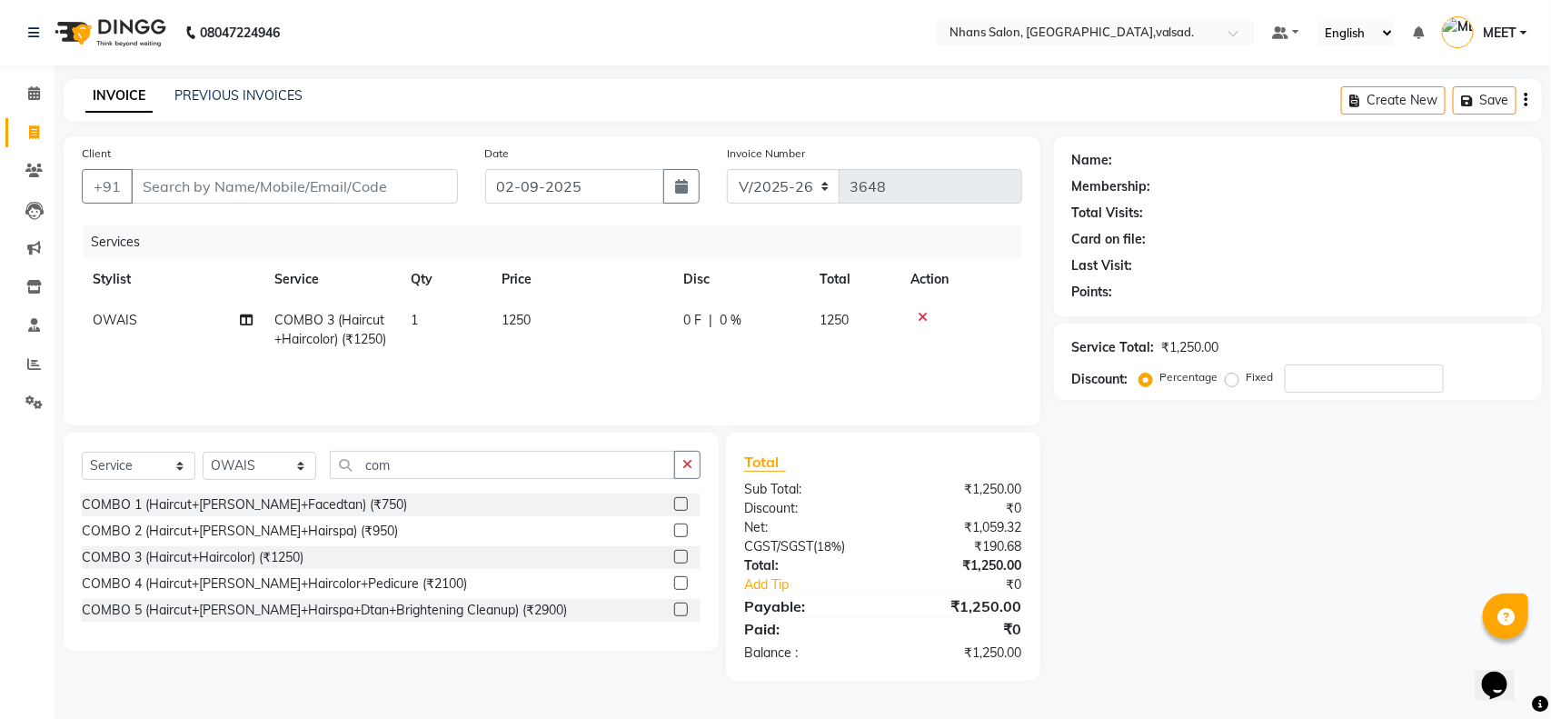
type input "0"
type input "9879463700"
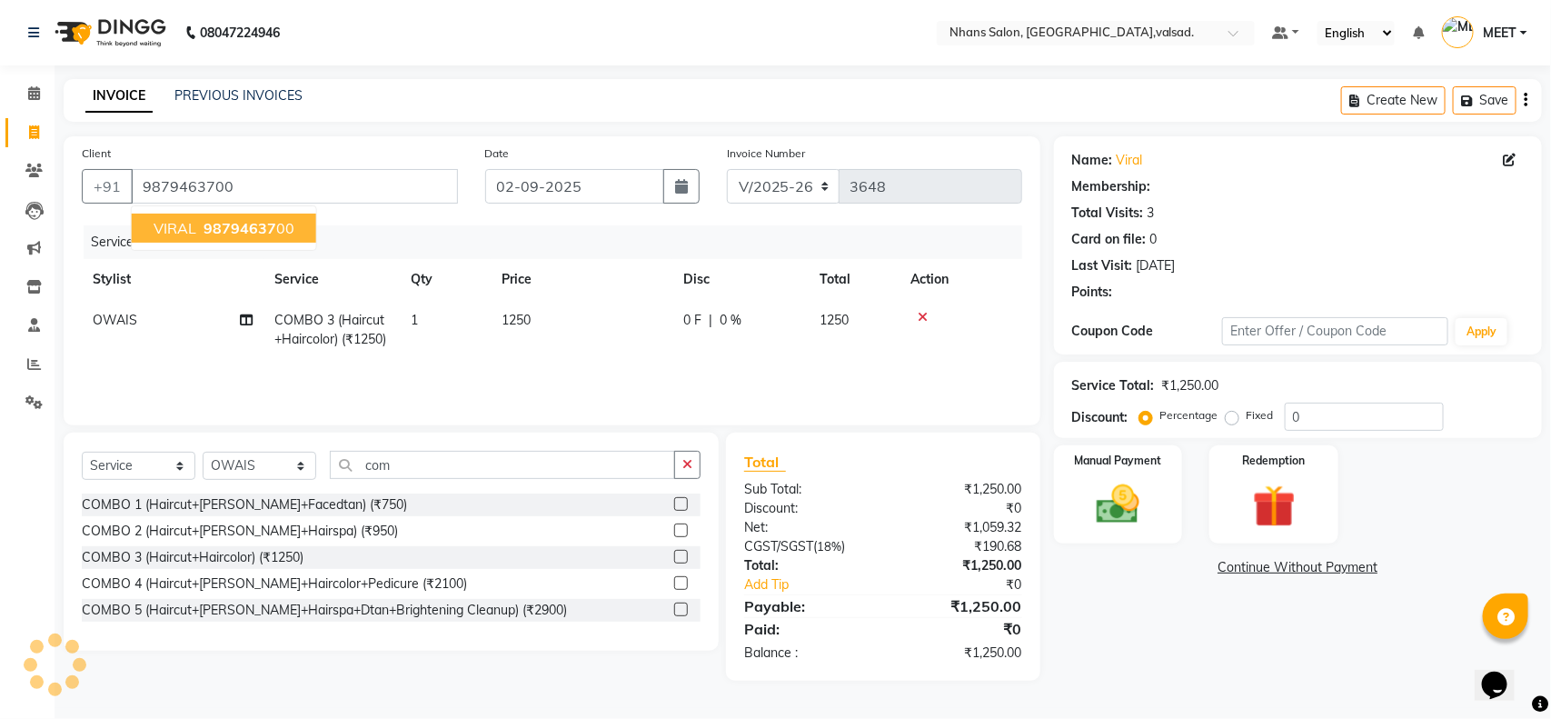
select select "1: Object"
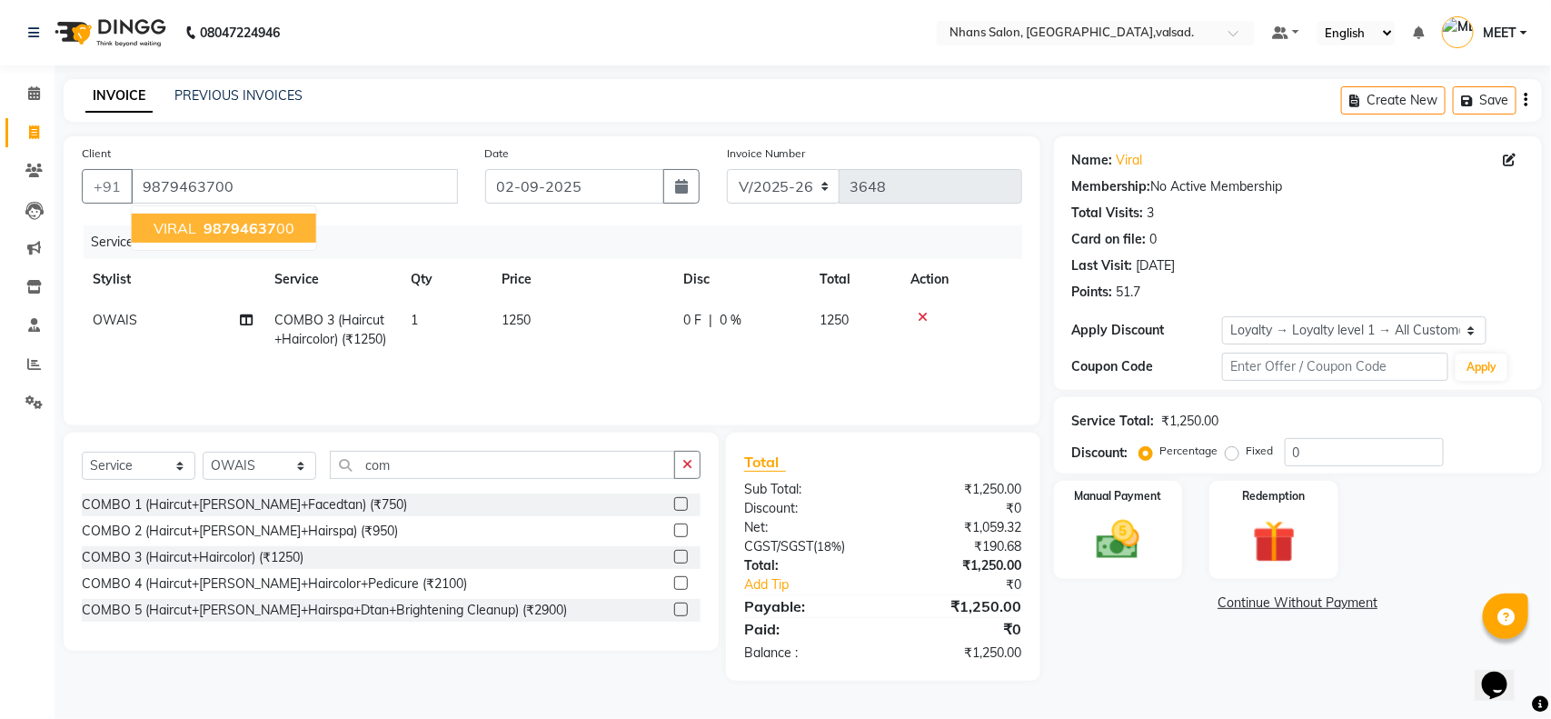
click at [247, 225] on span "98794637" at bounding box center [239, 228] width 73 height 18
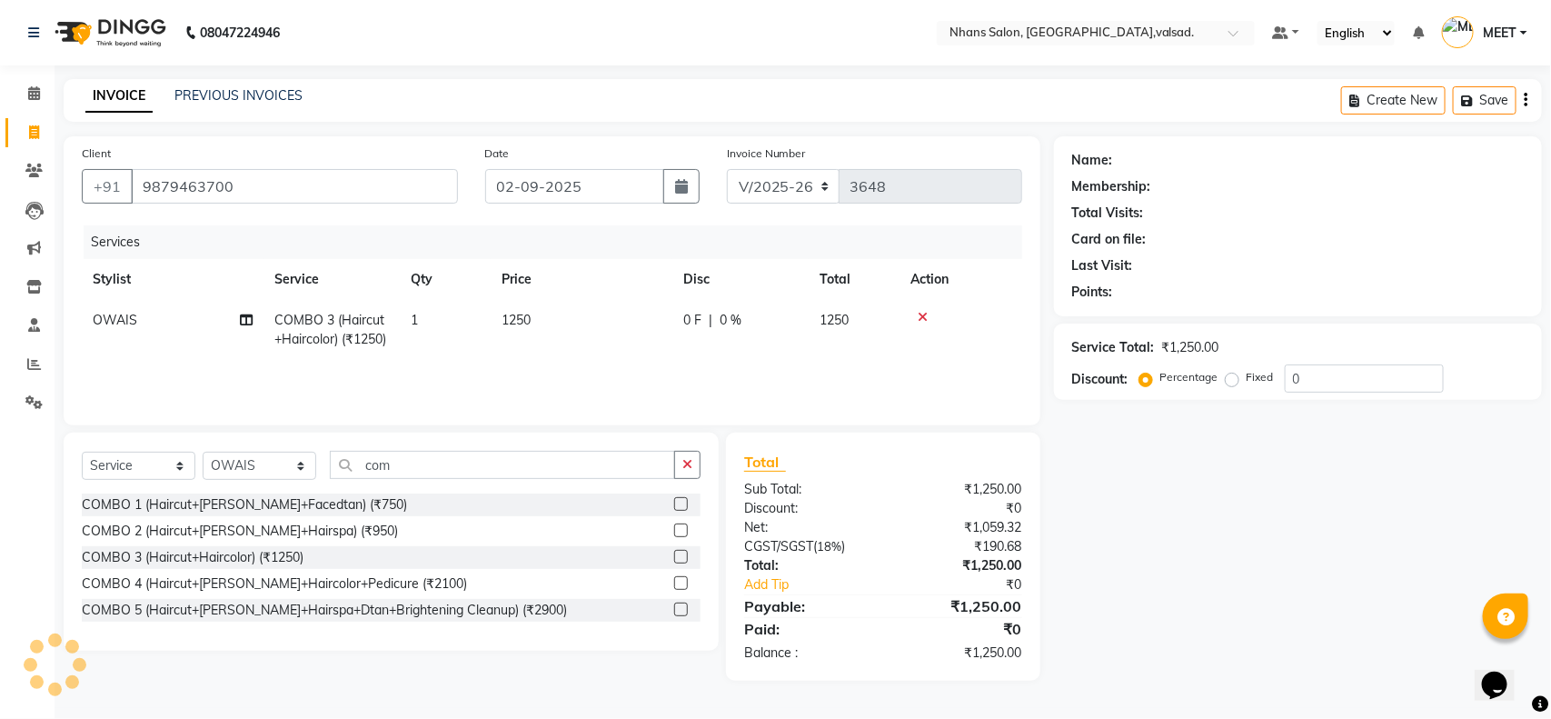
select select "1: Object"
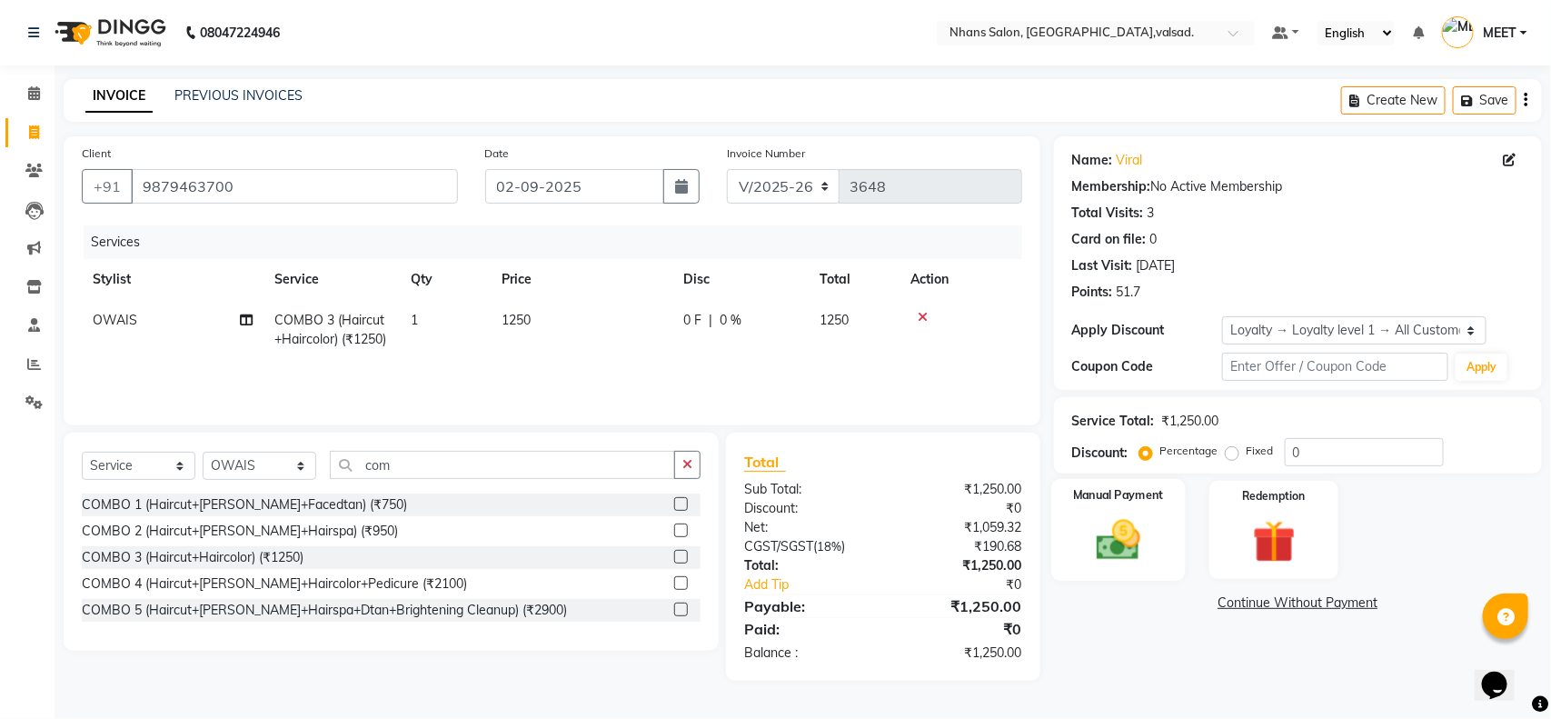
click at [1123, 545] on img at bounding box center [1118, 539] width 72 height 51
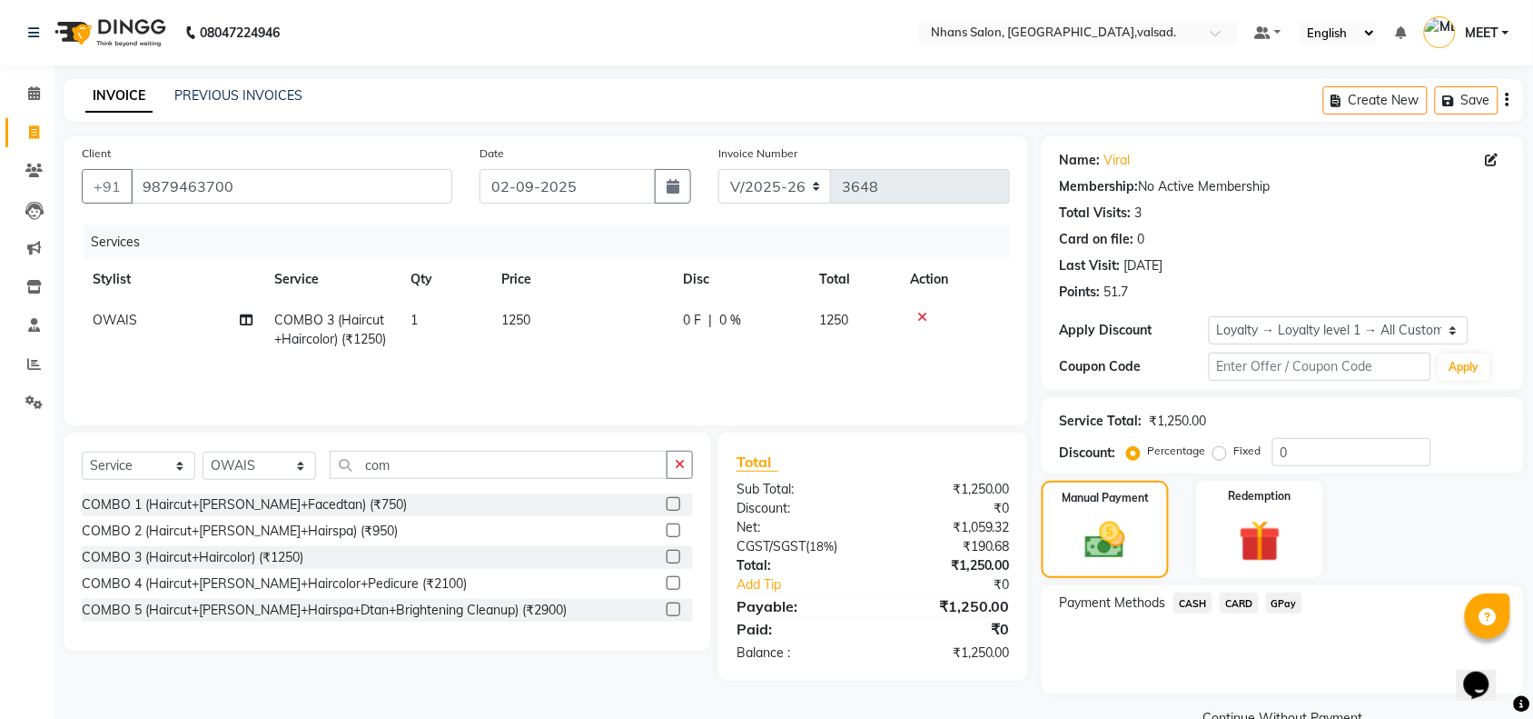
click at [1199, 601] on span "CASH" at bounding box center [1193, 602] width 39 height 21
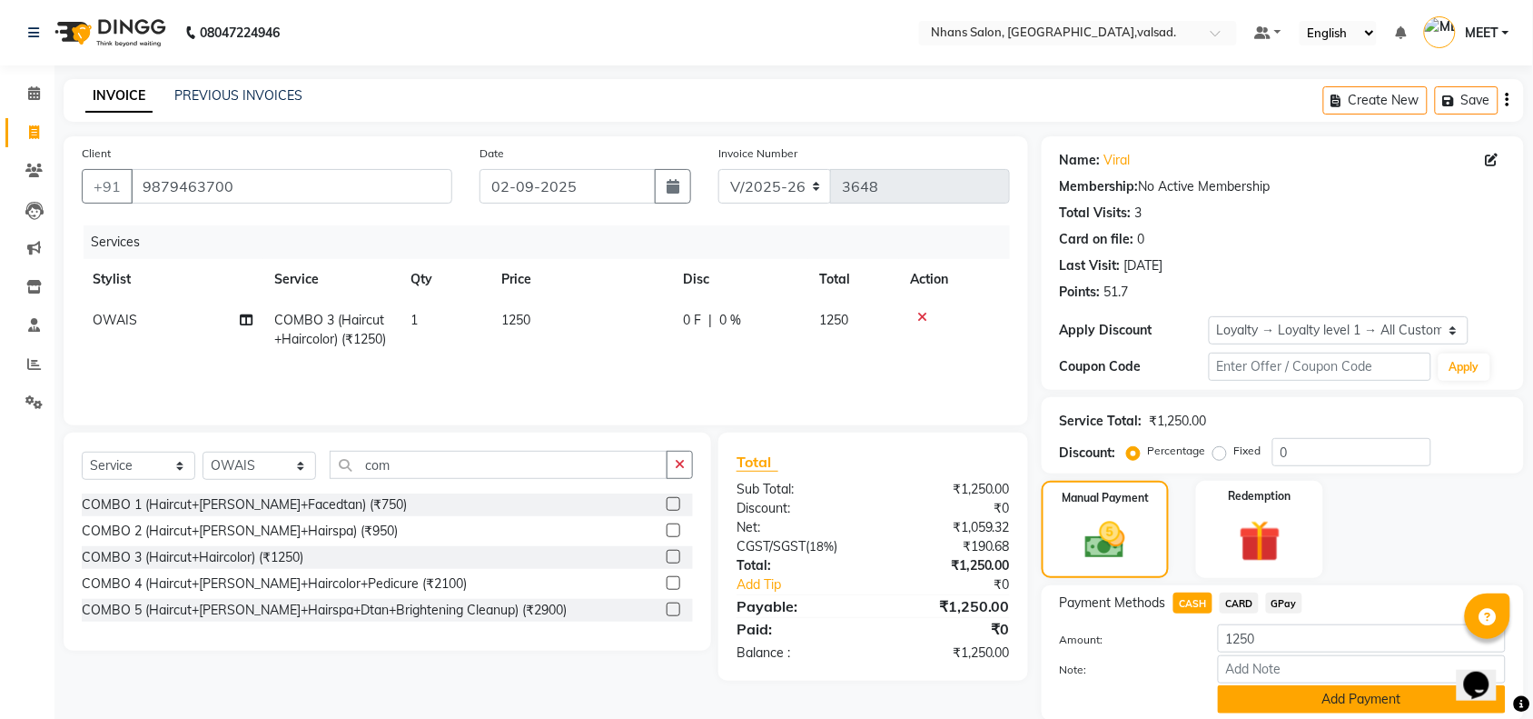
click at [1305, 696] on button "Add Payment" at bounding box center [1362, 699] width 288 height 28
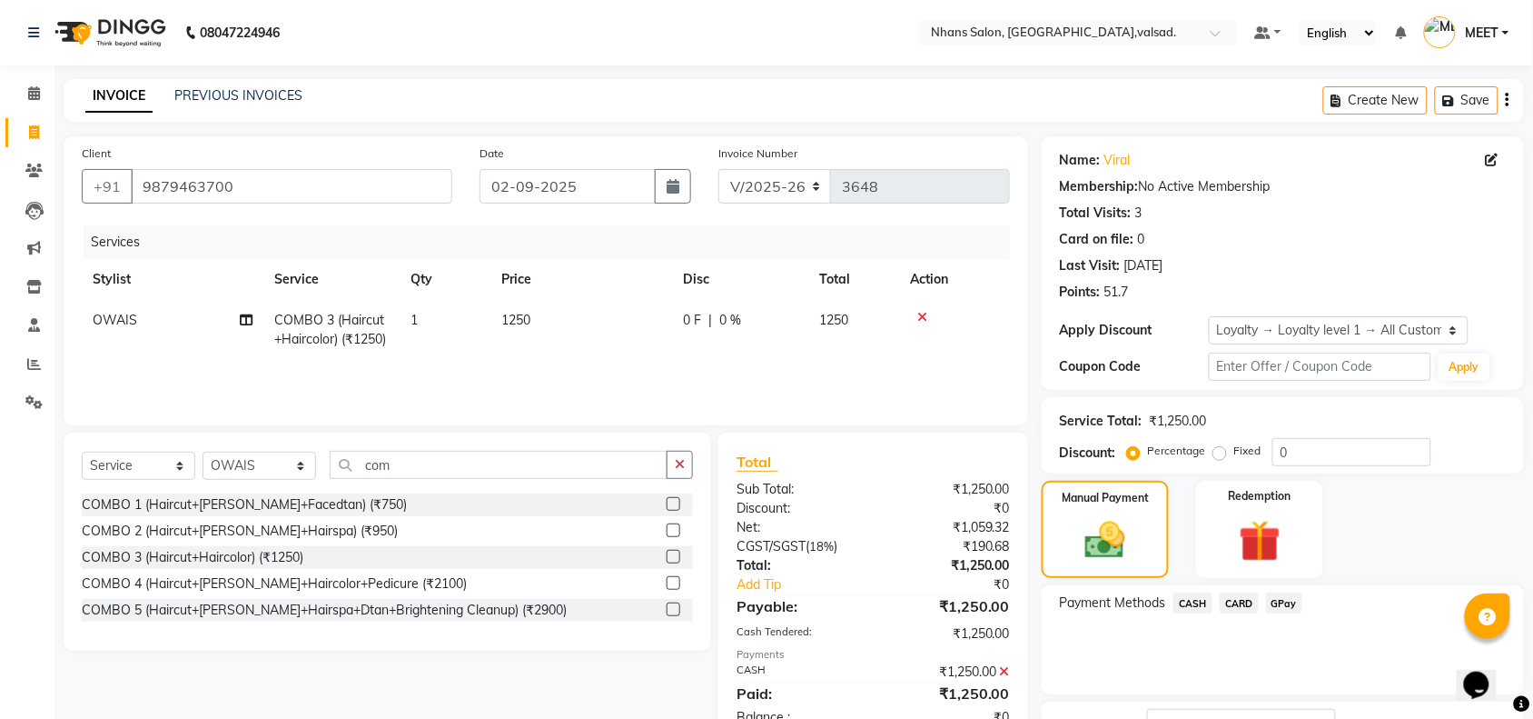
scroll to position [145, 0]
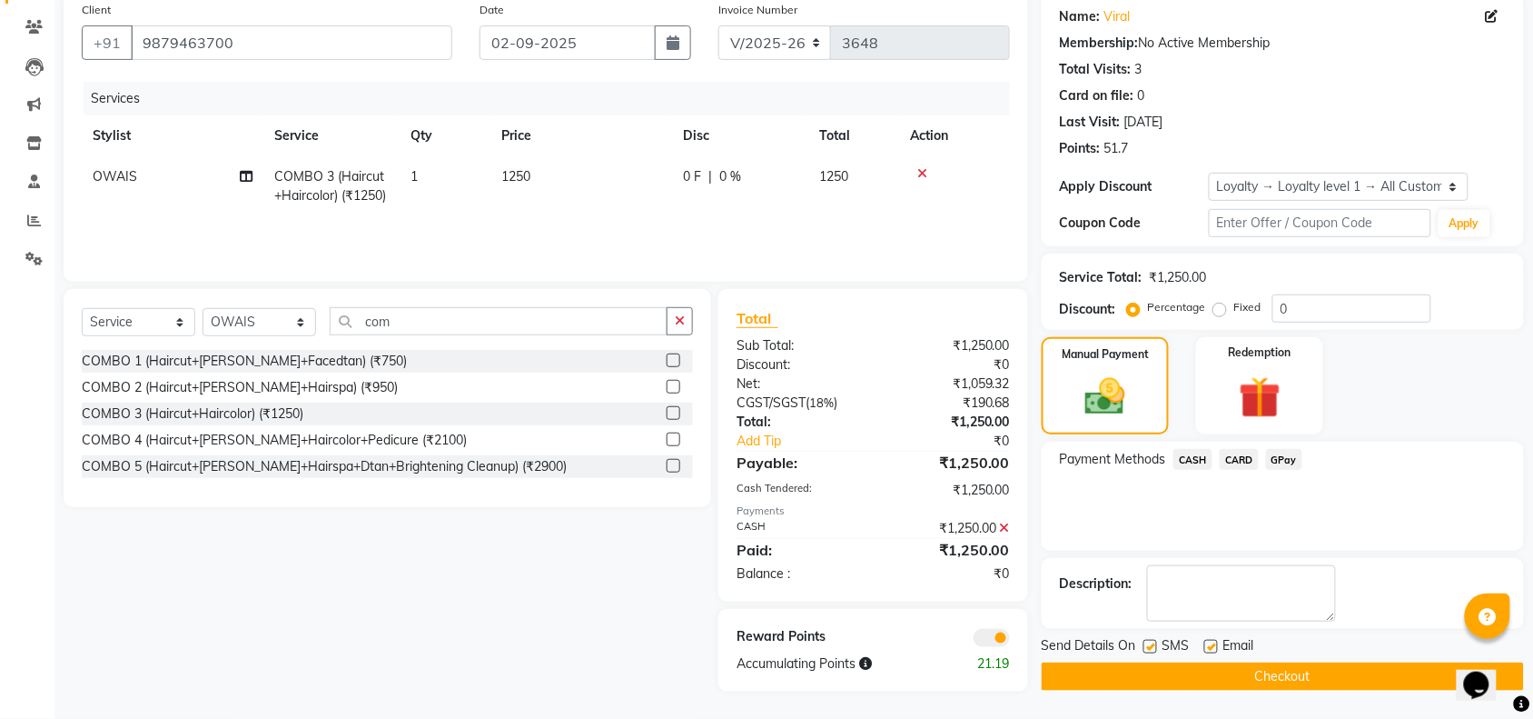
click at [1255, 670] on button "Checkout" at bounding box center [1283, 676] width 482 height 28
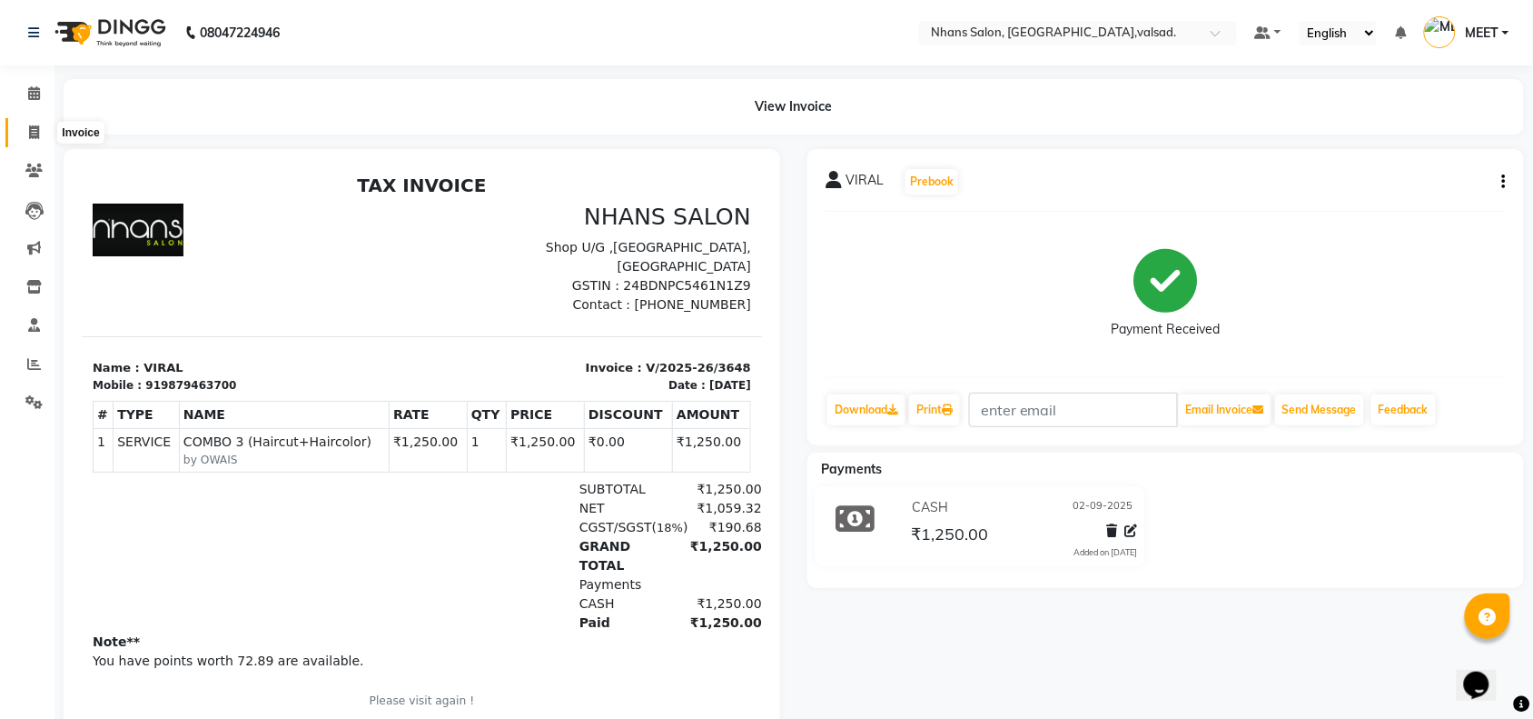
click at [29, 129] on icon at bounding box center [34, 132] width 10 height 14
select select "3706"
select select "service"
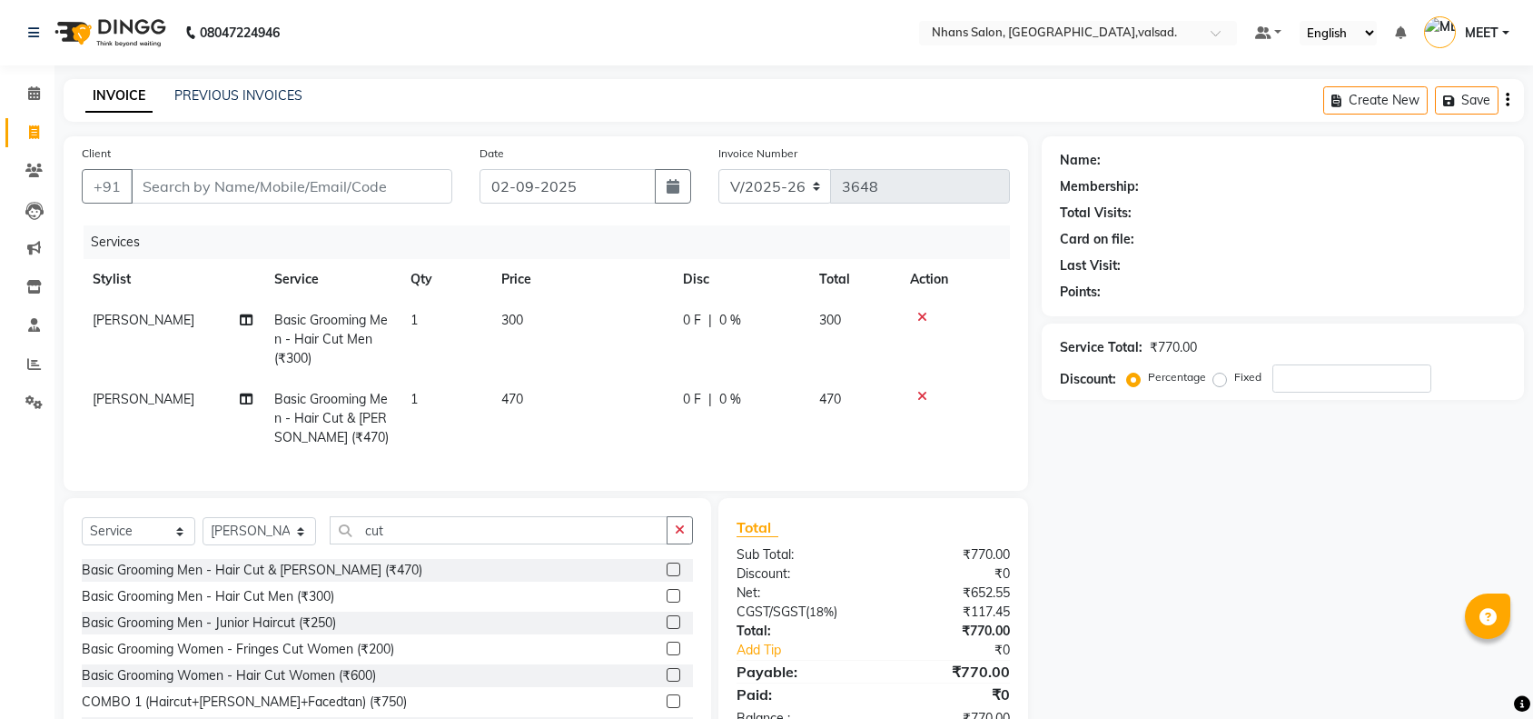
select select "3706"
select select "service"
select select "84469"
click at [923, 311] on icon at bounding box center [923, 317] width 10 height 13
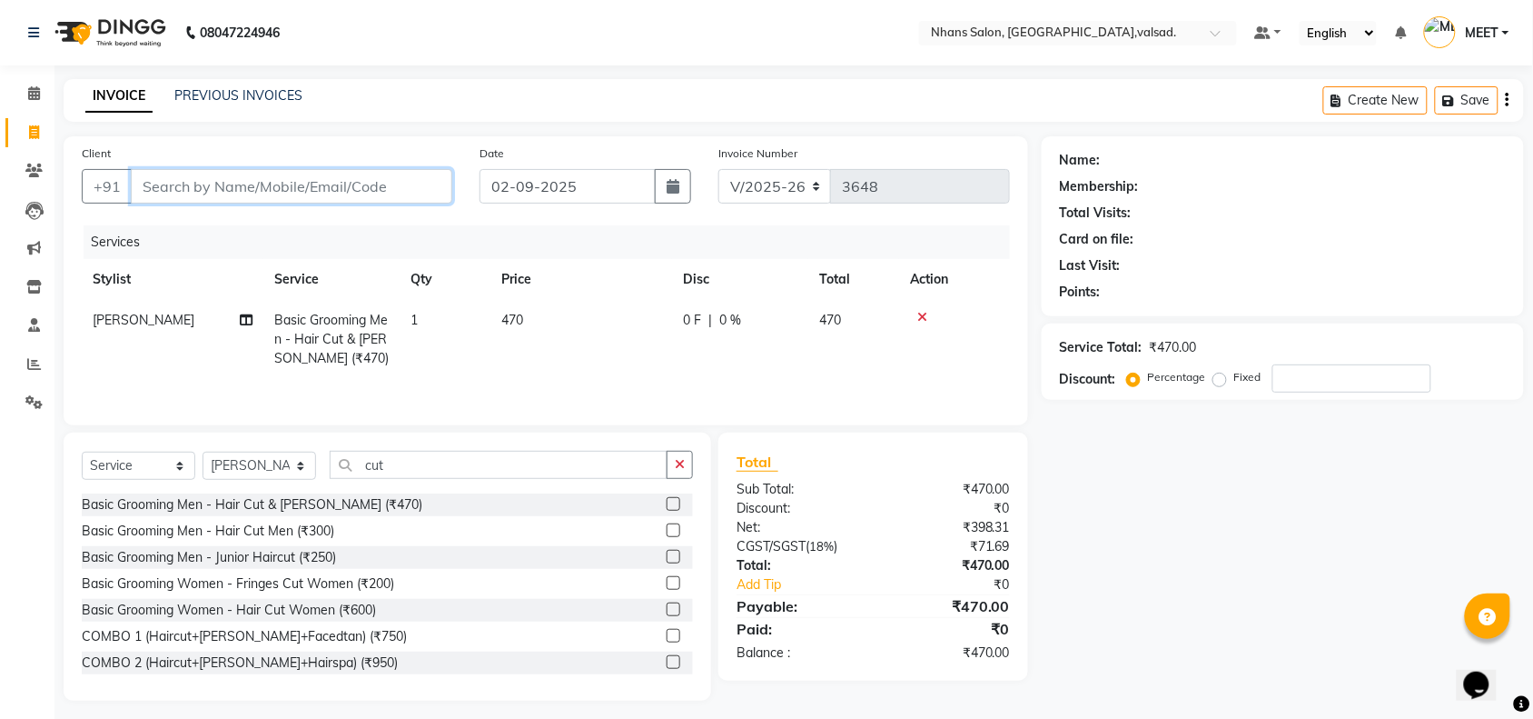
click at [378, 189] on input "Client" at bounding box center [292, 186] width 322 height 35
click at [279, 194] on input "Client" at bounding box center [292, 186] width 322 height 35
click at [260, 193] on input "Client" at bounding box center [292, 186] width 322 height 35
type input "9"
type input "0"
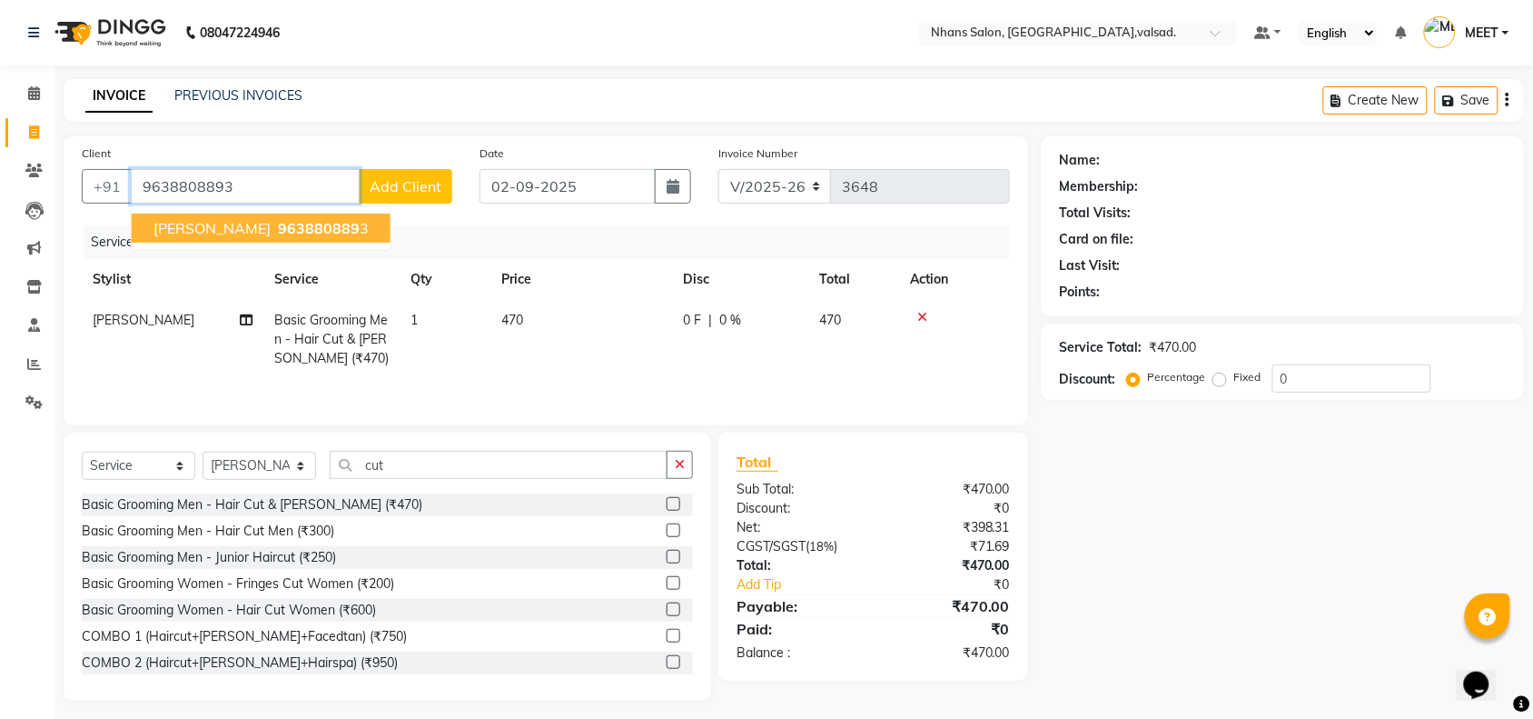
type input "9638808893"
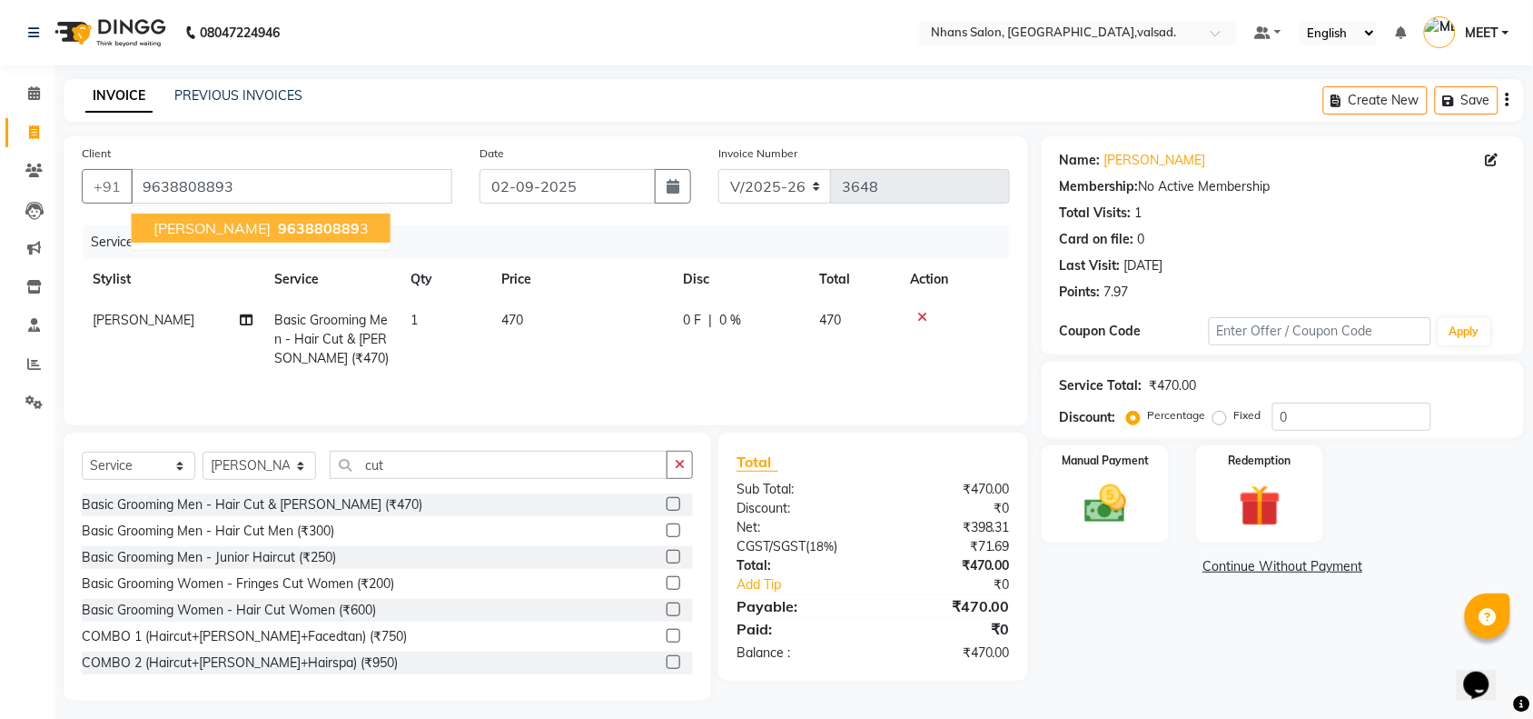
click at [236, 230] on span "[PERSON_NAME]" at bounding box center [212, 228] width 117 height 18
click at [1086, 510] on img at bounding box center [1105, 504] width 71 height 50
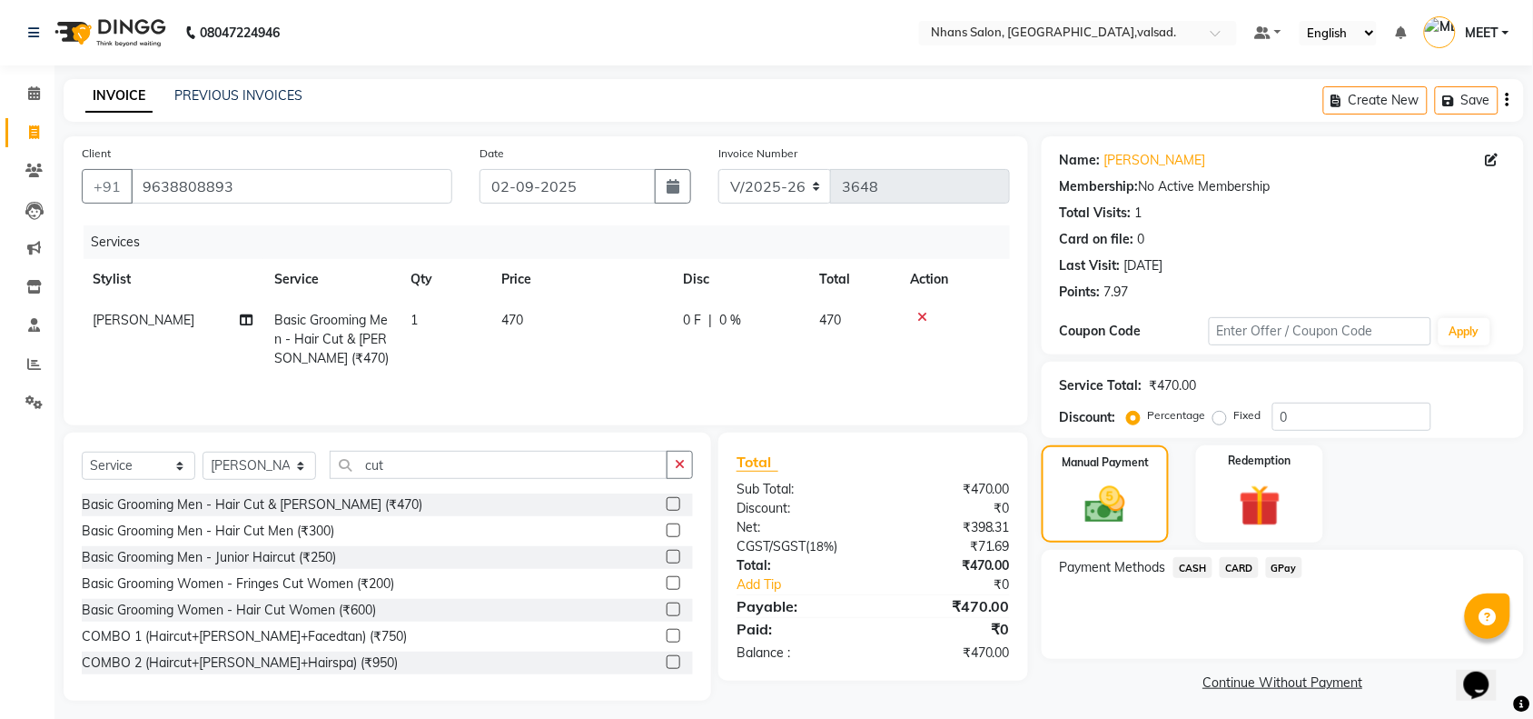
click at [1193, 566] on span "CASH" at bounding box center [1193, 567] width 39 height 21
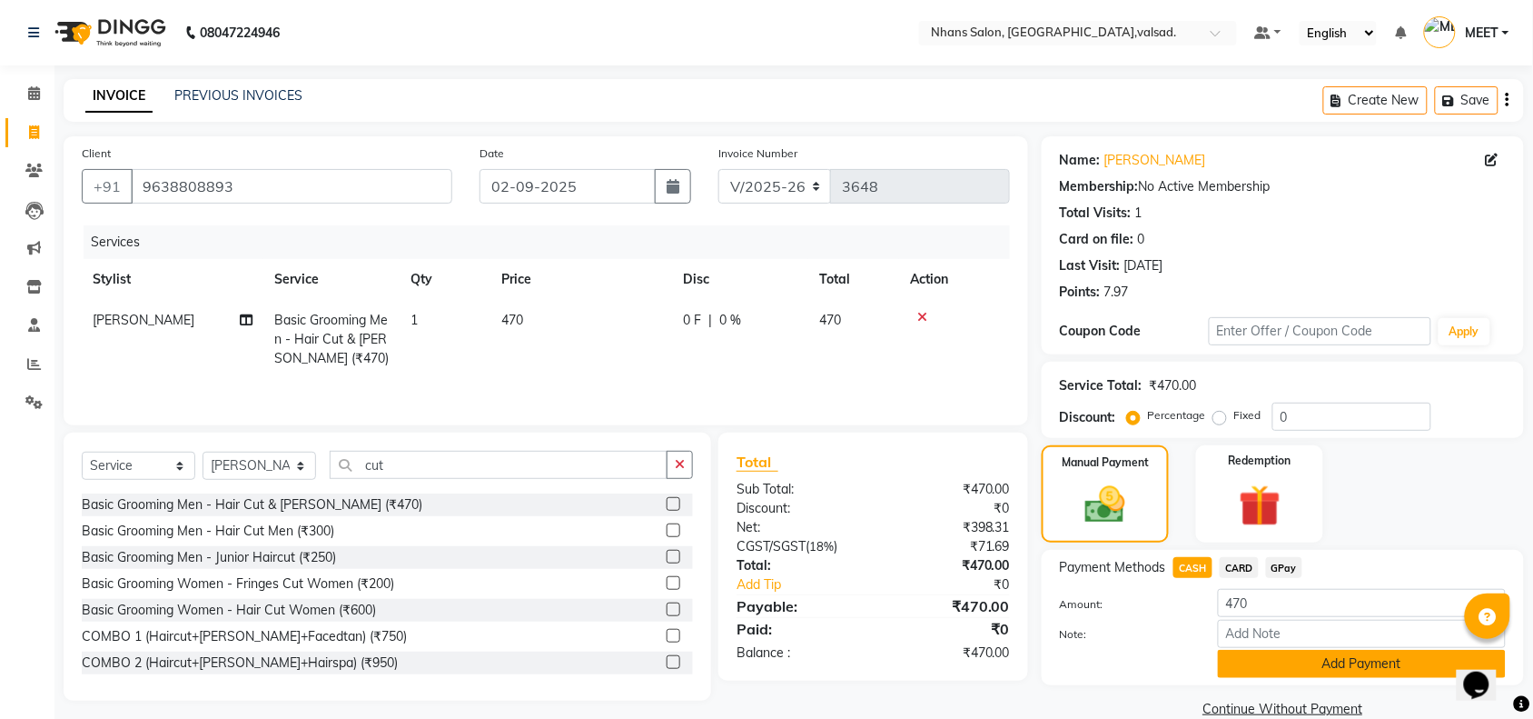
click at [1308, 660] on button "Add Payment" at bounding box center [1362, 664] width 288 height 28
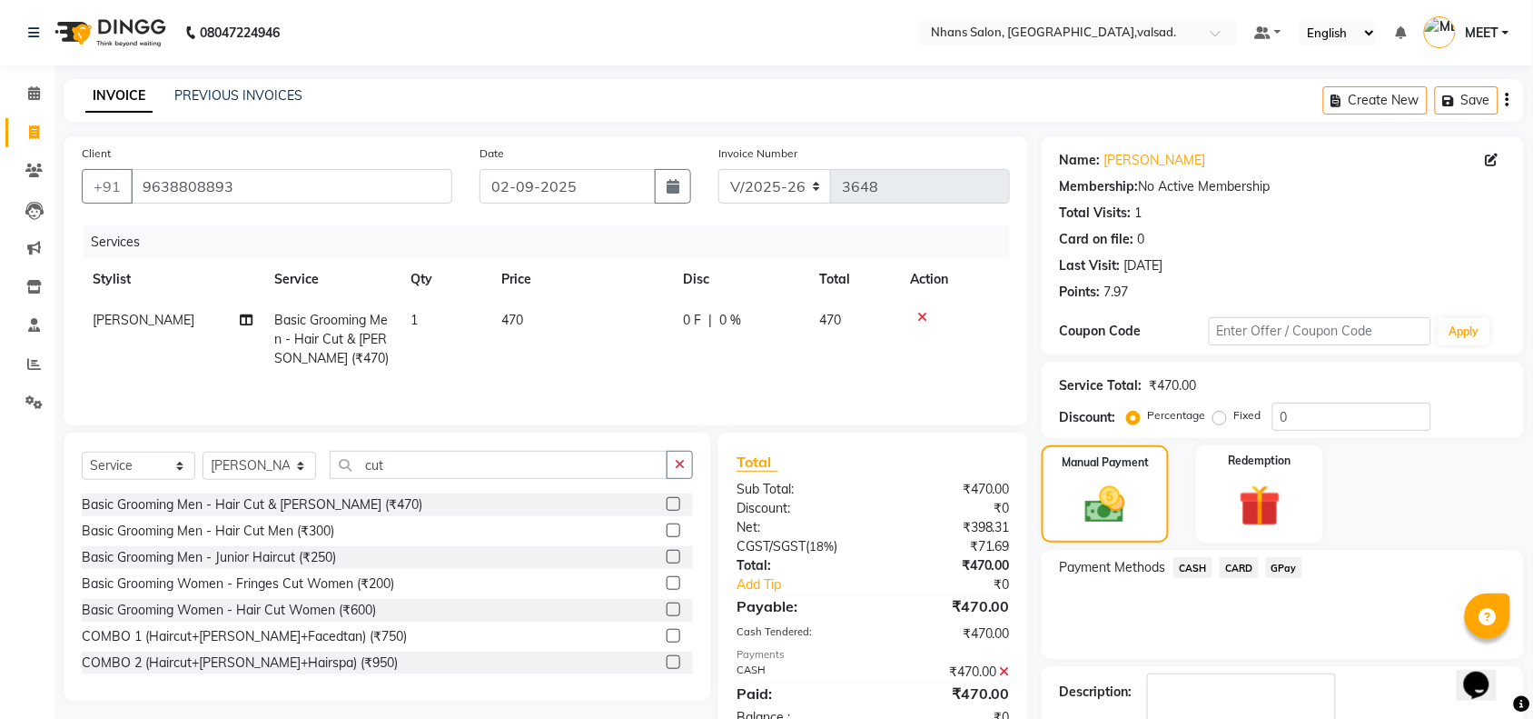
scroll to position [107, 0]
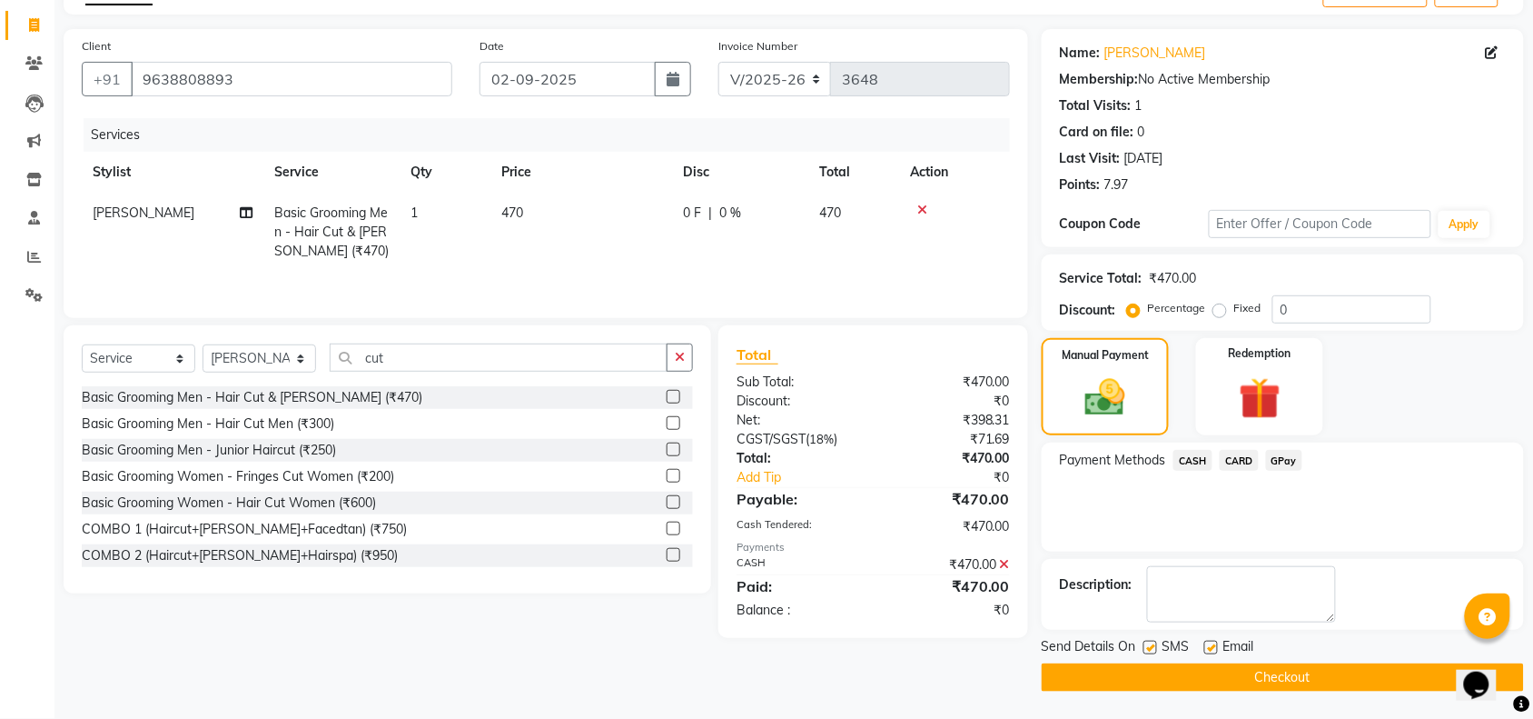
click at [1247, 655] on span "Email" at bounding box center [1239, 648] width 31 height 23
click at [1258, 695] on main "INVOICE PREVIOUS INVOICES Create New Save Client [PHONE_NUMBER] Date [DATE] Inv…" at bounding box center [794, 345] width 1479 height 747
click at [1256, 682] on button "Checkout" at bounding box center [1283, 677] width 482 height 28
